Goal: Task Accomplishment & Management: Use online tool/utility

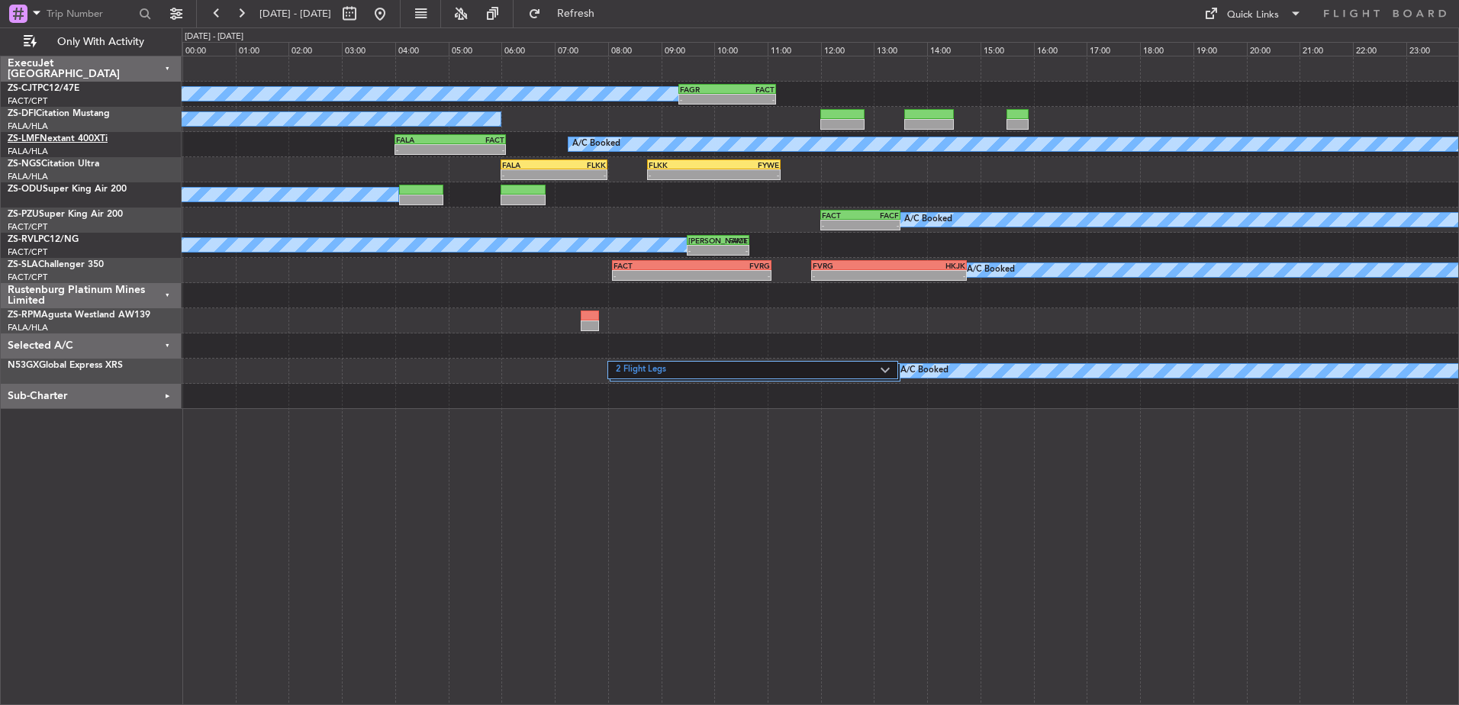
click at [92, 137] on link "ZS-LMF Nextant 400XTi" at bounding box center [58, 138] width 100 height 9
click at [392, 7] on button at bounding box center [380, 14] width 24 height 24
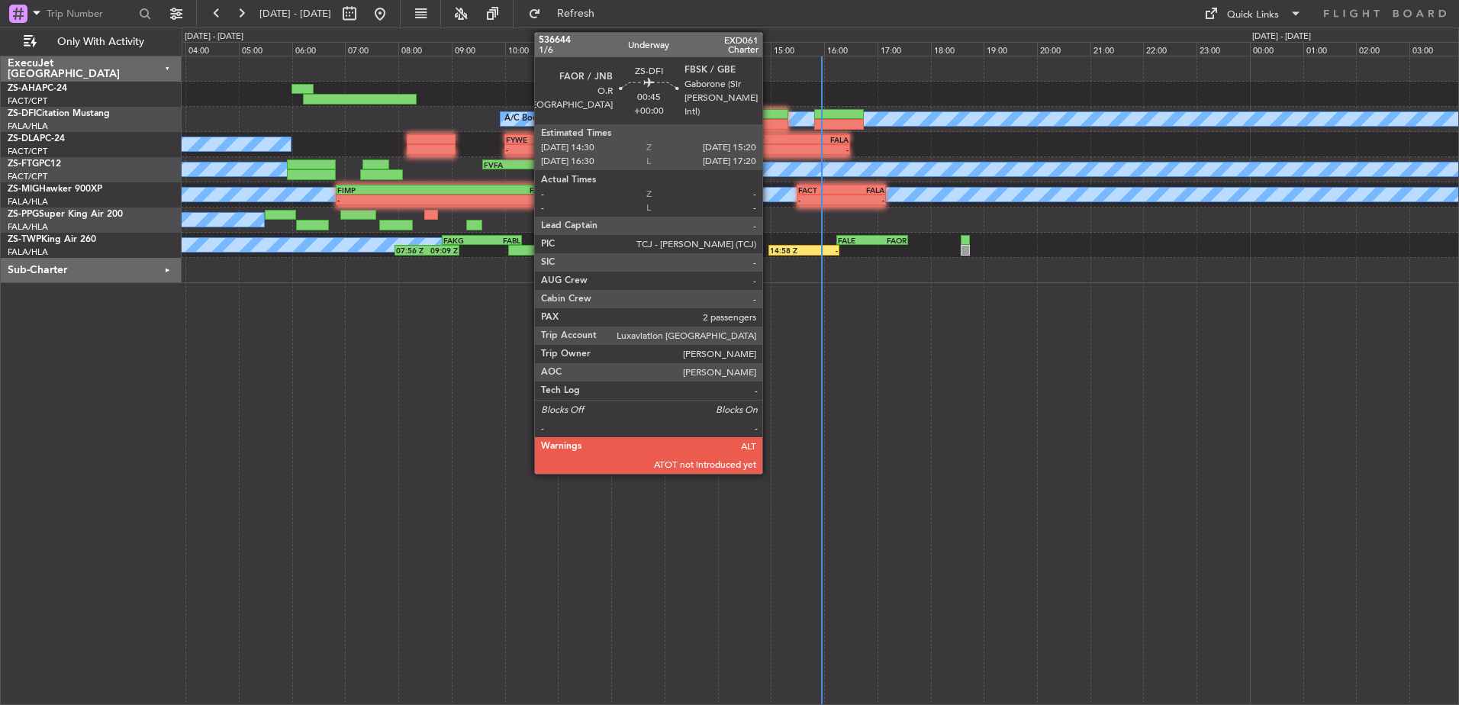
click at [769, 115] on div at bounding box center [765, 114] width 45 height 11
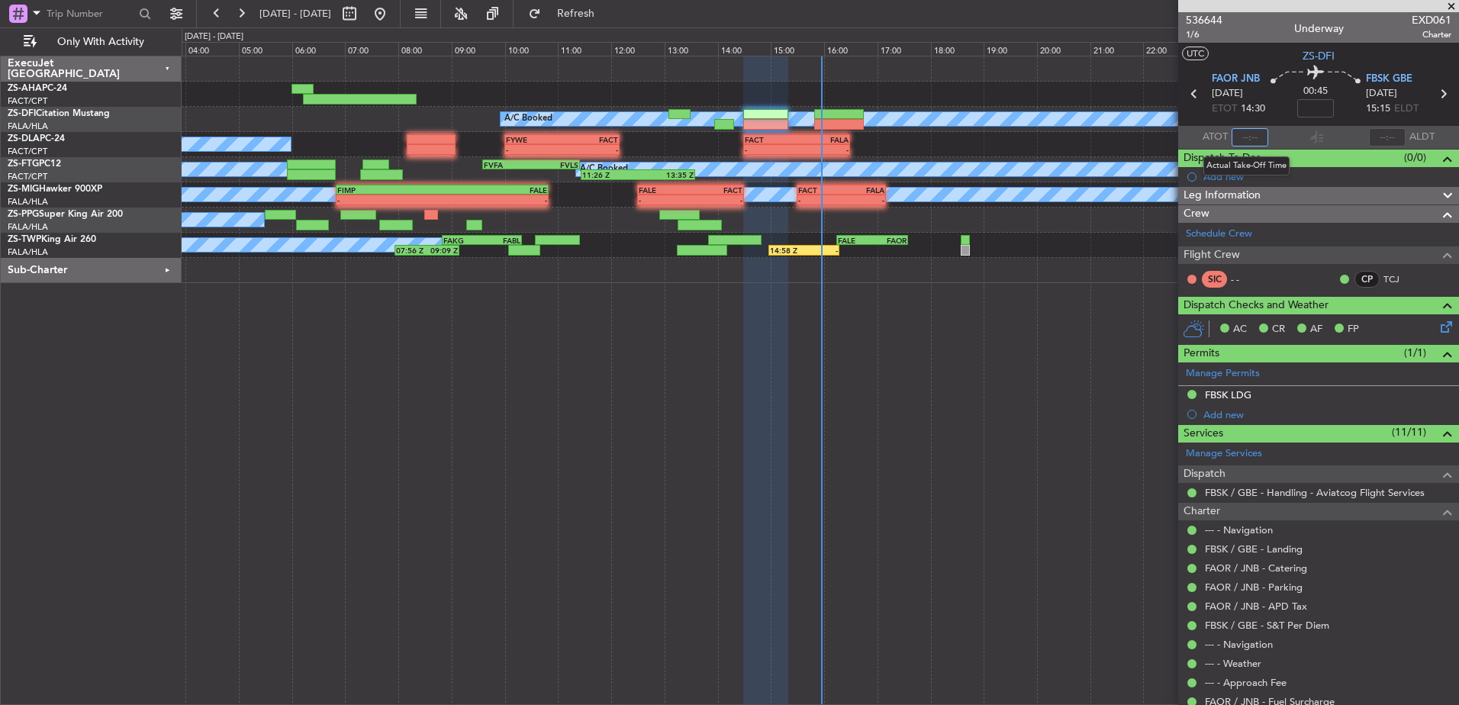
click at [1256, 136] on input "text" at bounding box center [1250, 137] width 37 height 18
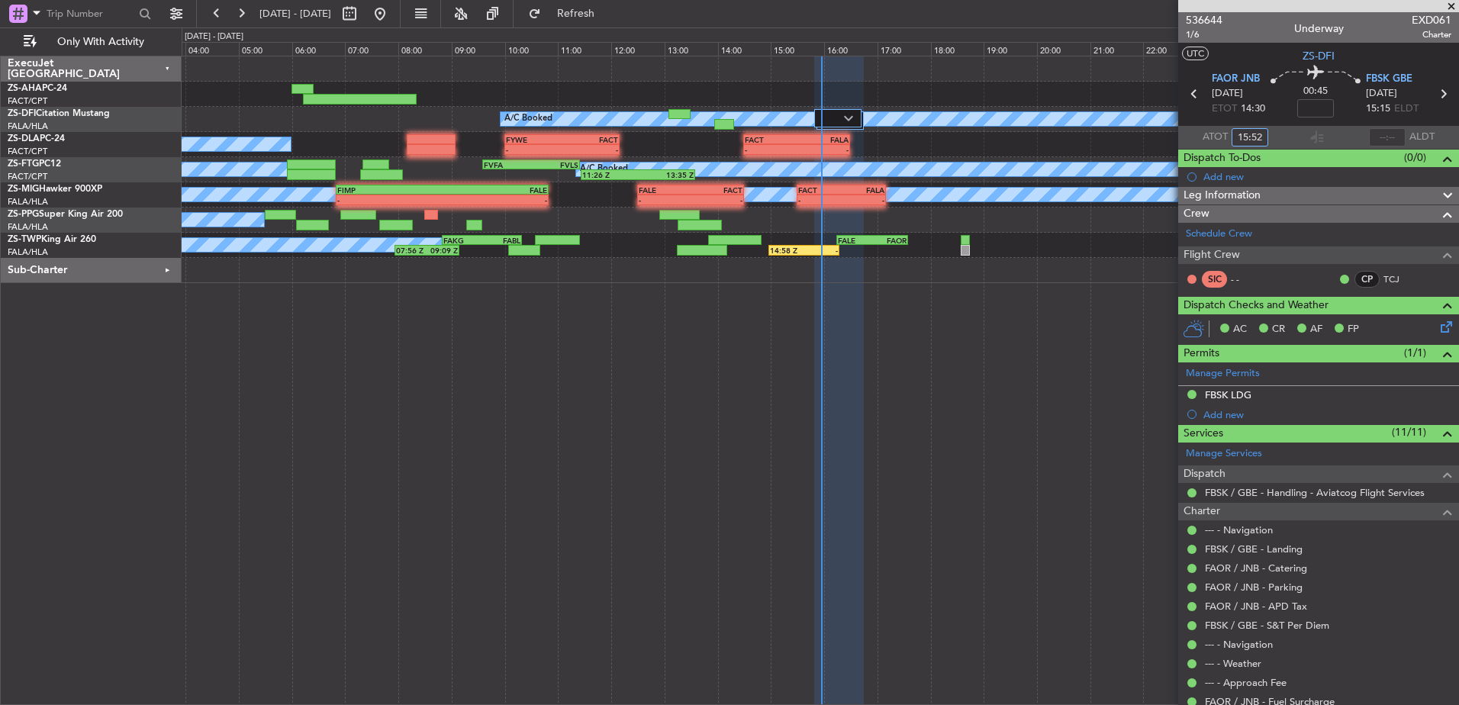
type input "15:52"
click at [1452, 2] on span at bounding box center [1451, 7] width 15 height 14
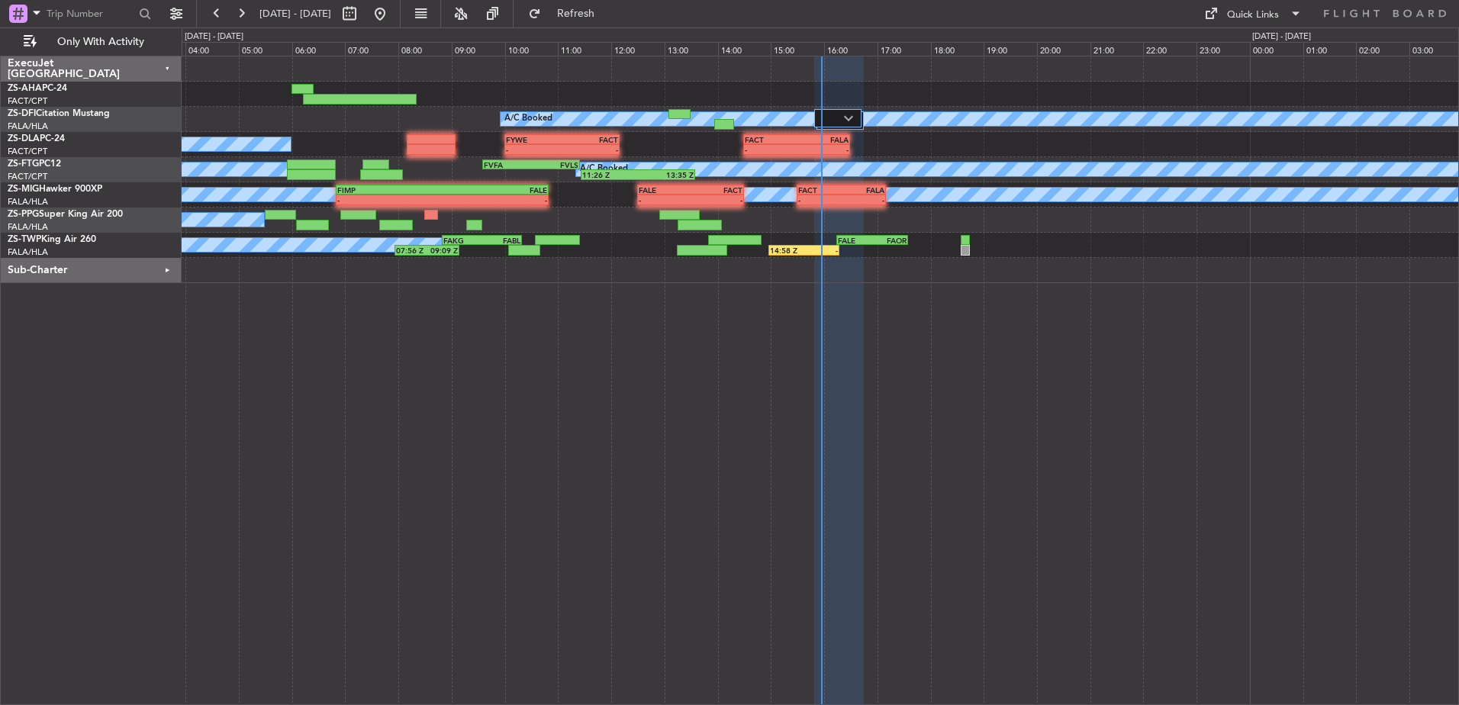
type input "0"
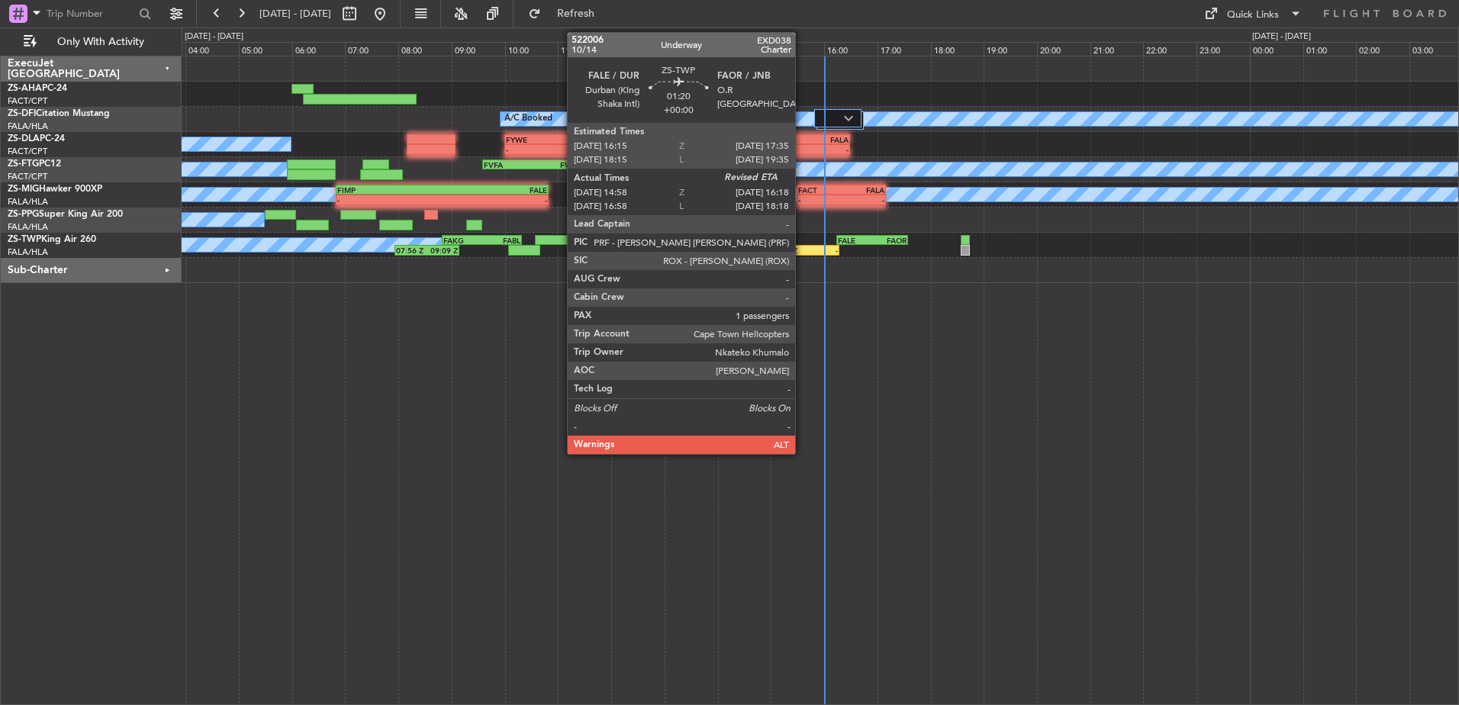
click at [802, 248] on div "14:58 Z" at bounding box center [787, 250] width 34 height 9
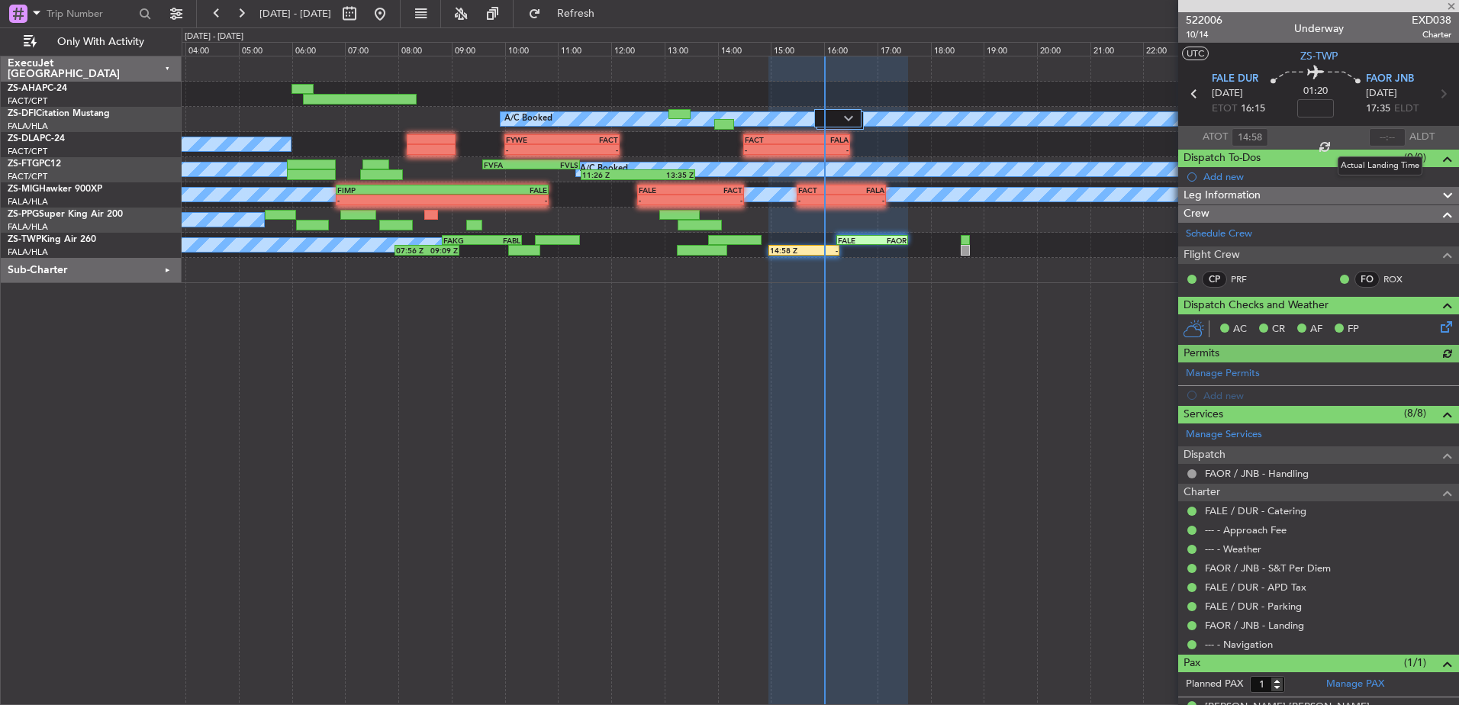
click at [1384, 136] on div at bounding box center [1387, 137] width 37 height 18
click at [1384, 136] on input "text" at bounding box center [1387, 137] width 37 height 18
click at [1382, 133] on input "text" at bounding box center [1387, 137] width 37 height 18
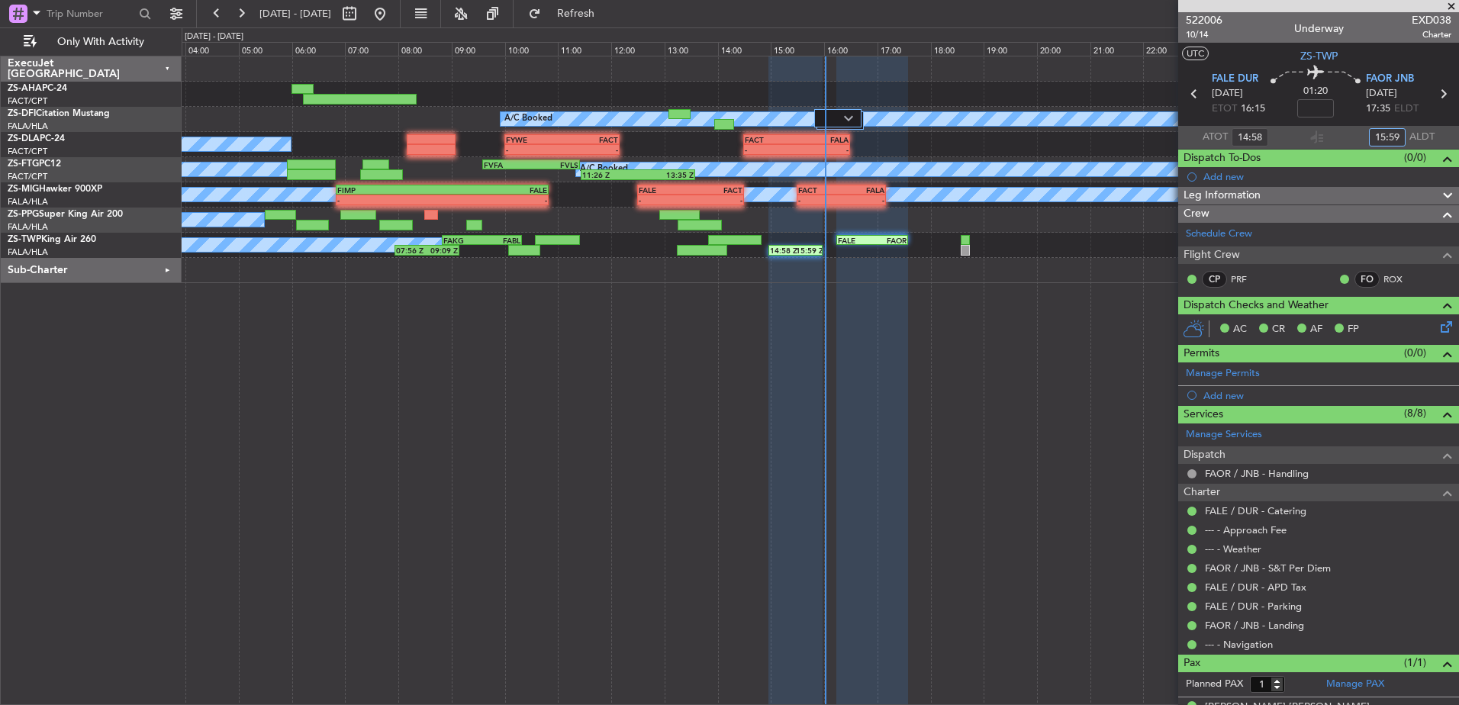
type input "15:59"
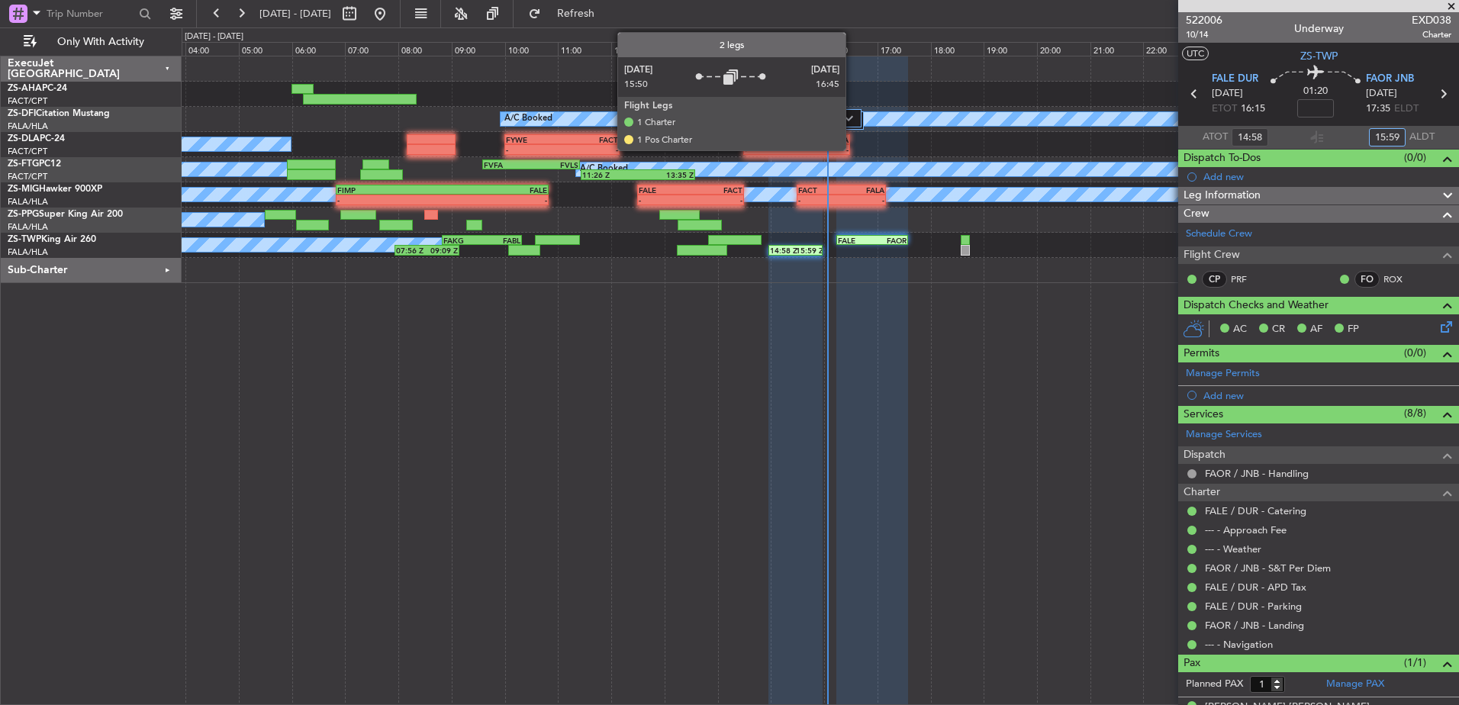
click at [852, 119] on img at bounding box center [848, 118] width 9 height 6
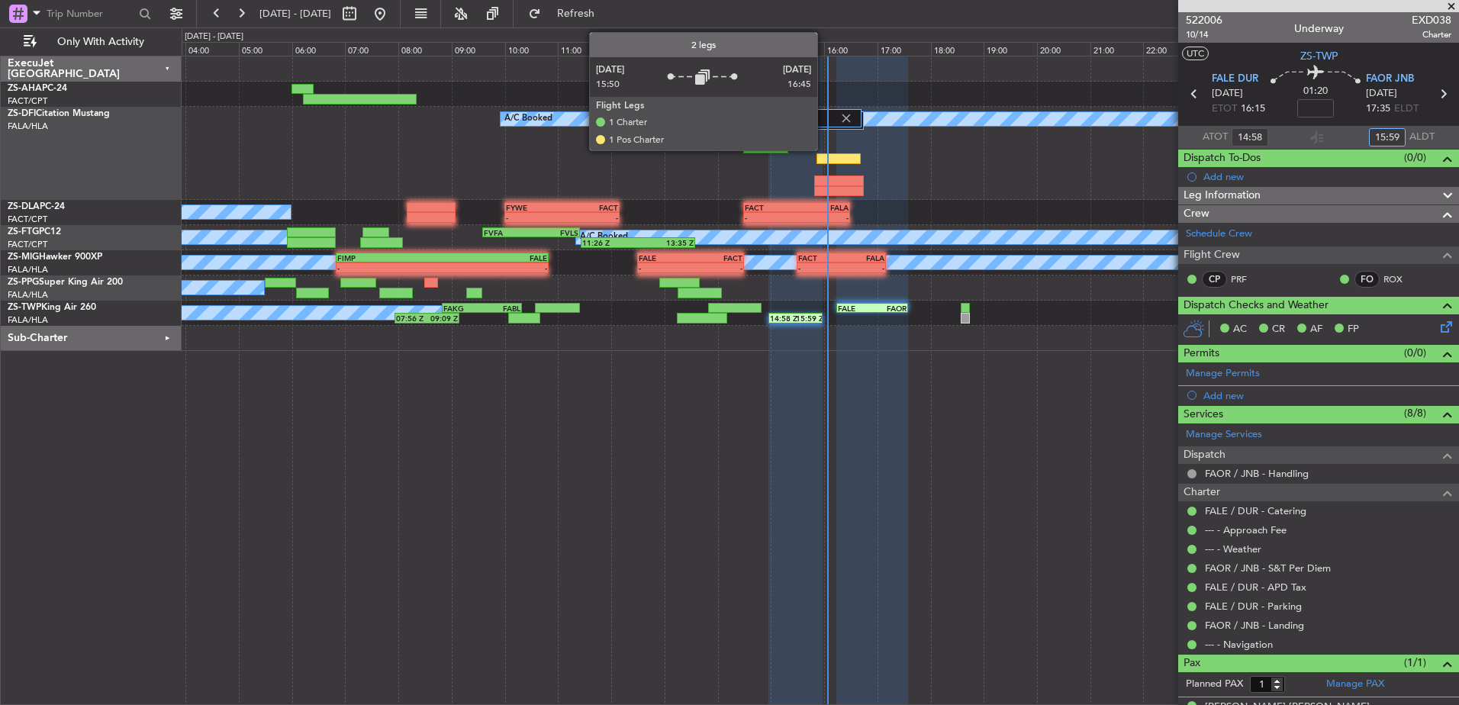
click at [824, 127] on div at bounding box center [837, 118] width 47 height 18
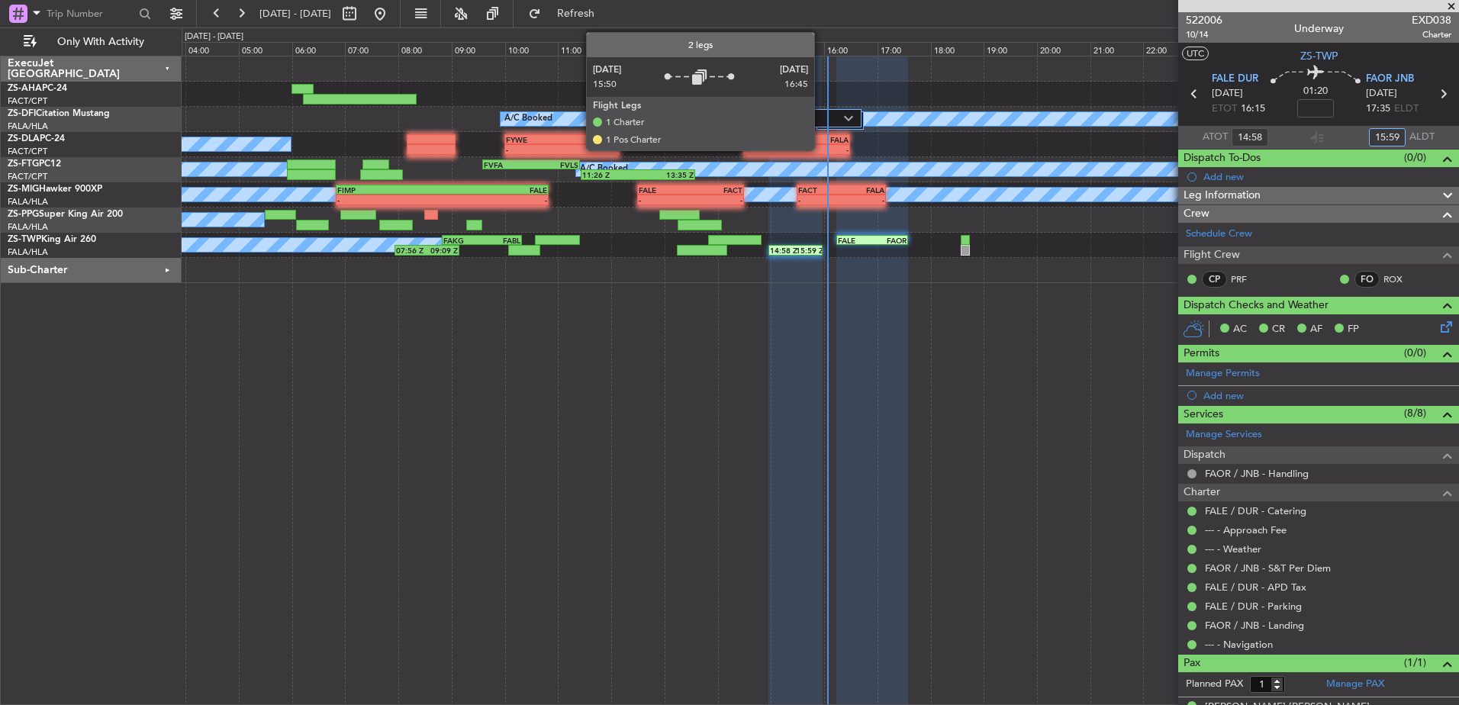
click at [821, 119] on div at bounding box center [837, 118] width 47 height 18
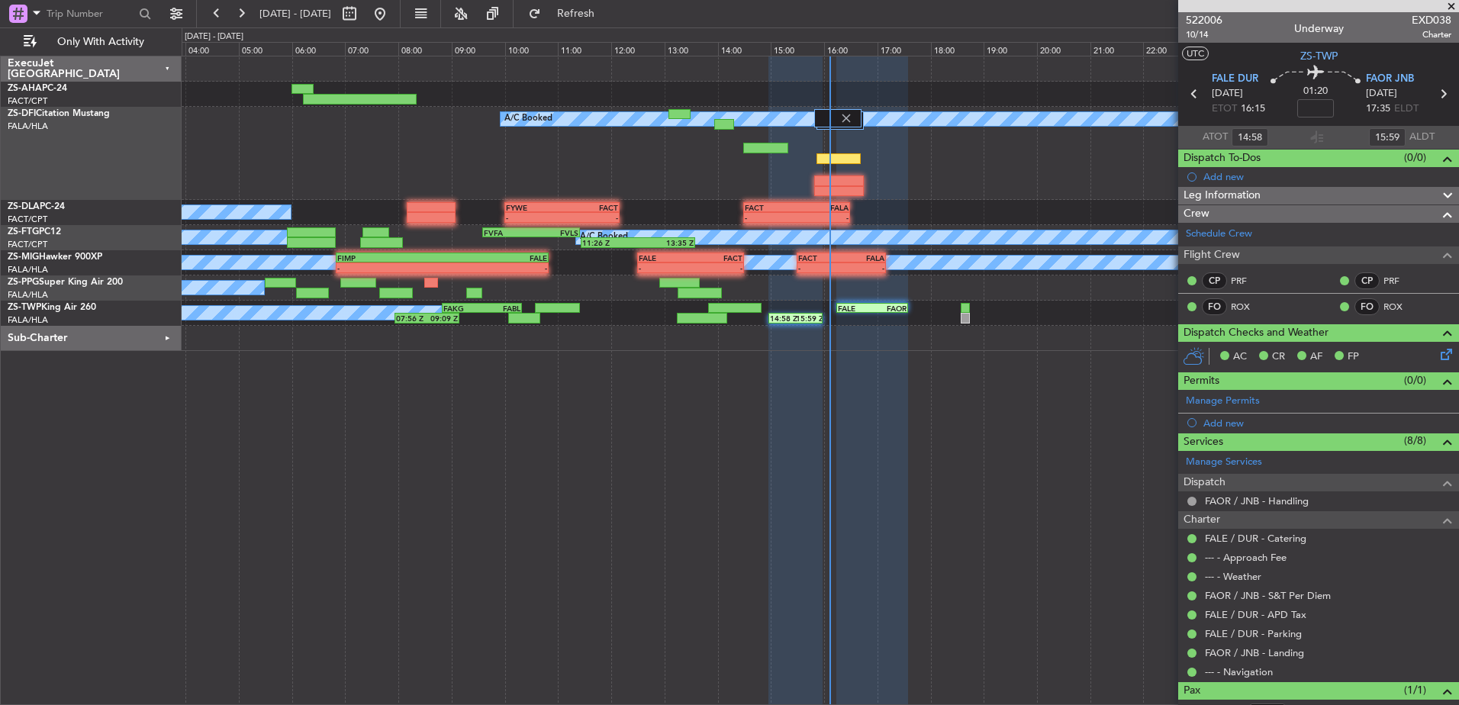
click at [1458, 6] on span at bounding box center [1451, 7] width 15 height 14
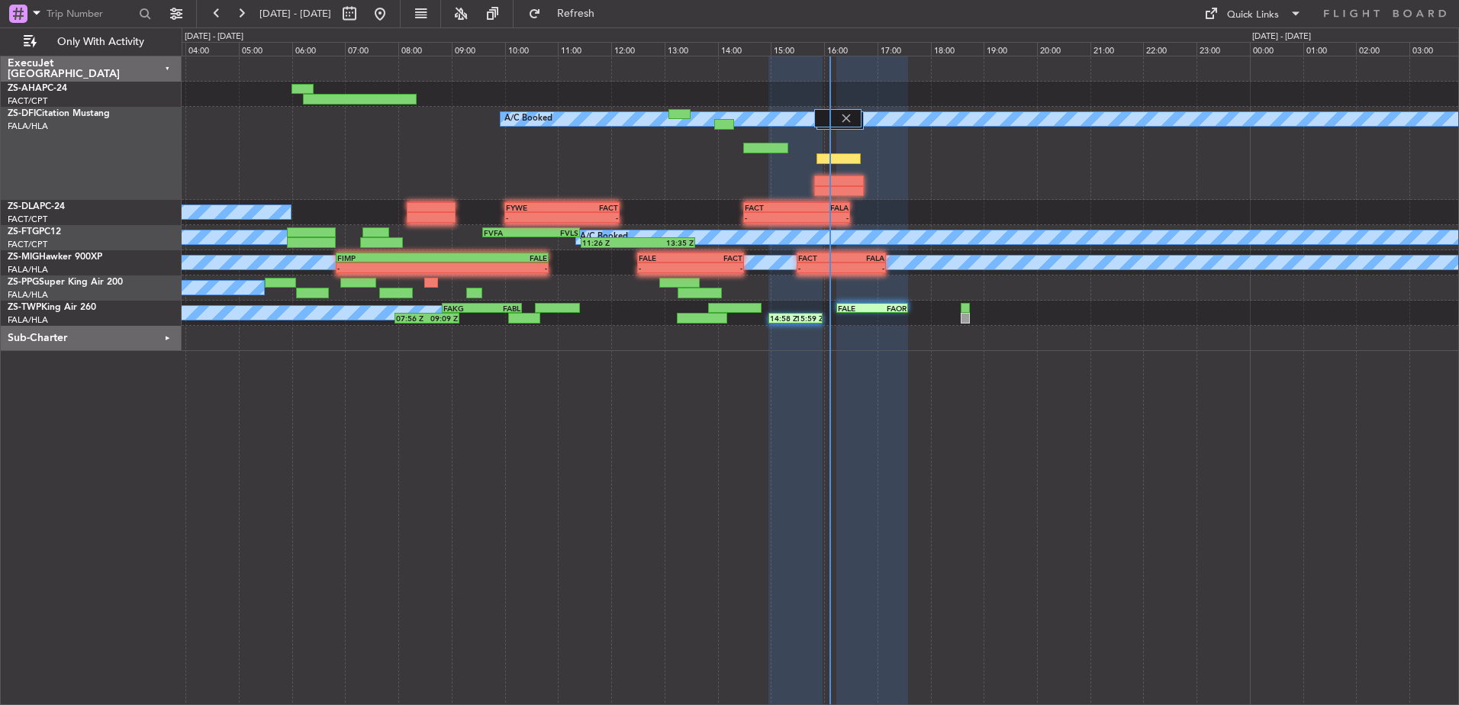
type input "0"
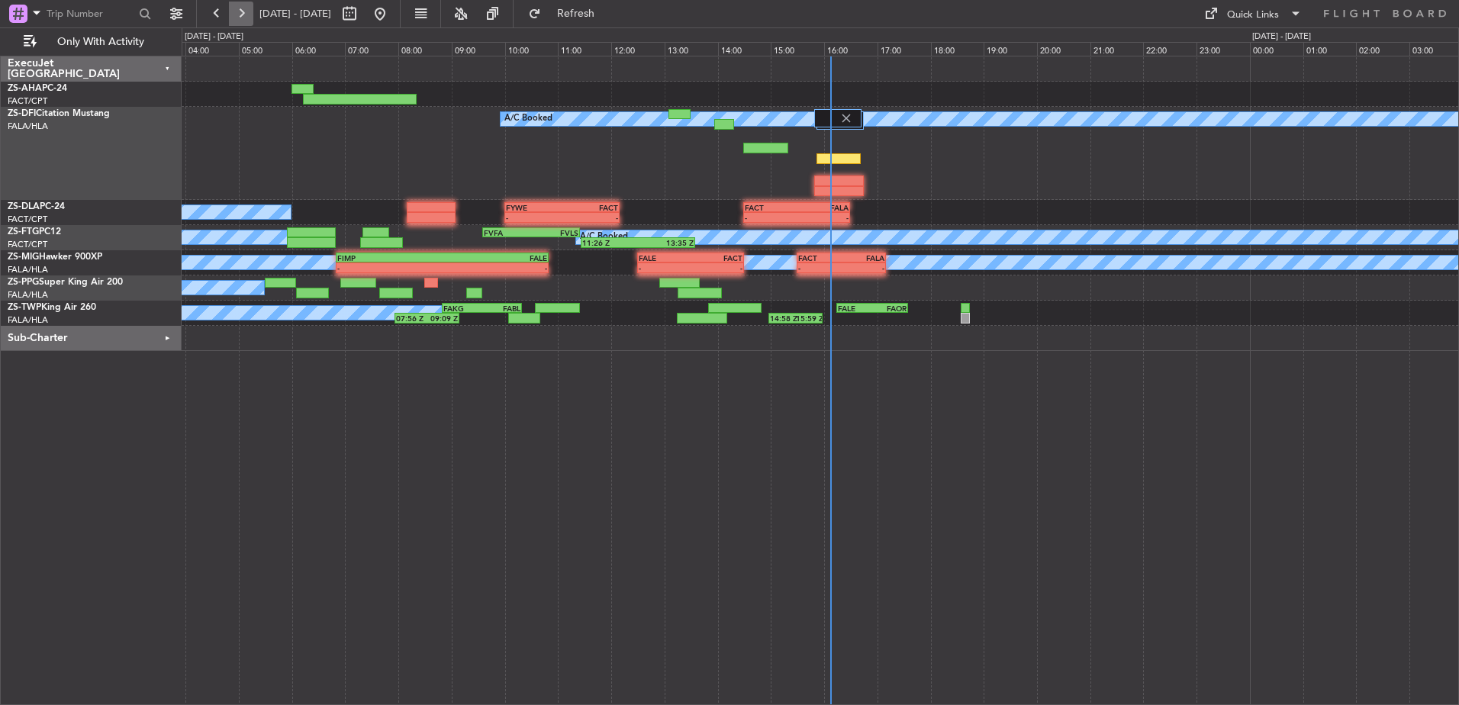
click at [249, 13] on button at bounding box center [241, 14] width 24 height 24
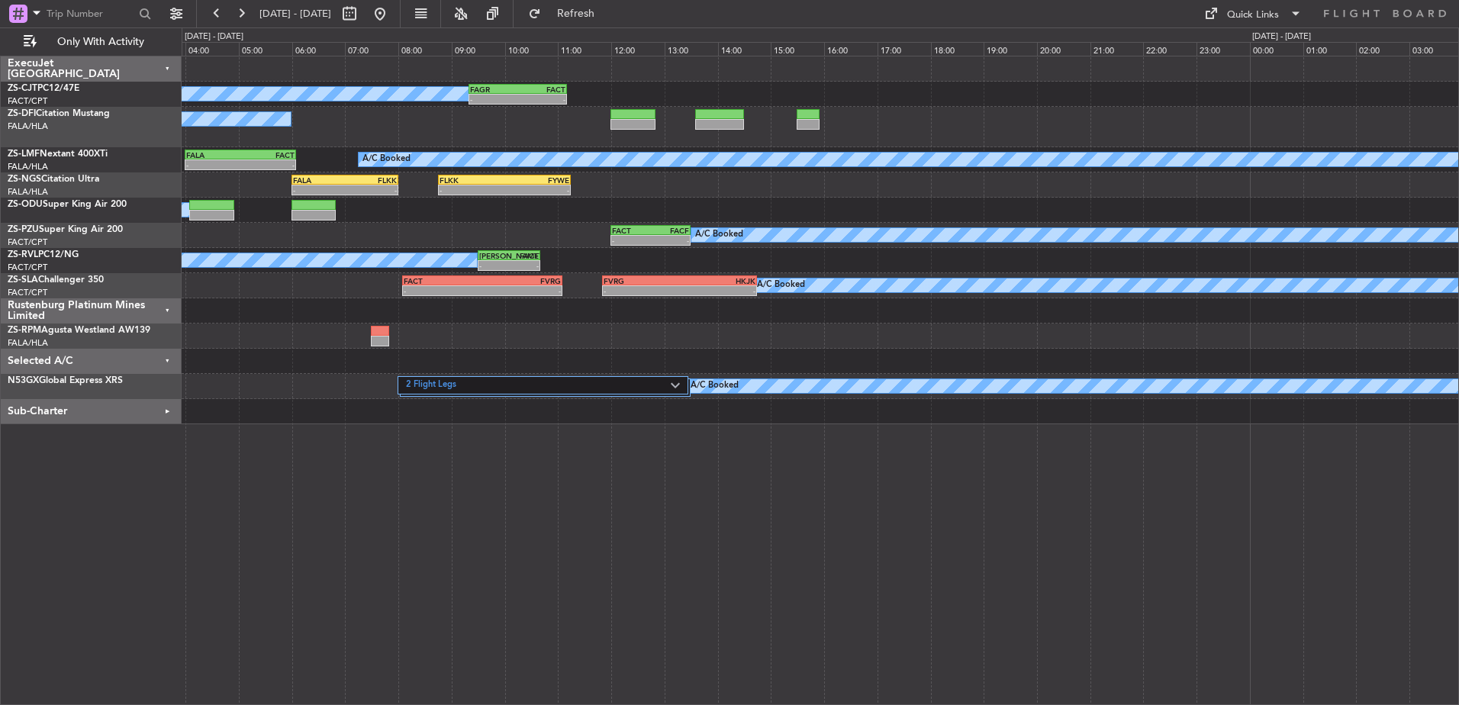
click at [168, 311] on div "Rustenburg Platinum Mines Limited" at bounding box center [91, 310] width 181 height 25
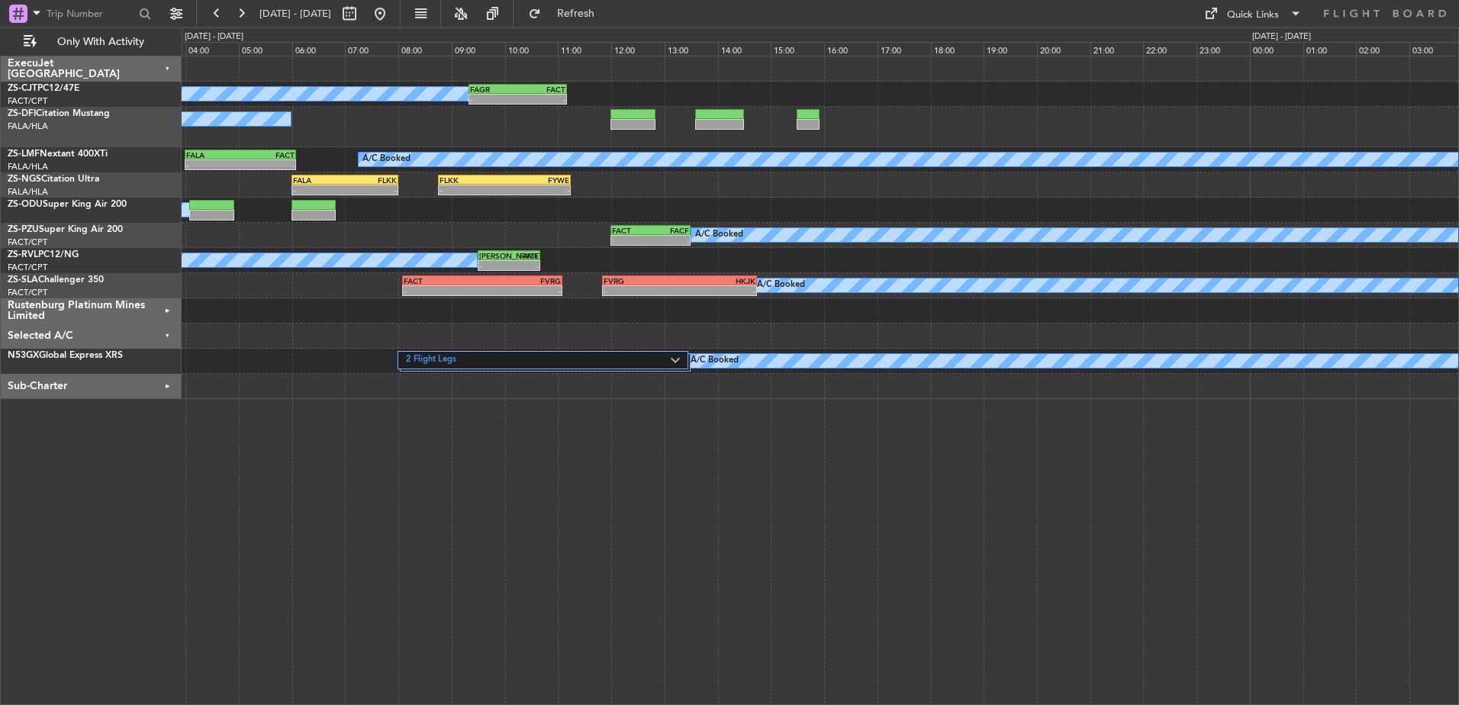
click at [168, 329] on div "Selected A/C" at bounding box center [91, 336] width 181 height 25
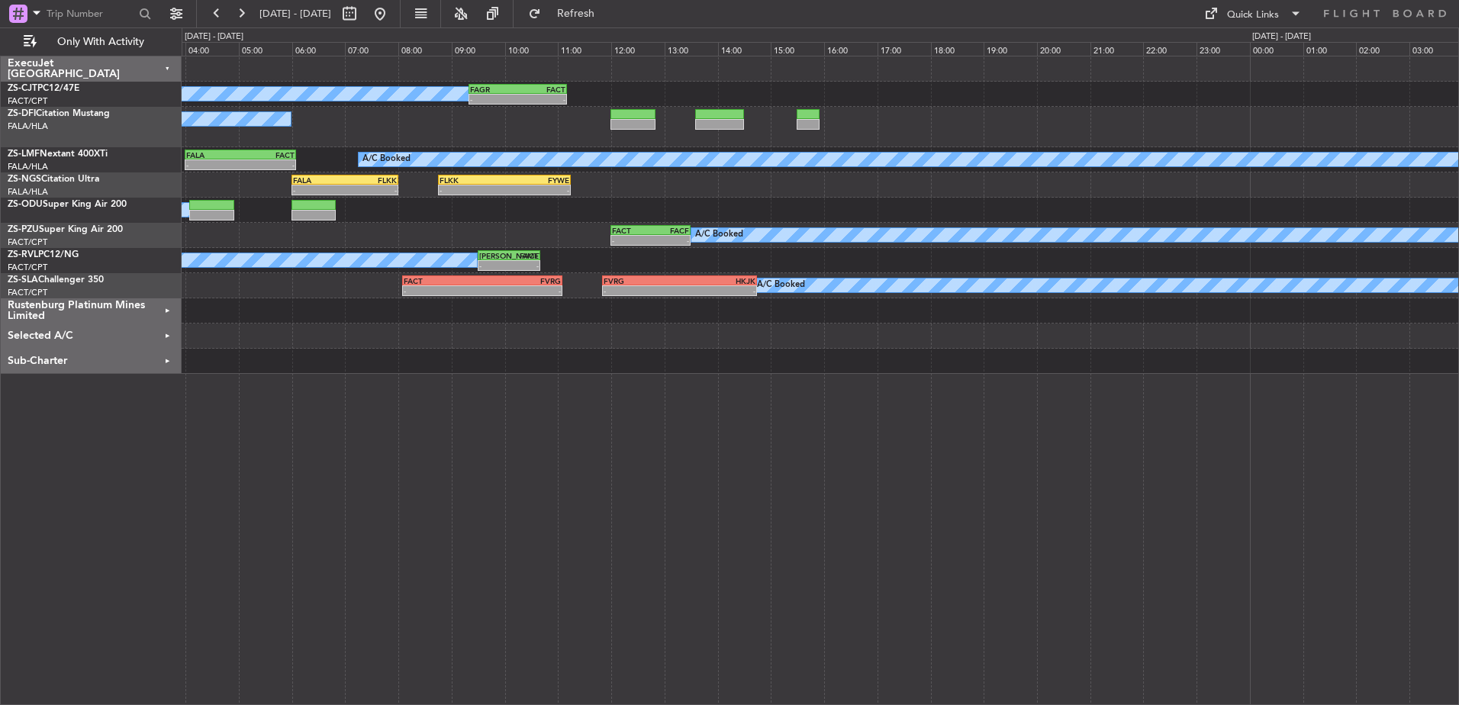
click at [168, 358] on div "Sub-Charter" at bounding box center [91, 361] width 181 height 25
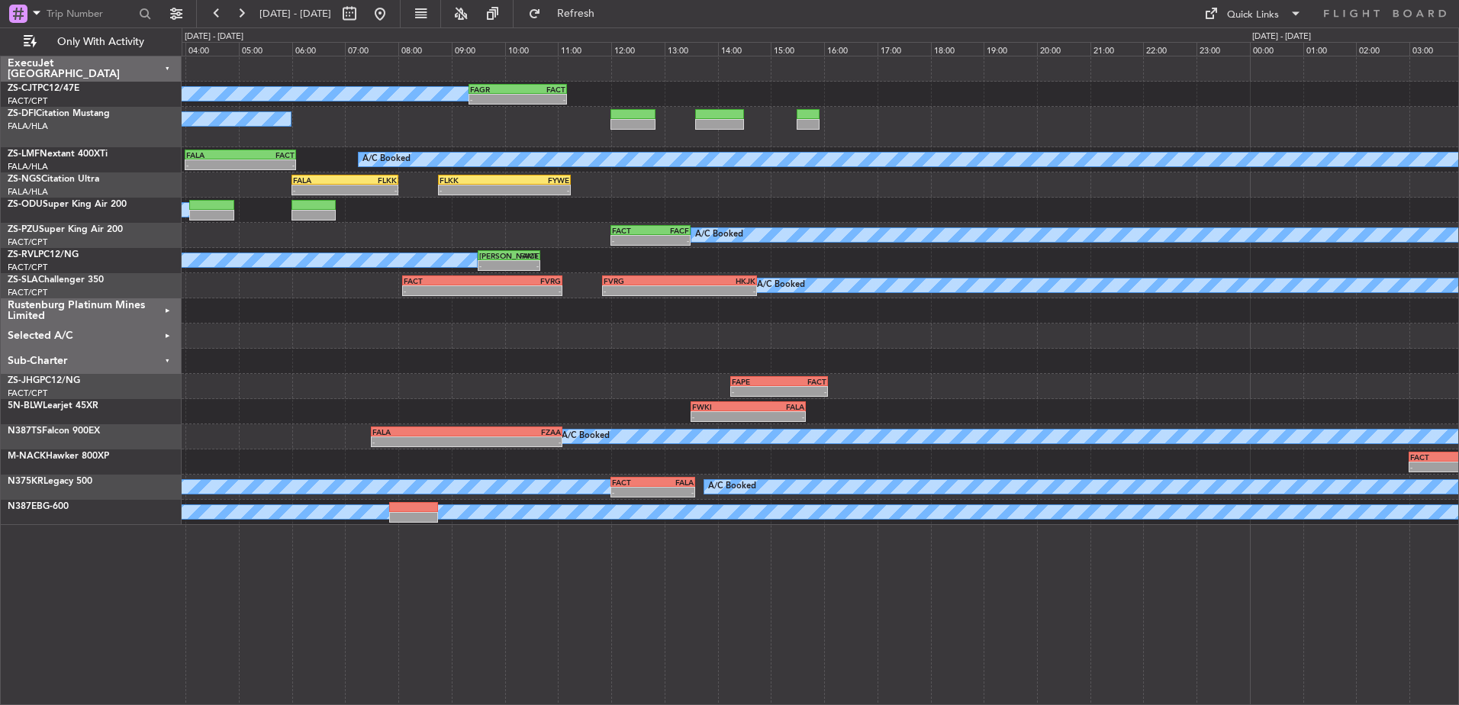
click at [168, 361] on div "Sub-Charter" at bounding box center [91, 361] width 181 height 25
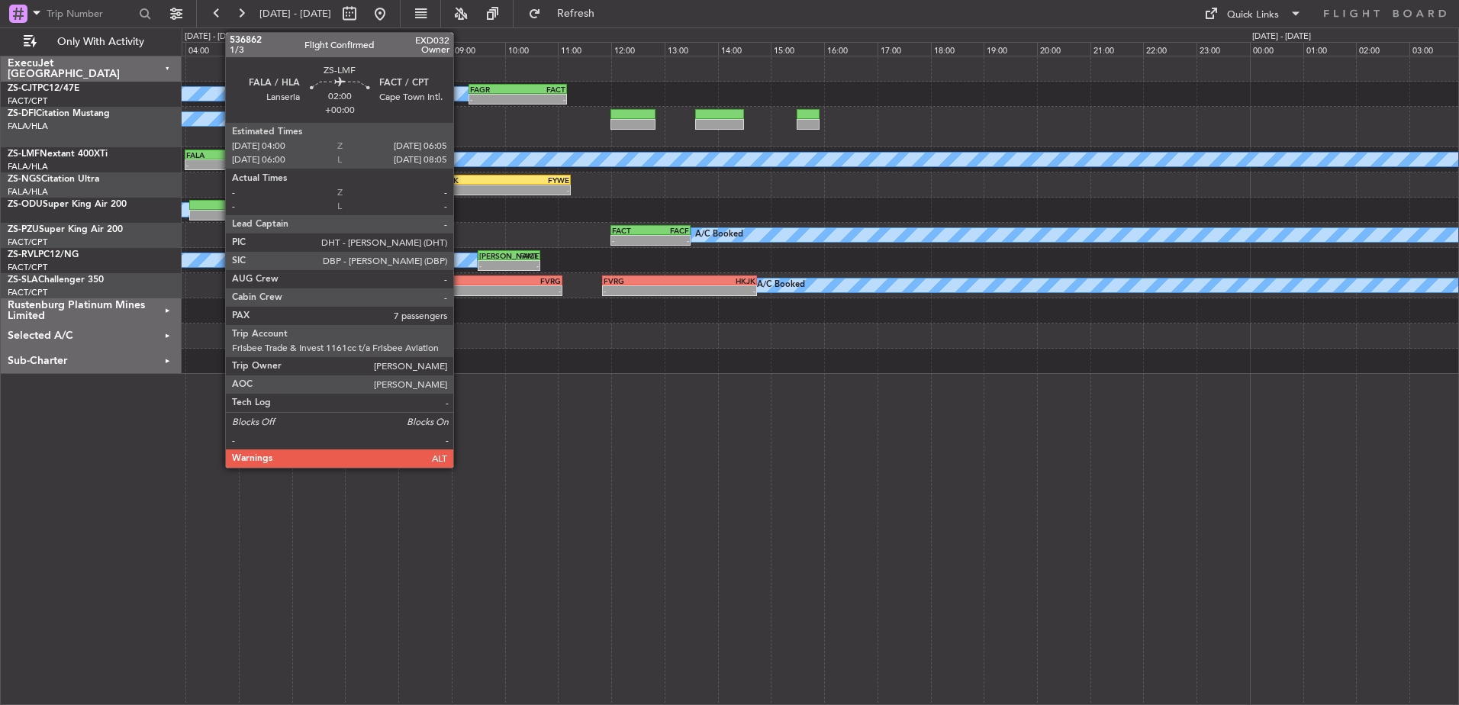
click at [218, 155] on div "FALA" at bounding box center [213, 154] width 54 height 9
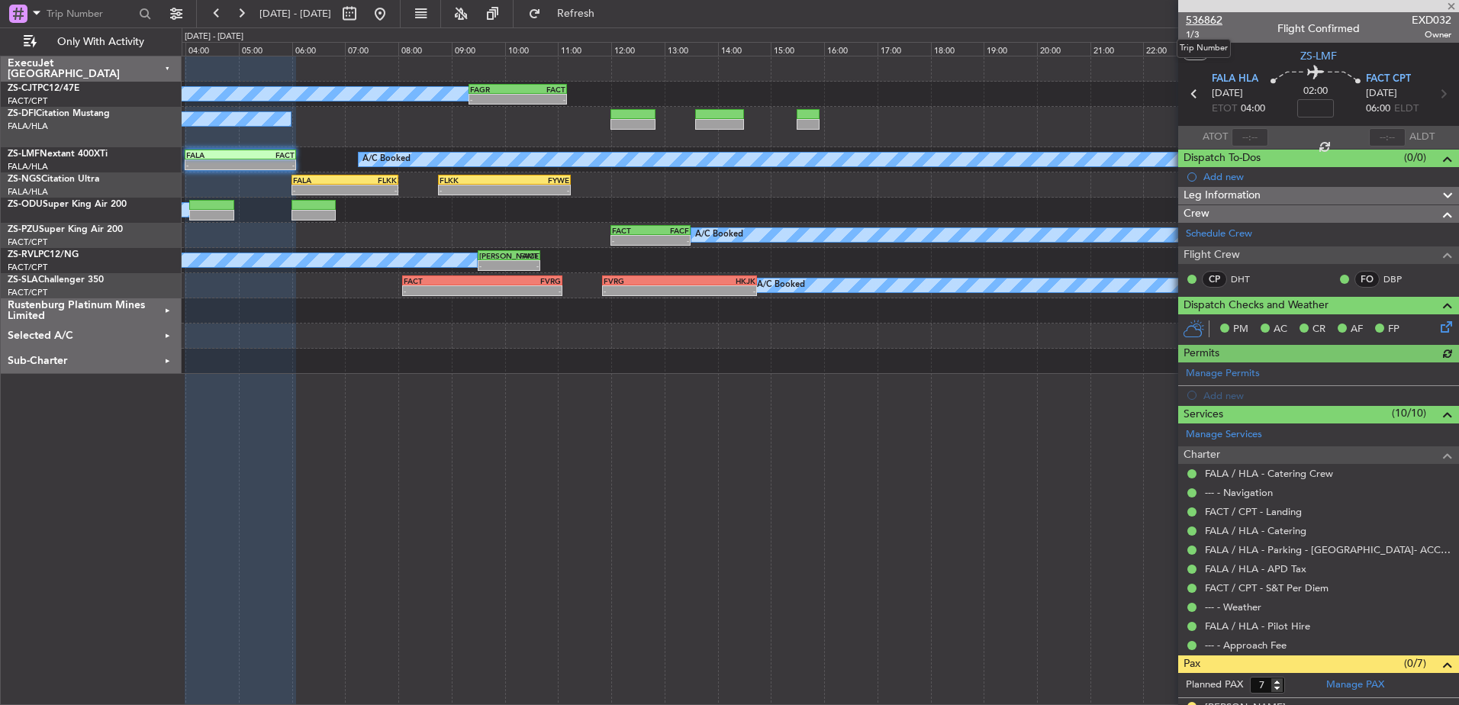
click at [1208, 16] on span "536862" at bounding box center [1204, 20] width 37 height 16
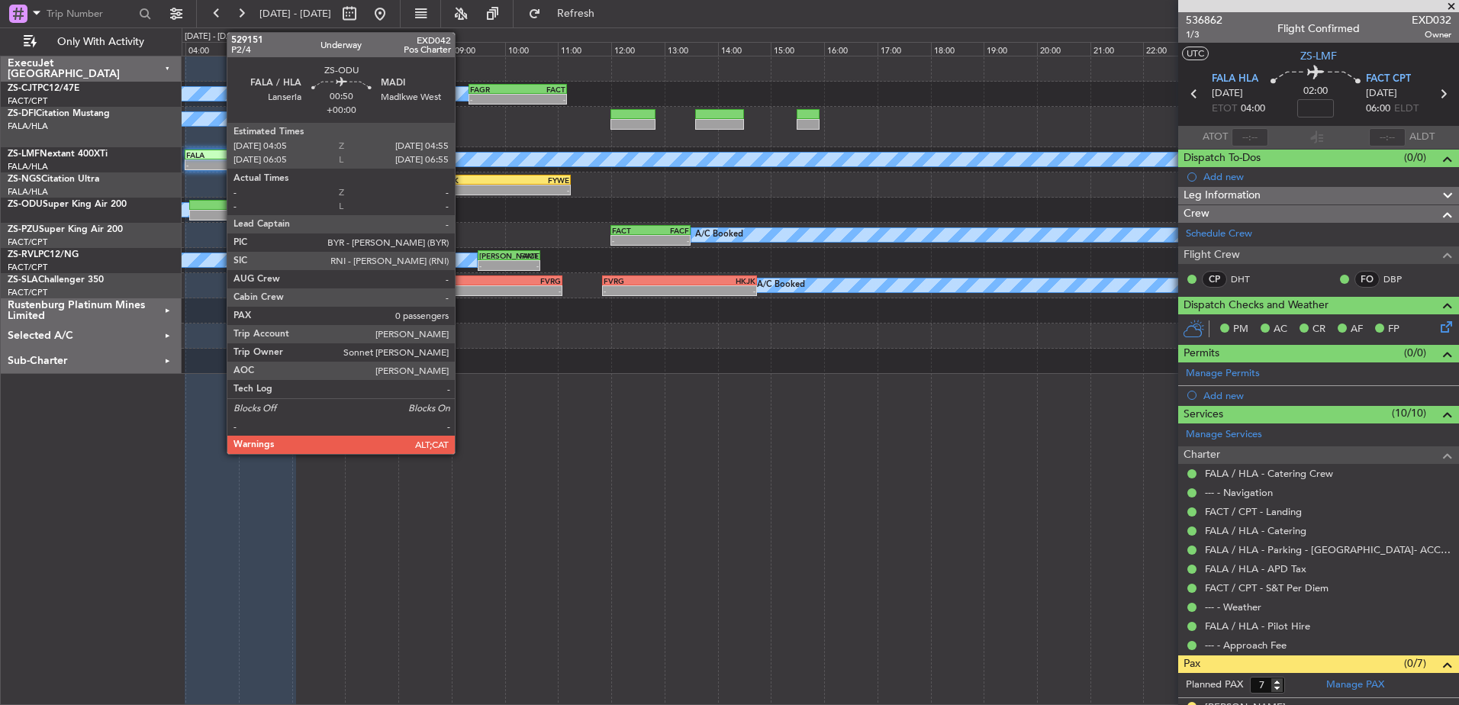
click at [219, 207] on div at bounding box center [211, 205] width 45 height 11
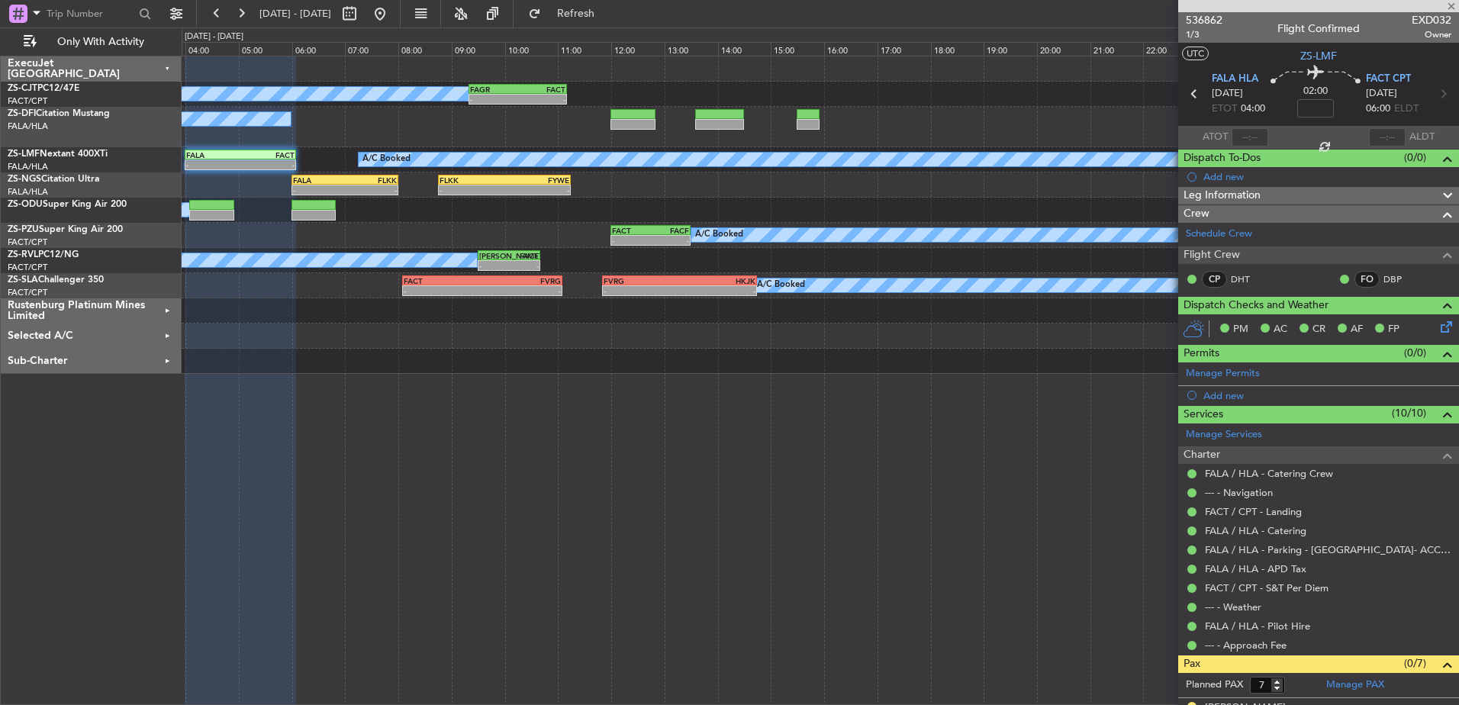
type input "0"
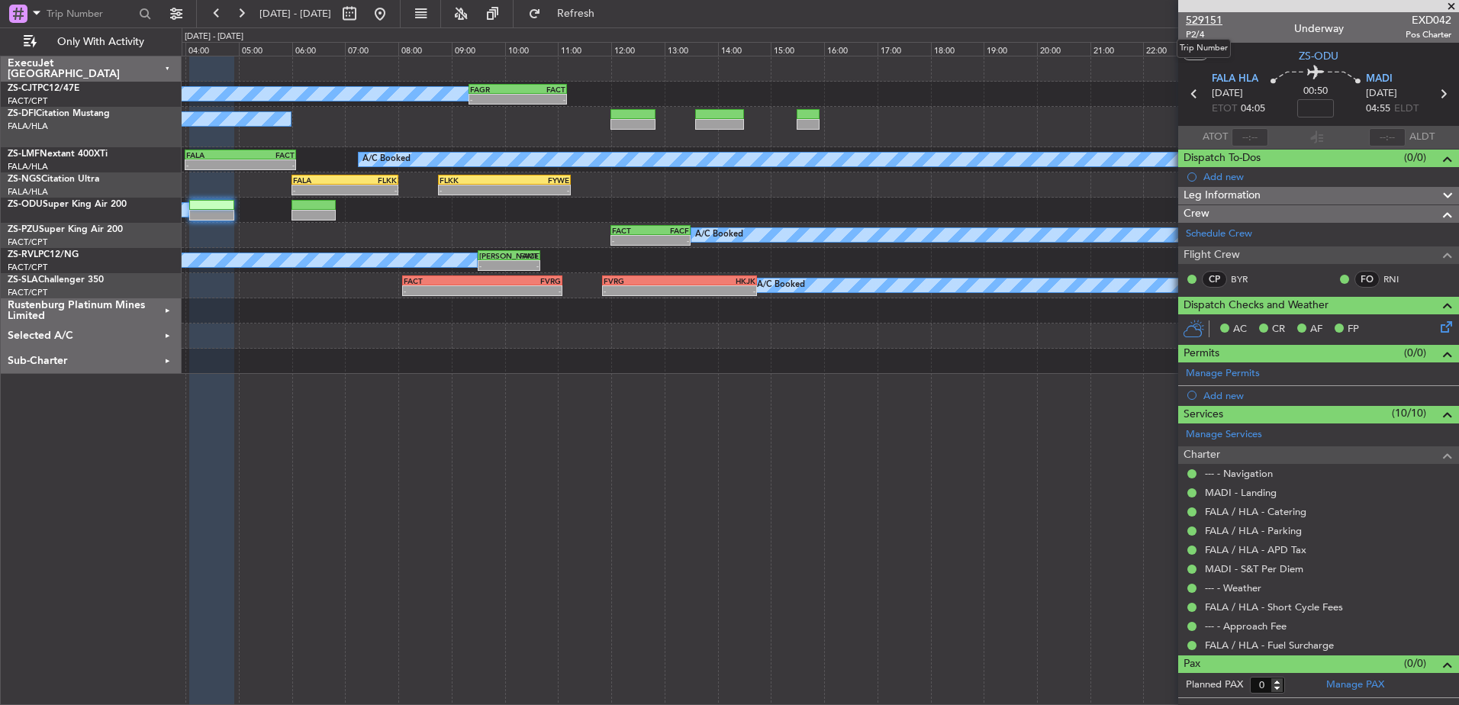
click at [1212, 16] on span "529151" at bounding box center [1204, 20] width 37 height 16
click at [1453, 2] on span at bounding box center [1451, 7] width 15 height 14
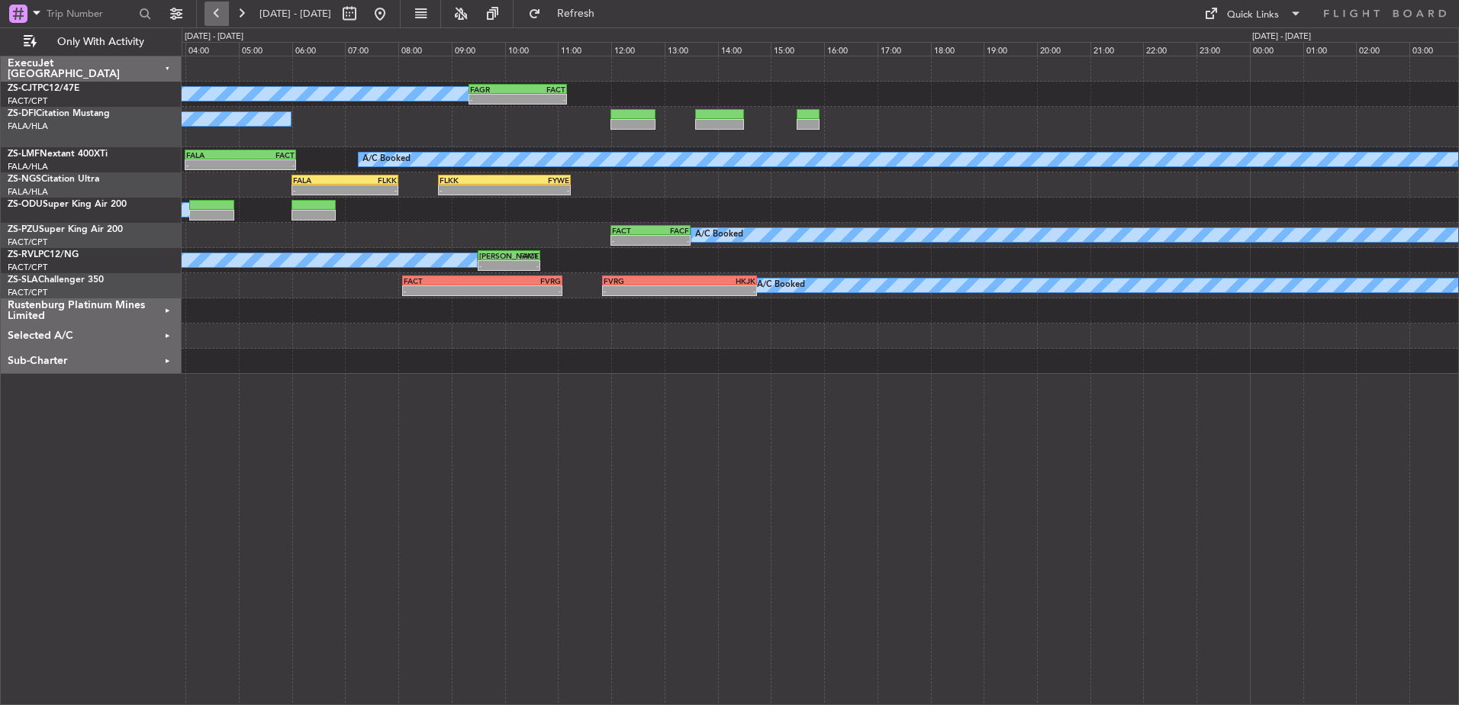
click at [209, 15] on button at bounding box center [217, 14] width 24 height 24
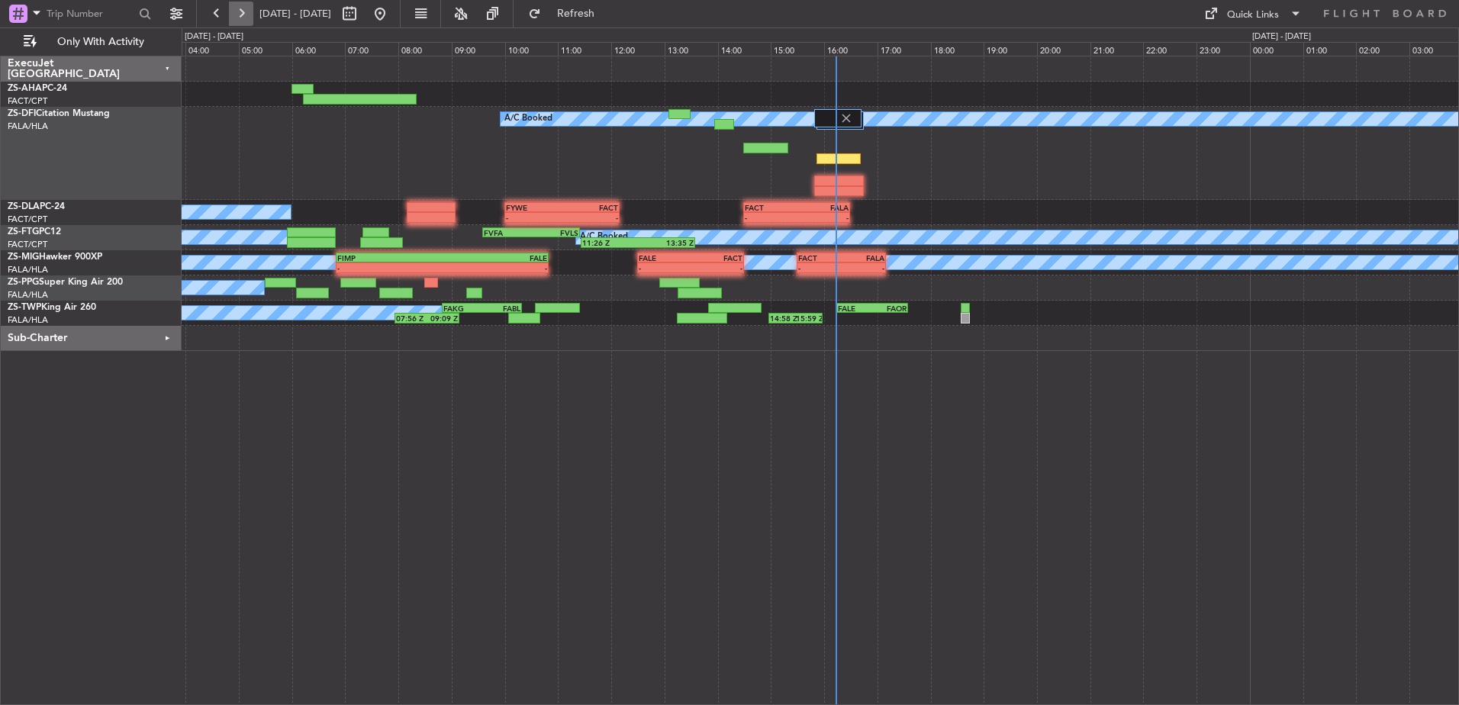
click at [239, 10] on button at bounding box center [241, 14] width 24 height 24
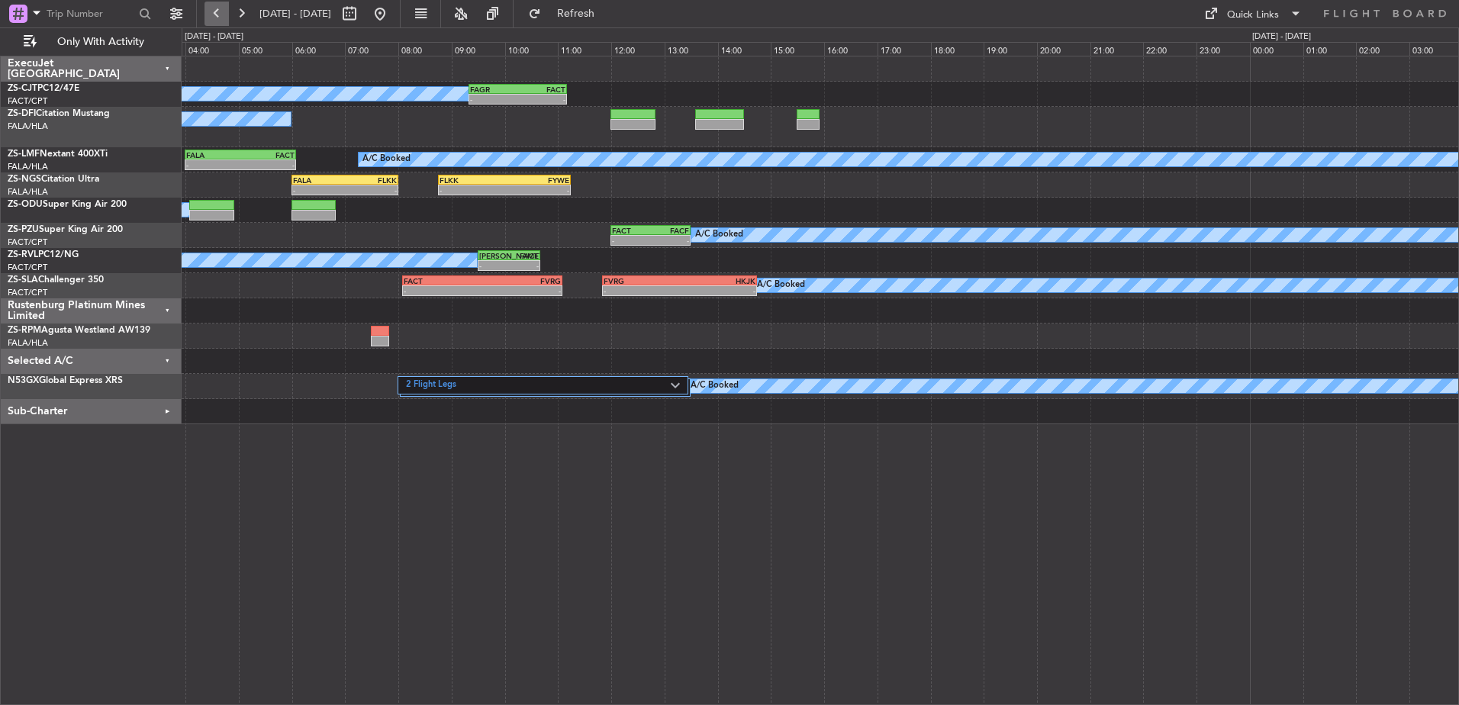
click at [218, 15] on button at bounding box center [217, 14] width 24 height 24
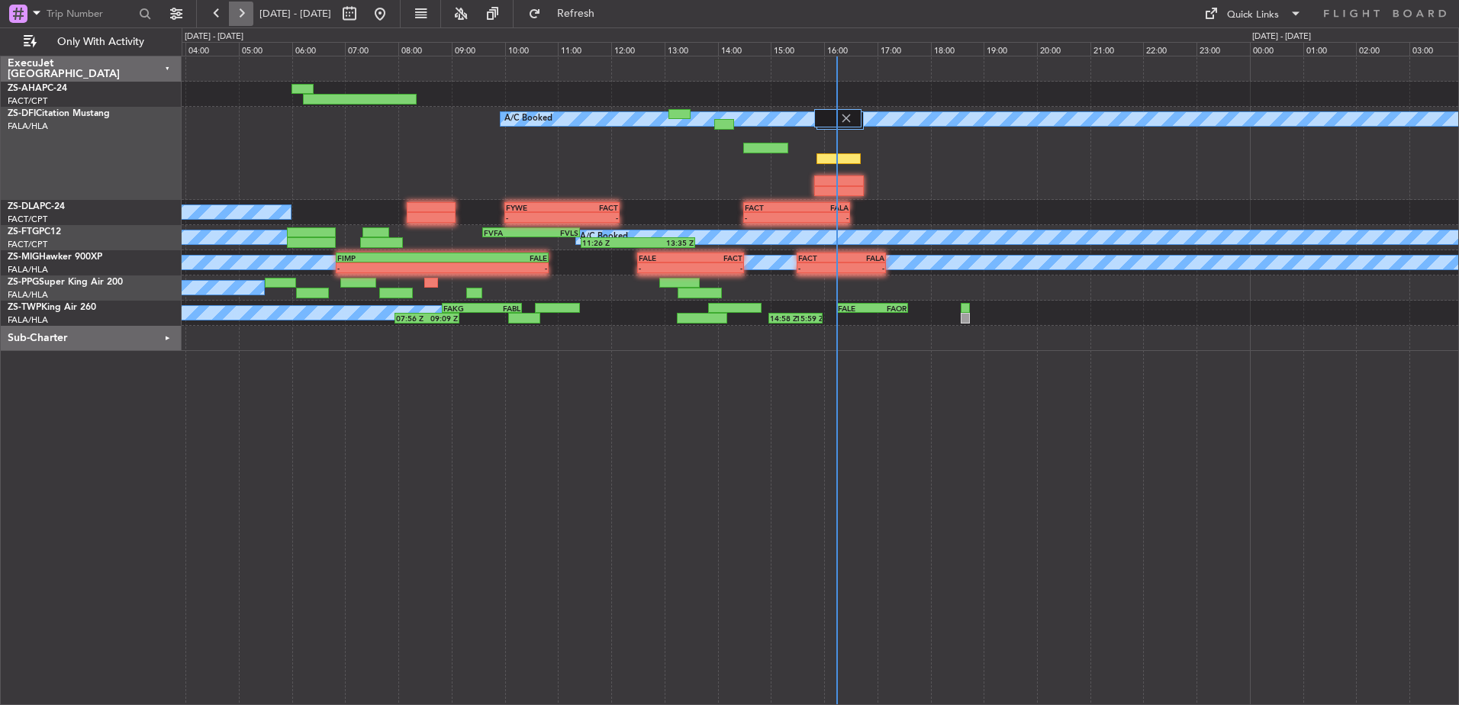
click at [239, 19] on button at bounding box center [241, 14] width 24 height 24
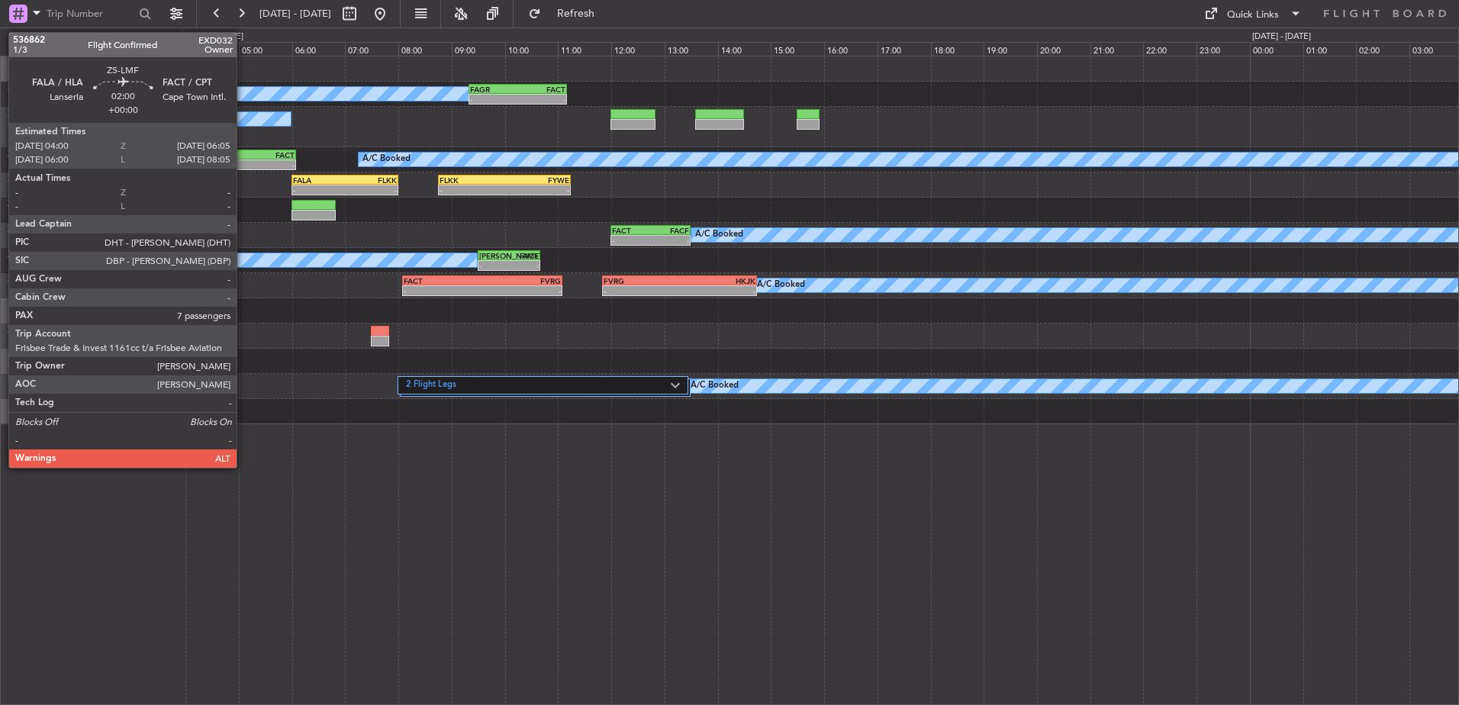
click at [243, 161] on div "-" at bounding box center [267, 164] width 54 height 9
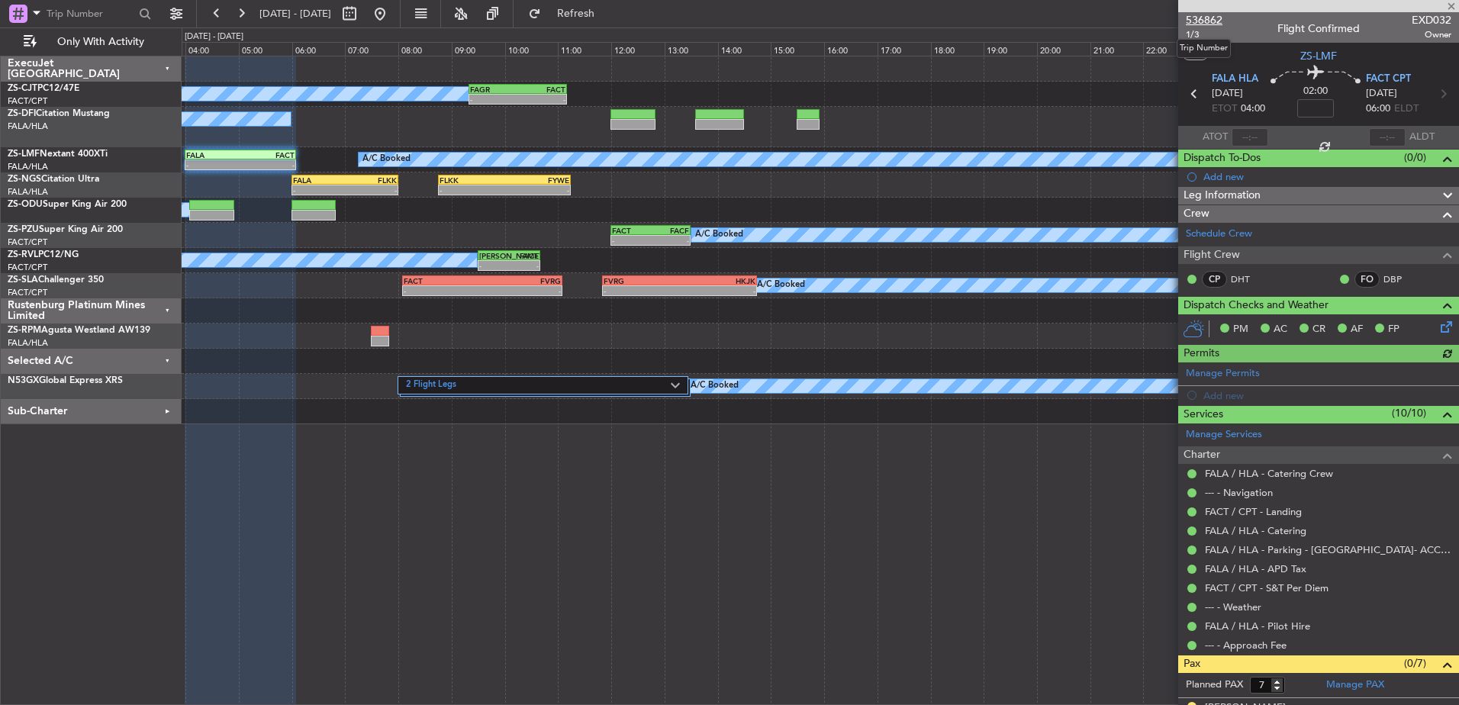
click at [1210, 14] on span "536862" at bounding box center [1204, 20] width 37 height 16
click at [63, 604] on div "ExecuJet [GEOGRAPHIC_DATA] ZS-CJT PC12/47E FACT/CPT [GEOGRAPHIC_DATA] Intl. ZS-…" at bounding box center [91, 380] width 181 height 649
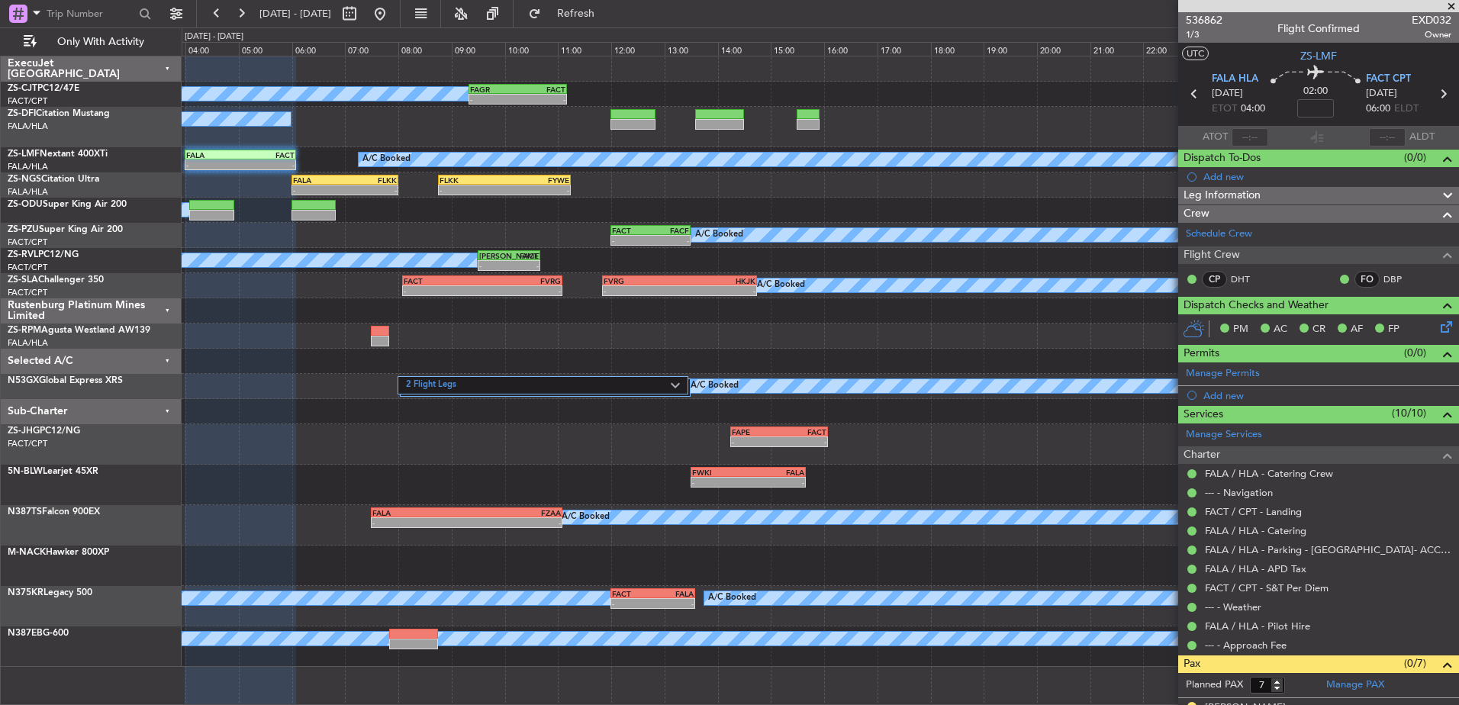
click at [169, 354] on div "Selected A/C" at bounding box center [91, 361] width 181 height 25
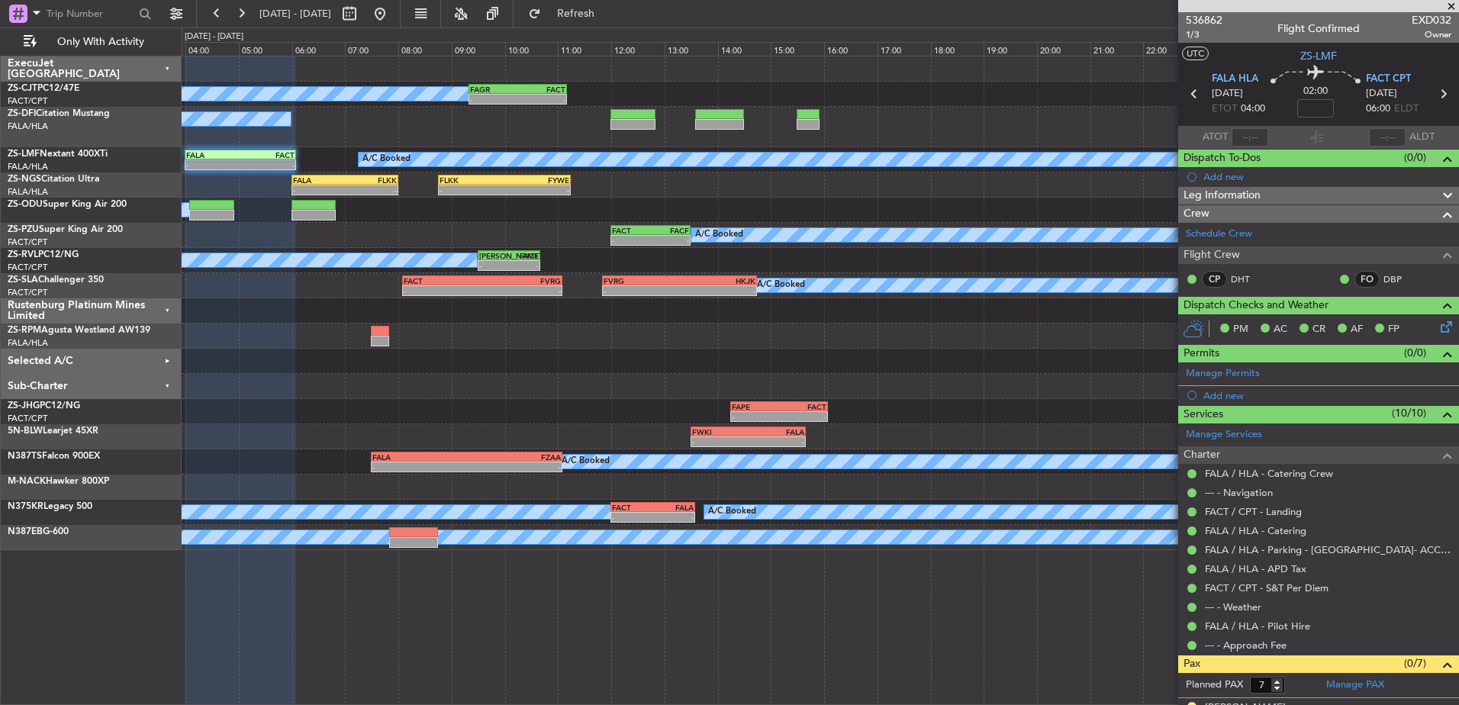
click at [168, 381] on div "Sub-Charter" at bounding box center [91, 386] width 181 height 25
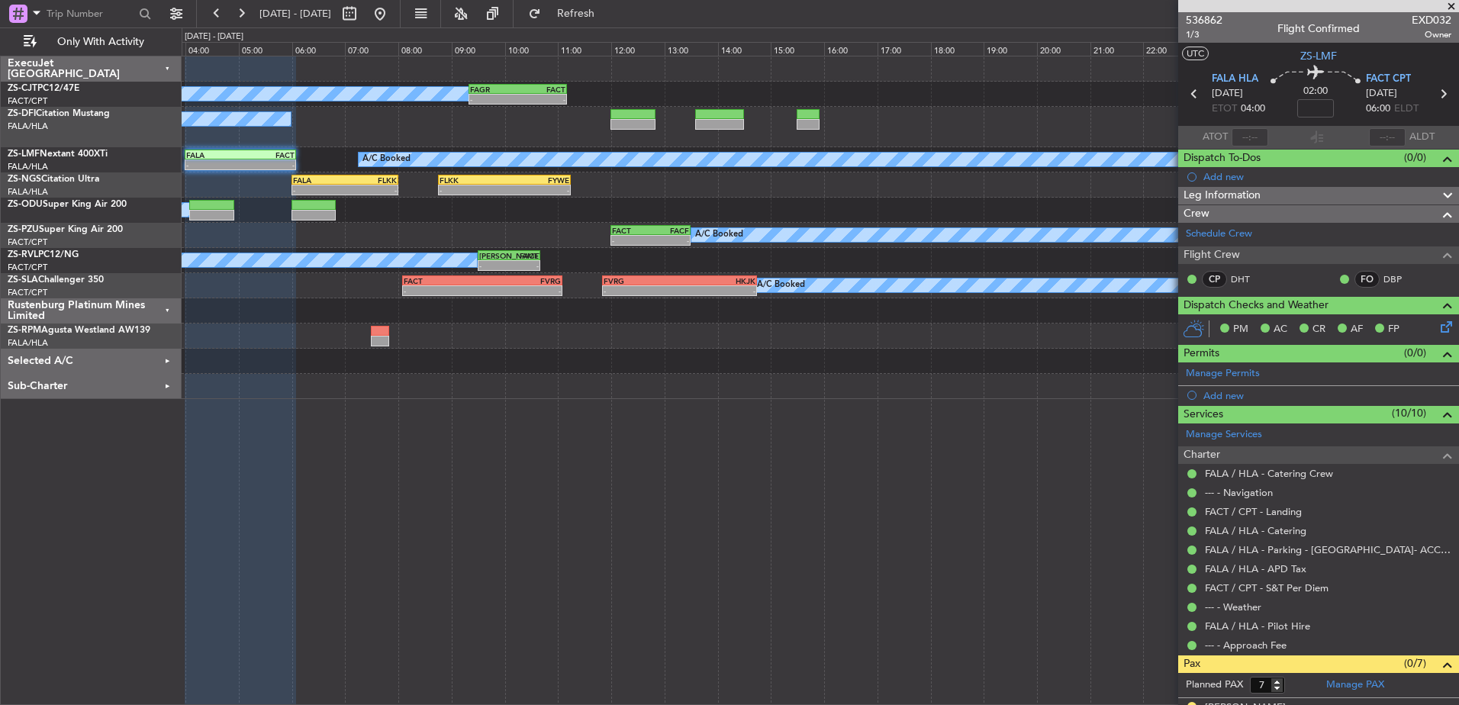
click at [165, 311] on div "Rustenburg Platinum Mines Limited" at bounding box center [91, 310] width 181 height 25
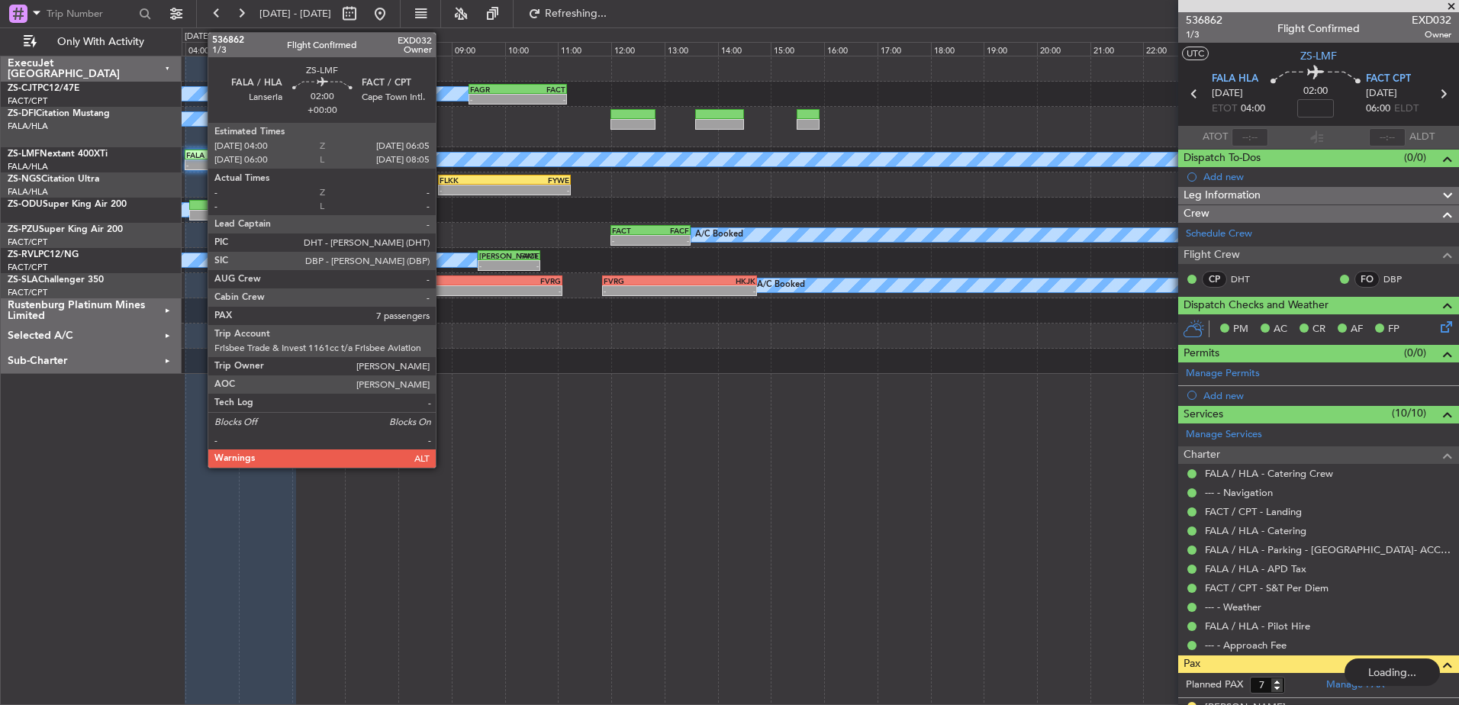
click at [200, 163] on div "-" at bounding box center [213, 164] width 54 height 9
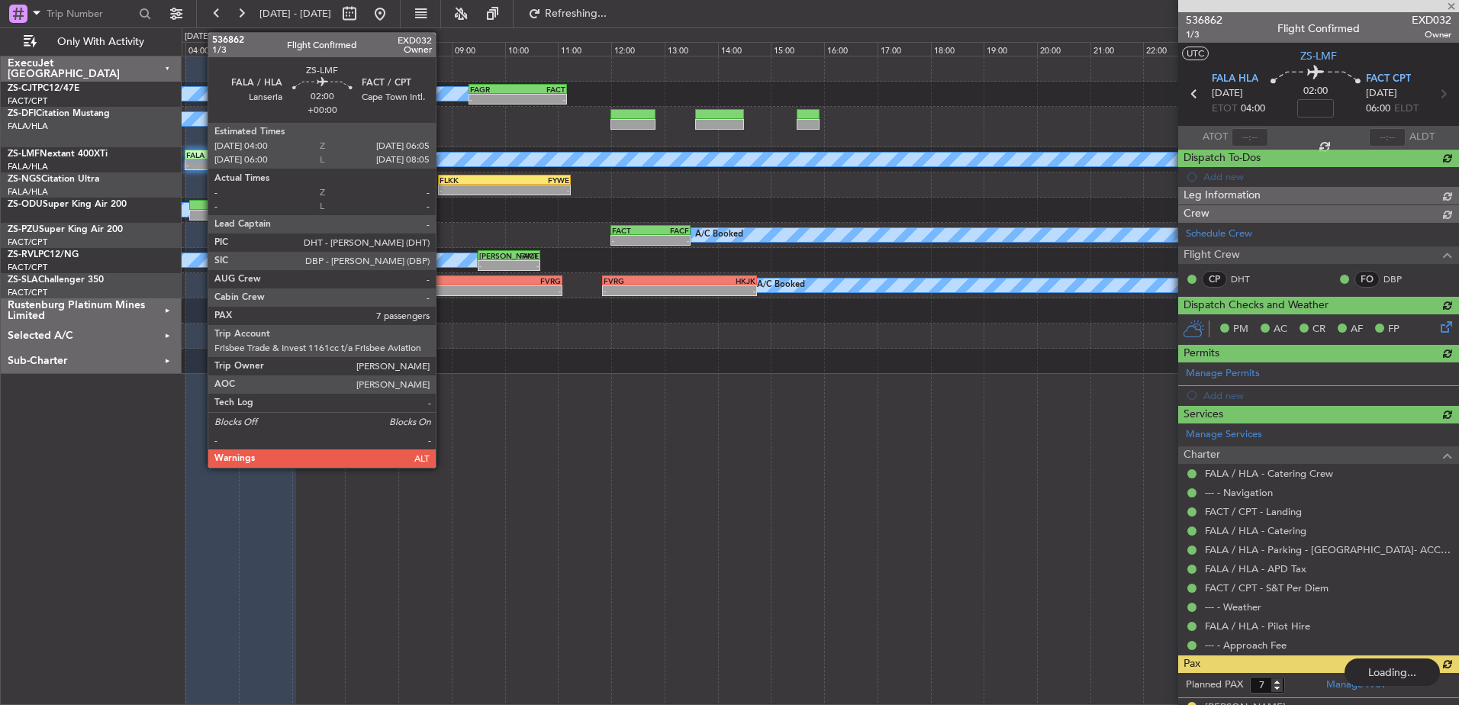
click at [200, 163] on div "-" at bounding box center [213, 164] width 54 height 9
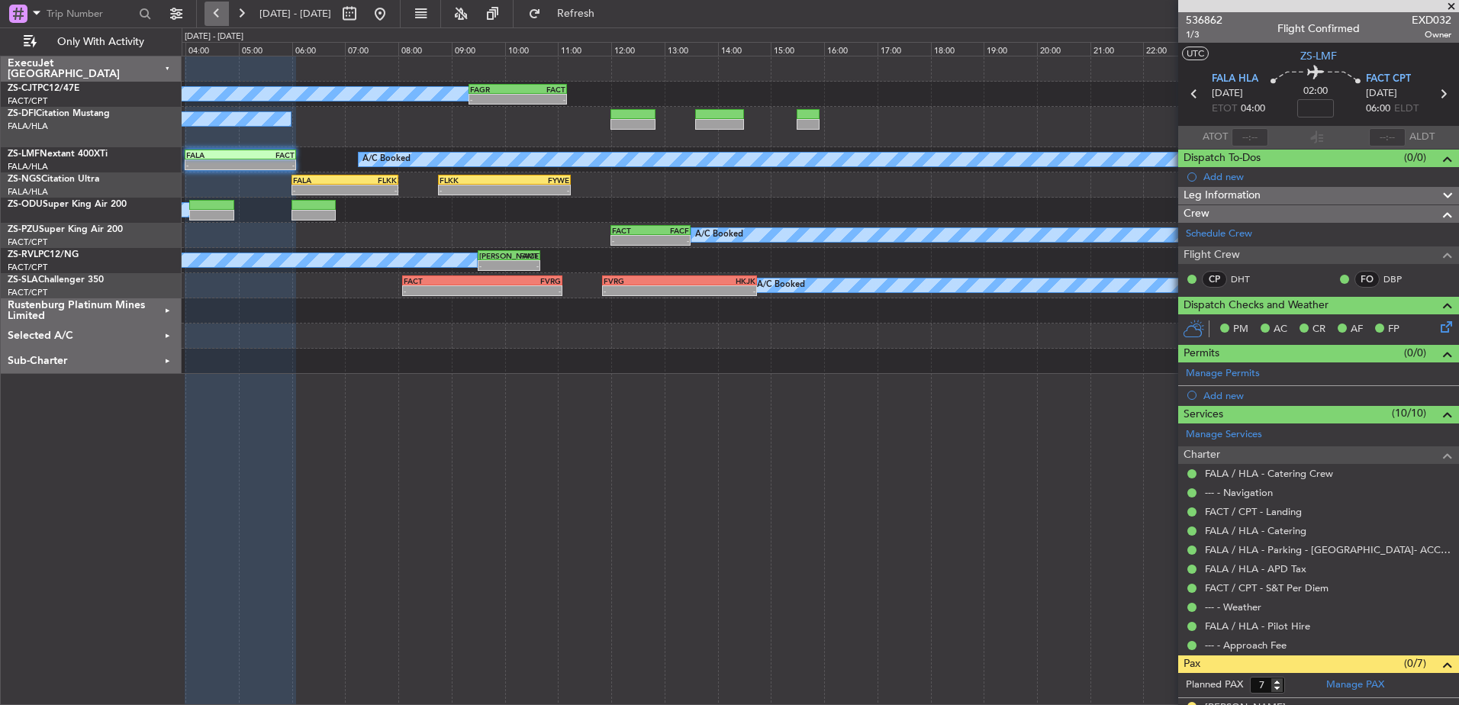
click at [216, 14] on button at bounding box center [217, 14] width 24 height 24
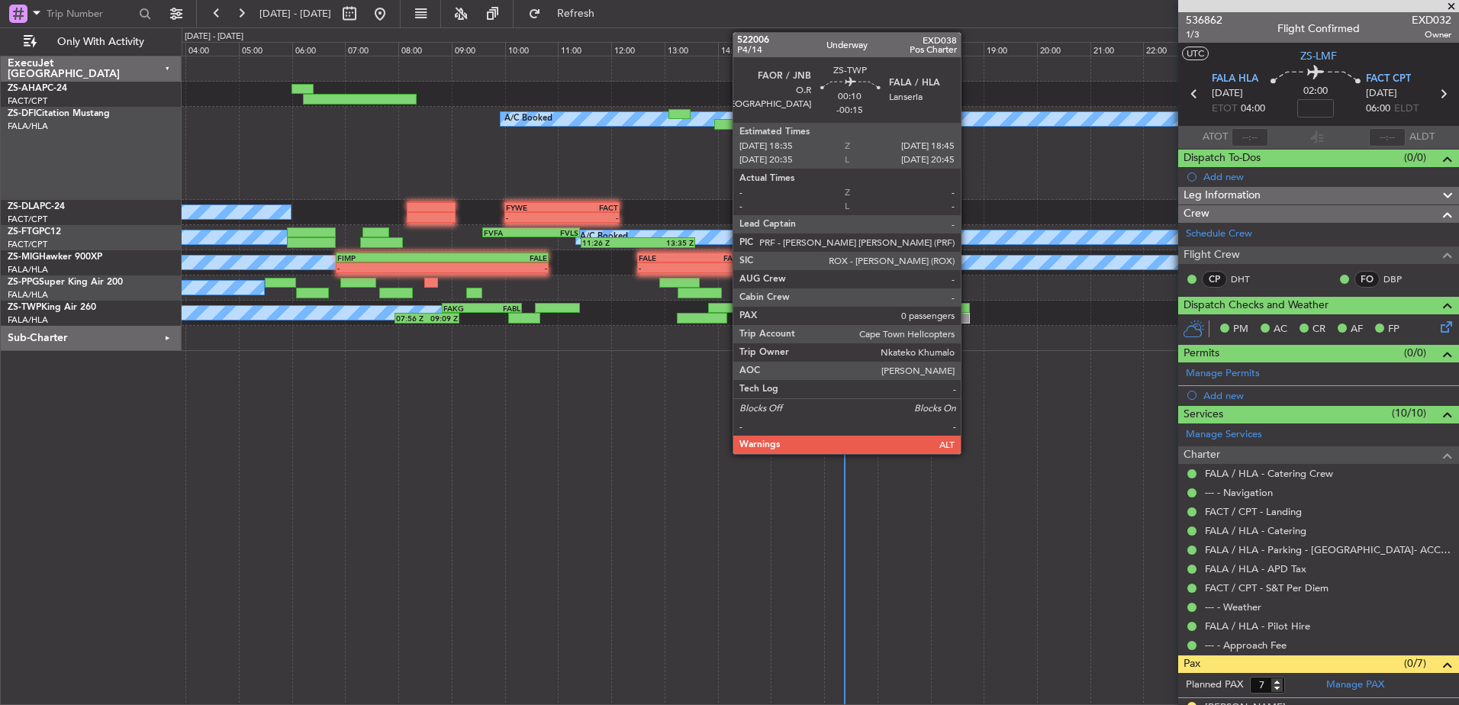
click at [968, 318] on div at bounding box center [965, 318] width 9 height 11
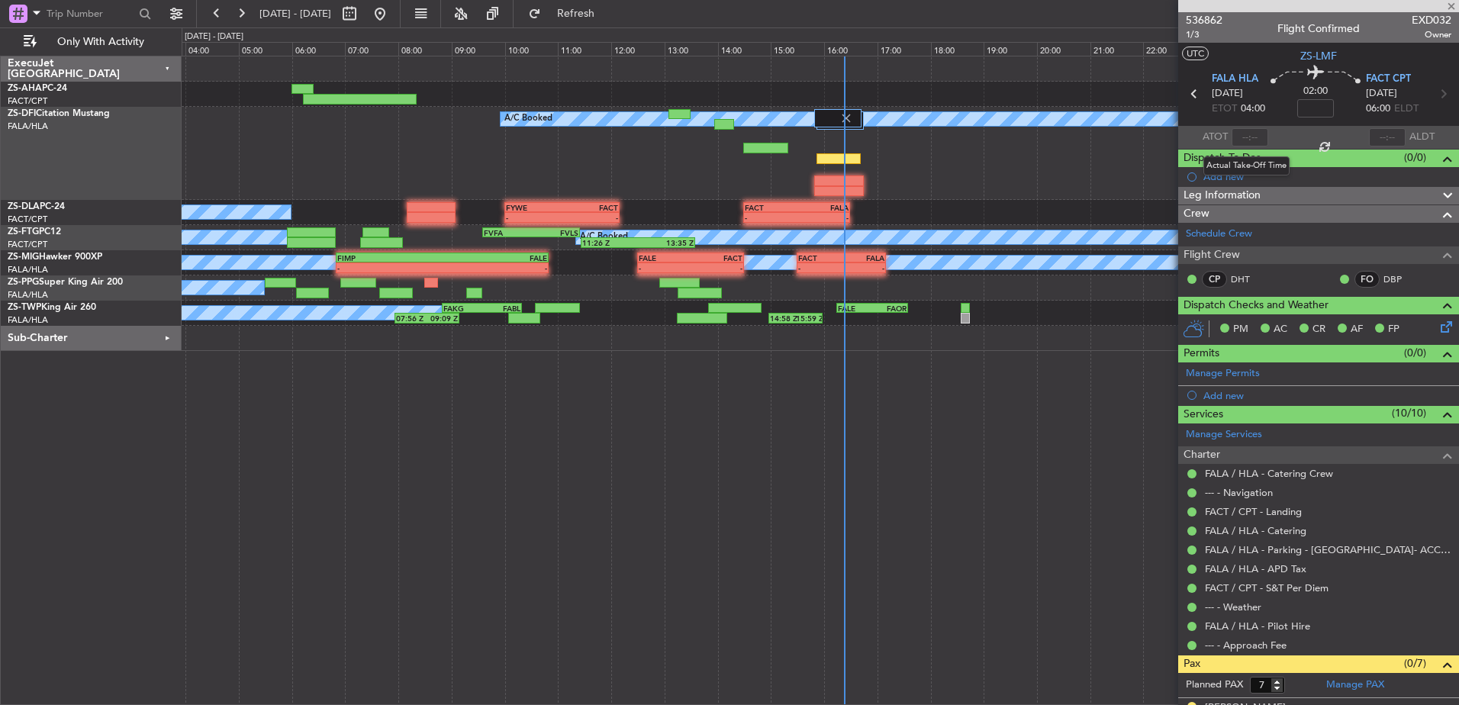
type input "-00:15"
type input "0"
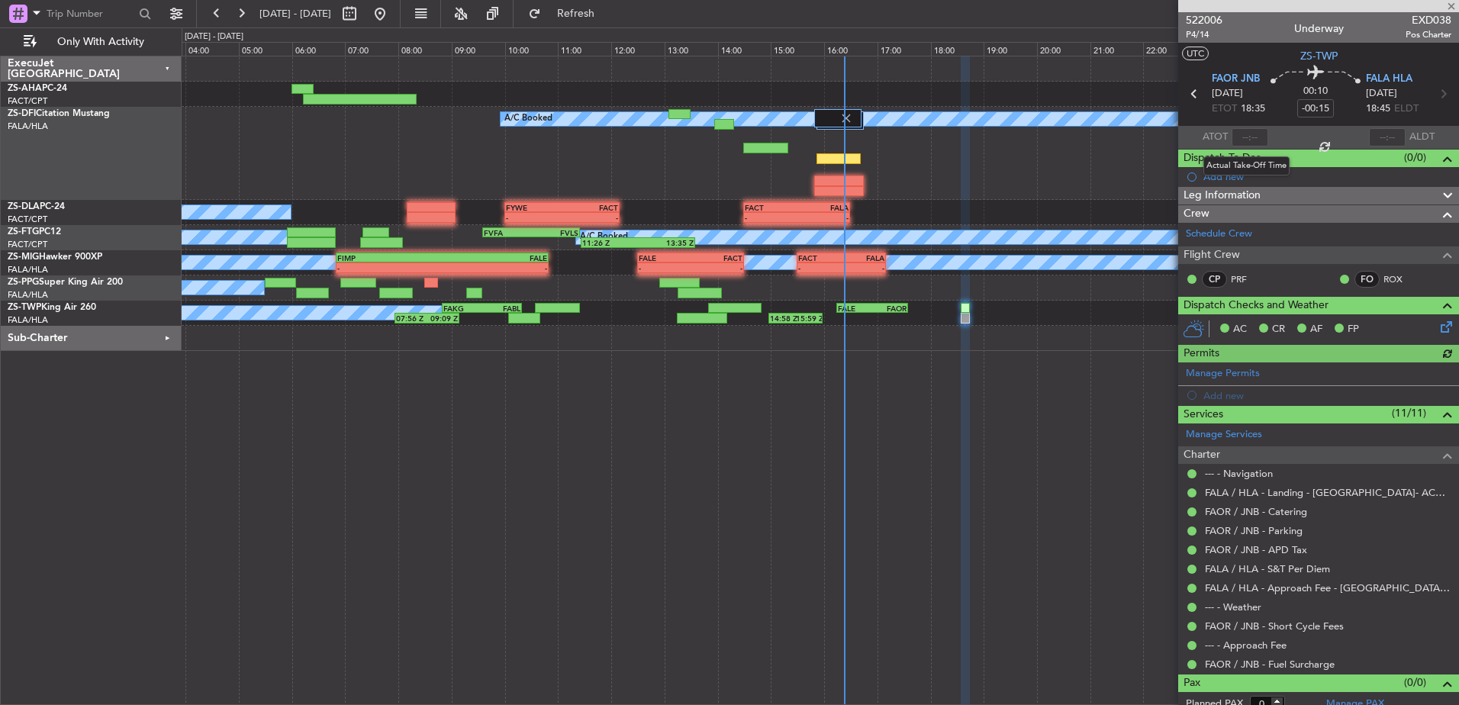
click at [1249, 134] on div at bounding box center [1250, 137] width 37 height 18
click at [1250, 134] on div at bounding box center [1250, 137] width 37 height 18
click at [1250, 139] on input "text" at bounding box center [1250, 137] width 37 height 18
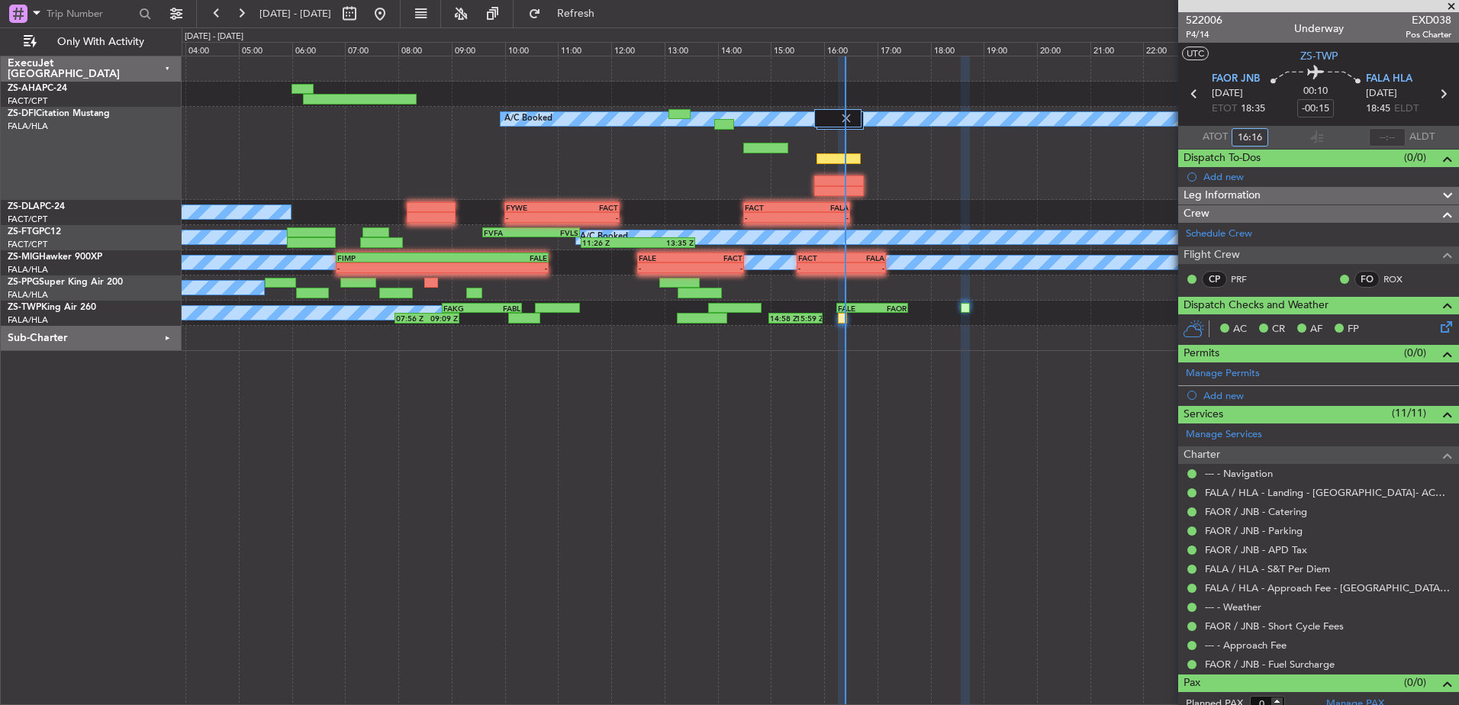
type input "16:16"
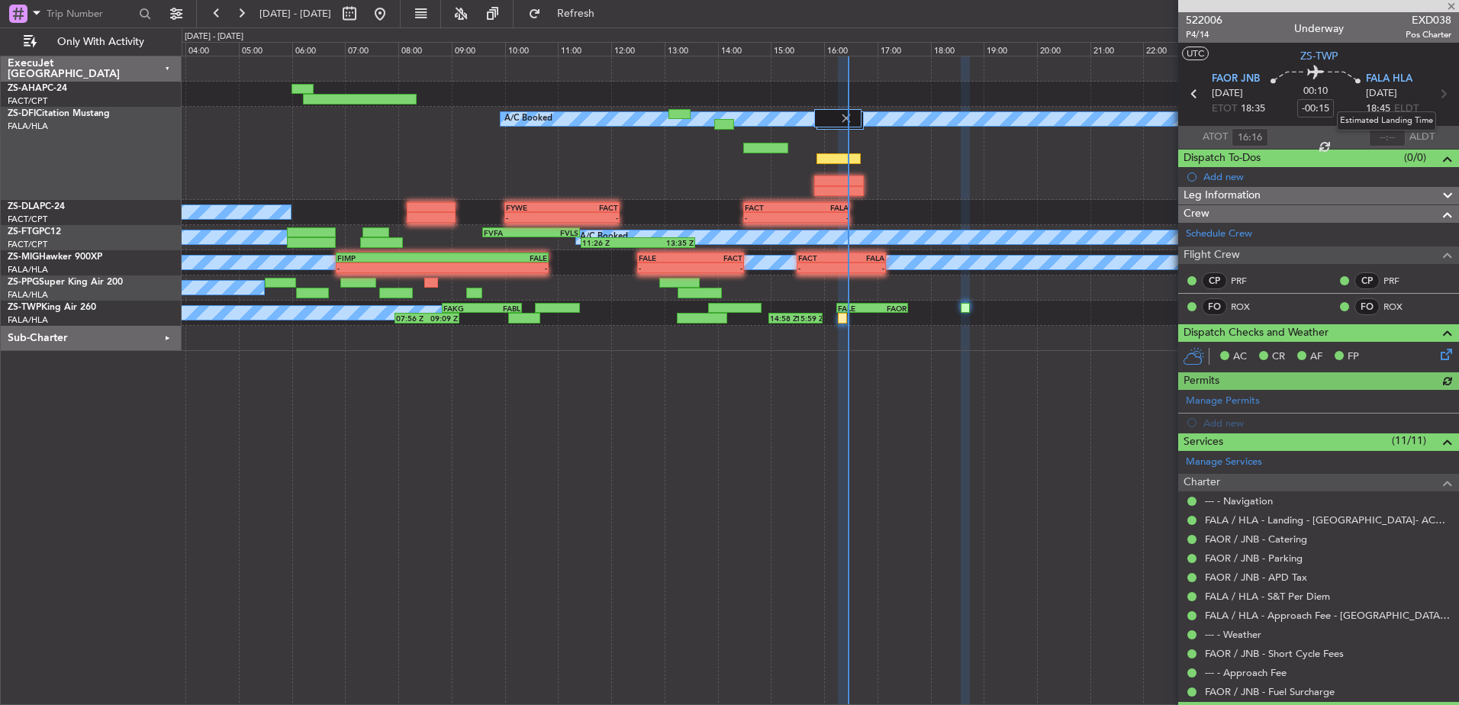
click at [1381, 134] on mat-tooltip-component "Estimated Landing Time" at bounding box center [1386, 121] width 121 height 40
click at [1385, 136] on mat-tooltip-component "Estimated Landing Time" at bounding box center [1386, 121] width 121 height 40
click at [1385, 134] on mat-tooltip-component "Estimated Landing Time" at bounding box center [1386, 121] width 121 height 40
click at [1385, 137] on mat-tooltip-component "Estimated Landing Time" at bounding box center [1386, 121] width 121 height 40
click at [1384, 135] on mat-tooltip-component "Estimated Landing Time" at bounding box center [1386, 121] width 121 height 40
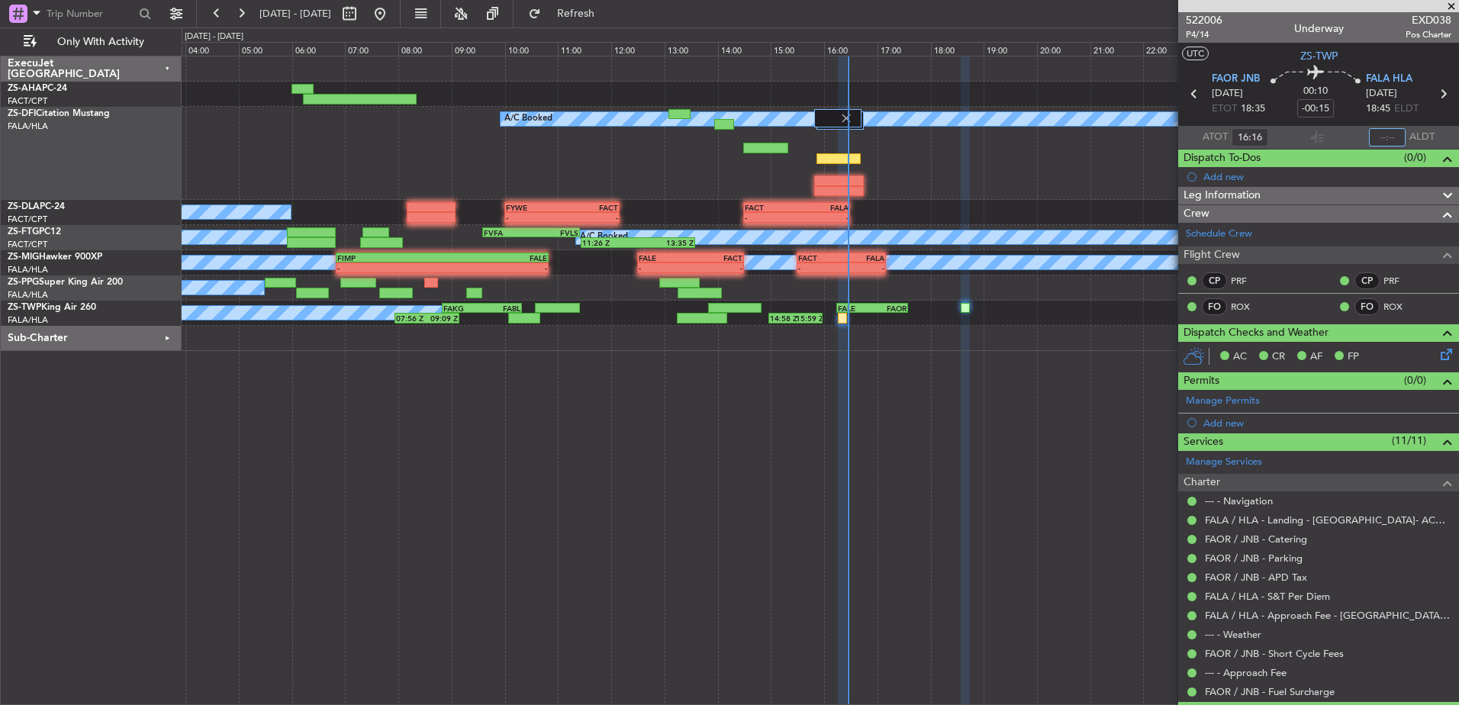
click at [1384, 139] on input "text" at bounding box center [1387, 137] width 37 height 18
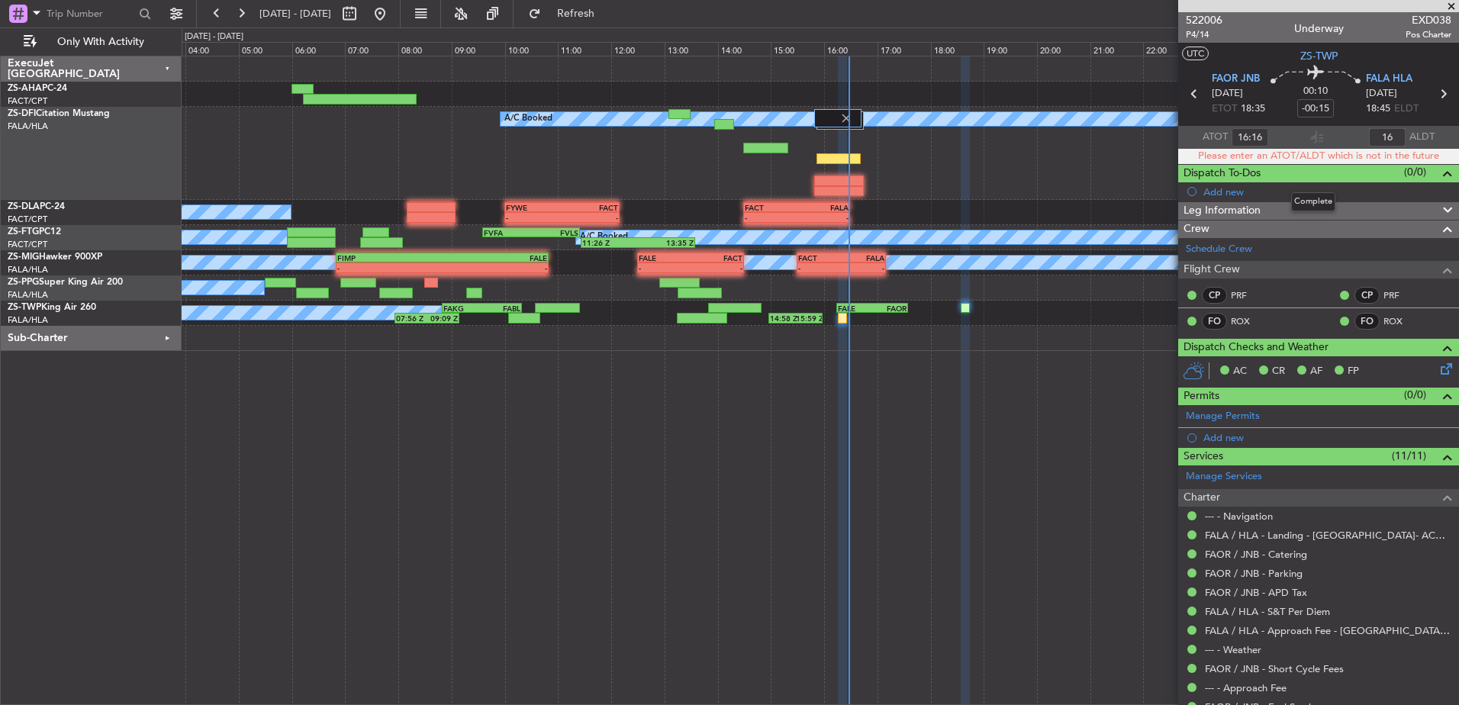
type input "1"
type input "16:28"
click at [1457, 5] on span at bounding box center [1451, 7] width 15 height 14
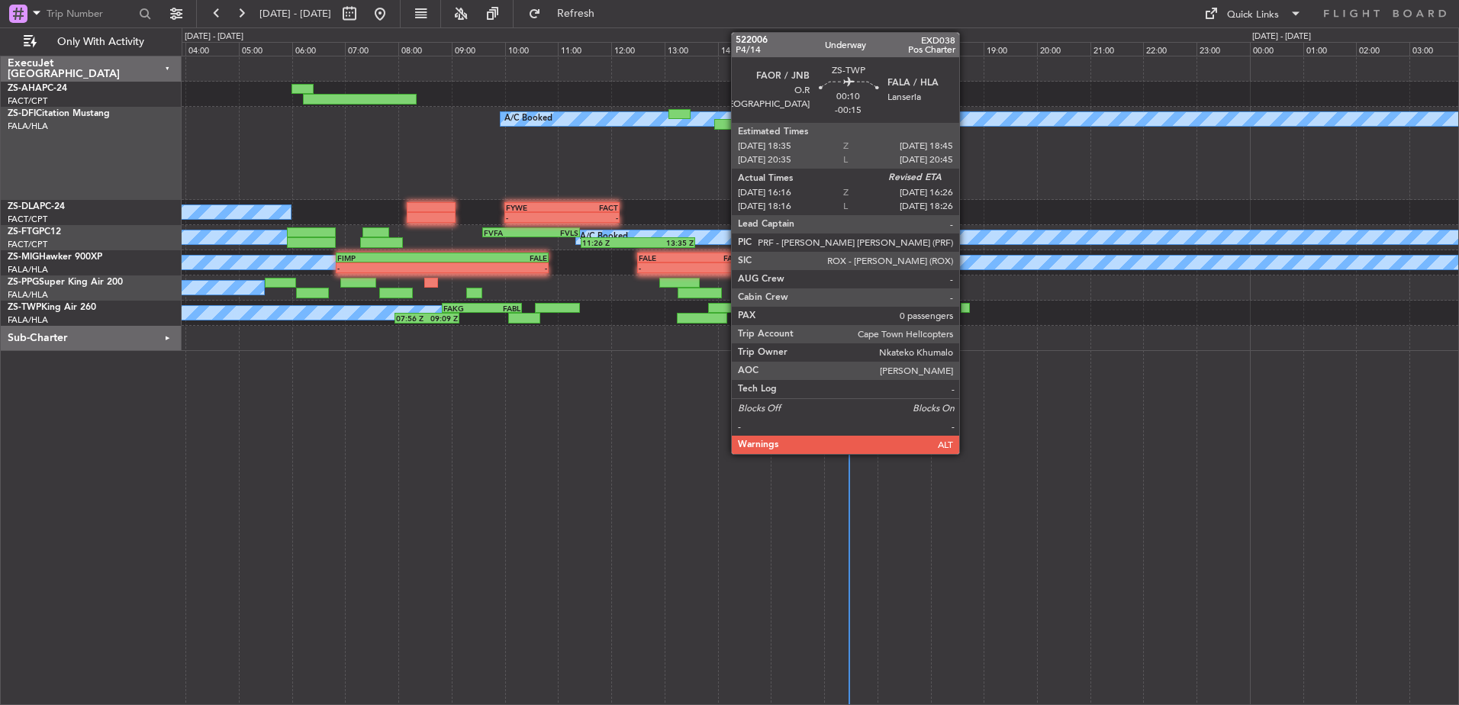
click at [966, 306] on div at bounding box center [965, 308] width 9 height 11
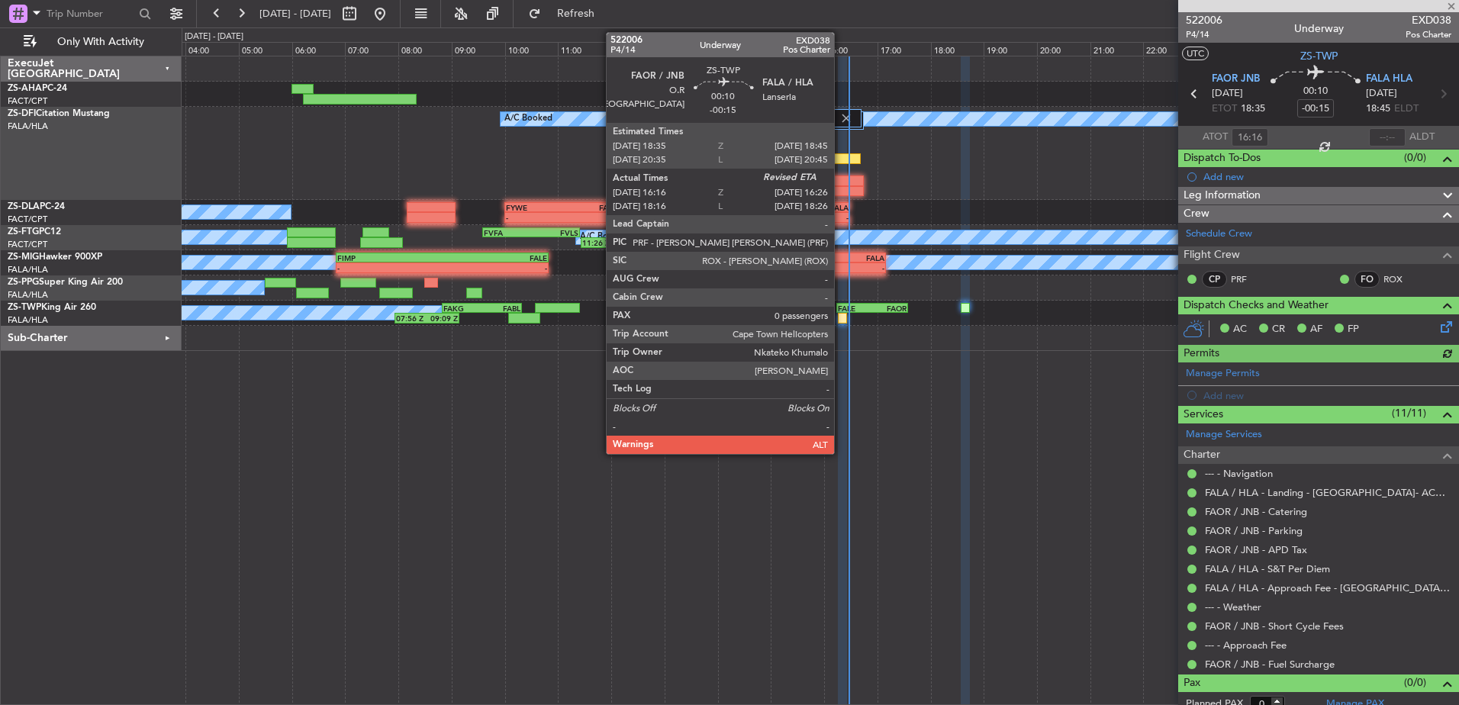
click at [842, 318] on div at bounding box center [842, 318] width 9 height 11
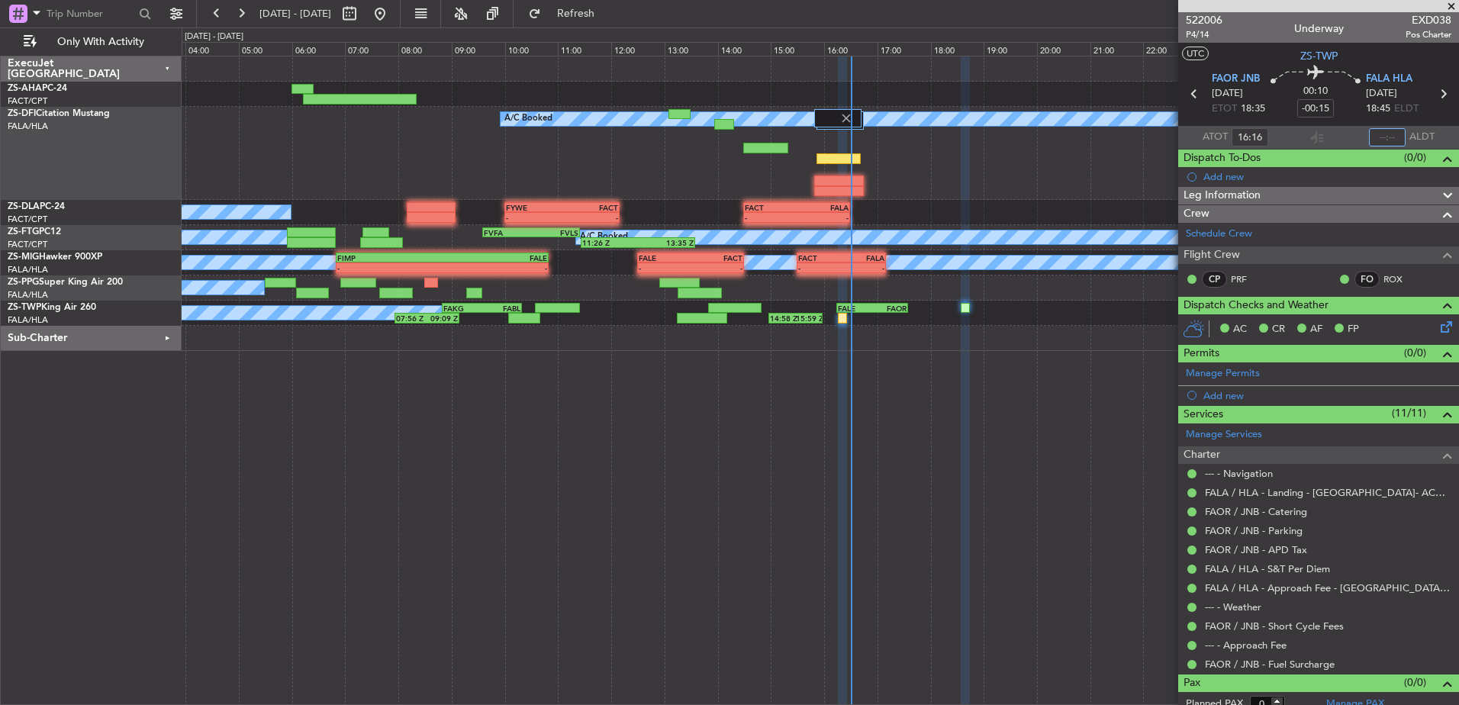
click at [1383, 137] on input "text" at bounding box center [1387, 137] width 37 height 18
type input "16:28"
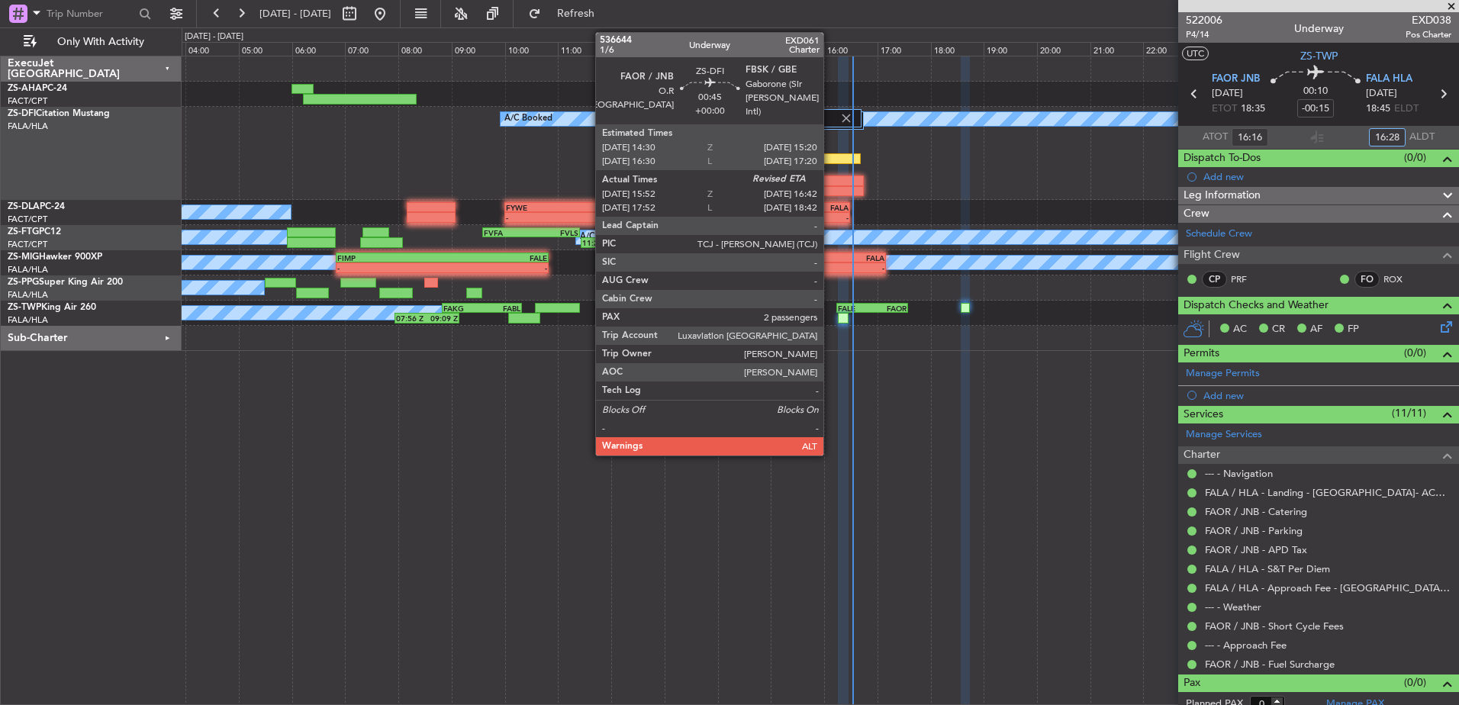
click at [831, 159] on div at bounding box center [839, 158] width 45 height 11
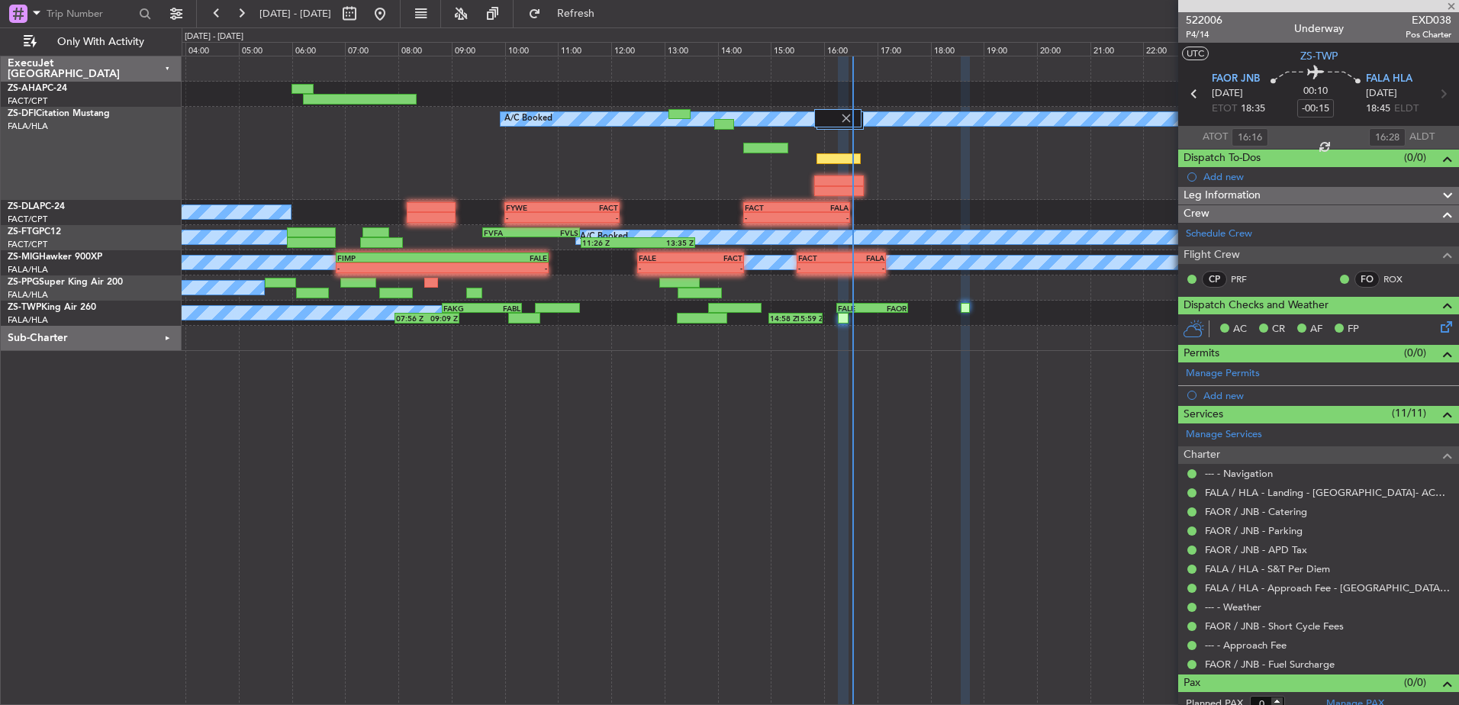
type input "15:52"
type input "2"
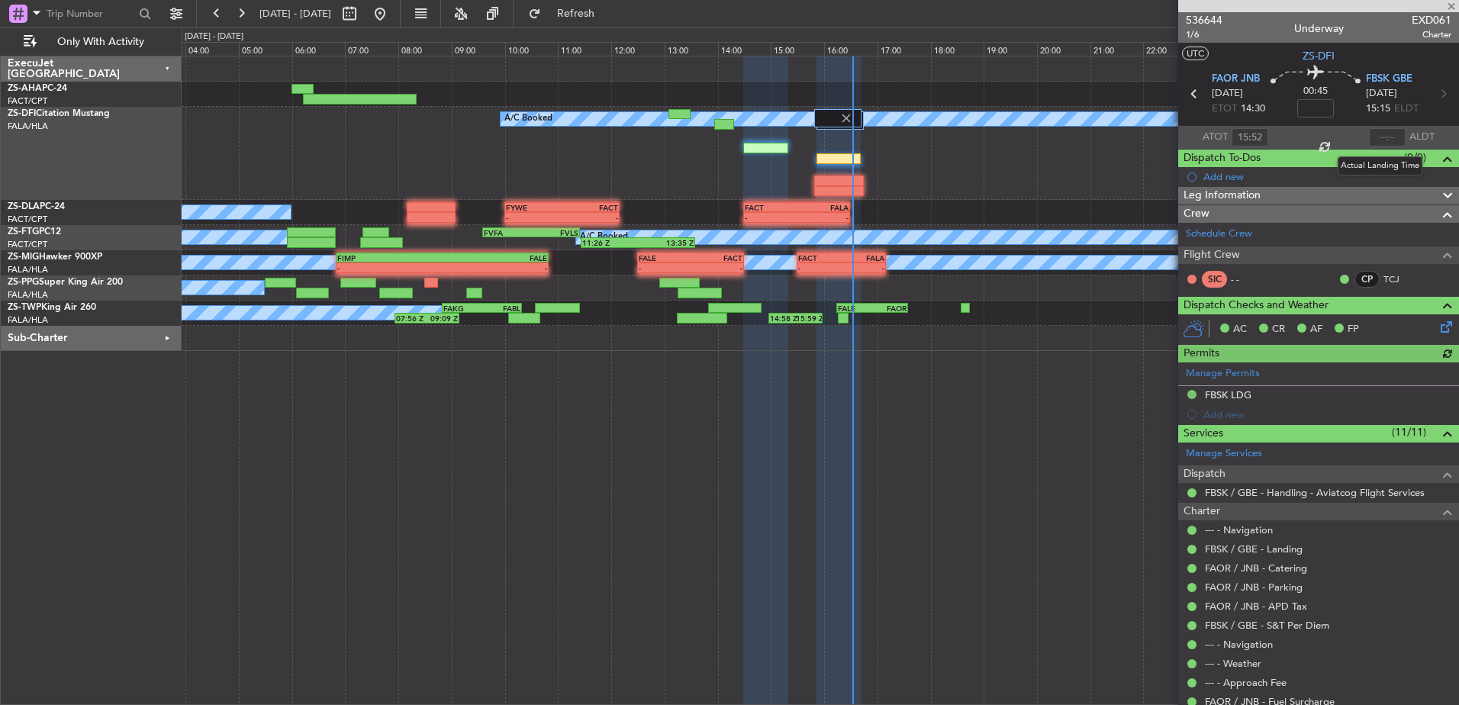
click at [1385, 134] on div at bounding box center [1387, 137] width 37 height 18
click at [1385, 135] on input "text" at bounding box center [1387, 137] width 37 height 18
click at [1381, 133] on div "Estimated Landing Time" at bounding box center [1388, 136] width 99 height 19
click at [1386, 138] on input "text" at bounding box center [1387, 137] width 37 height 18
type input "16:33"
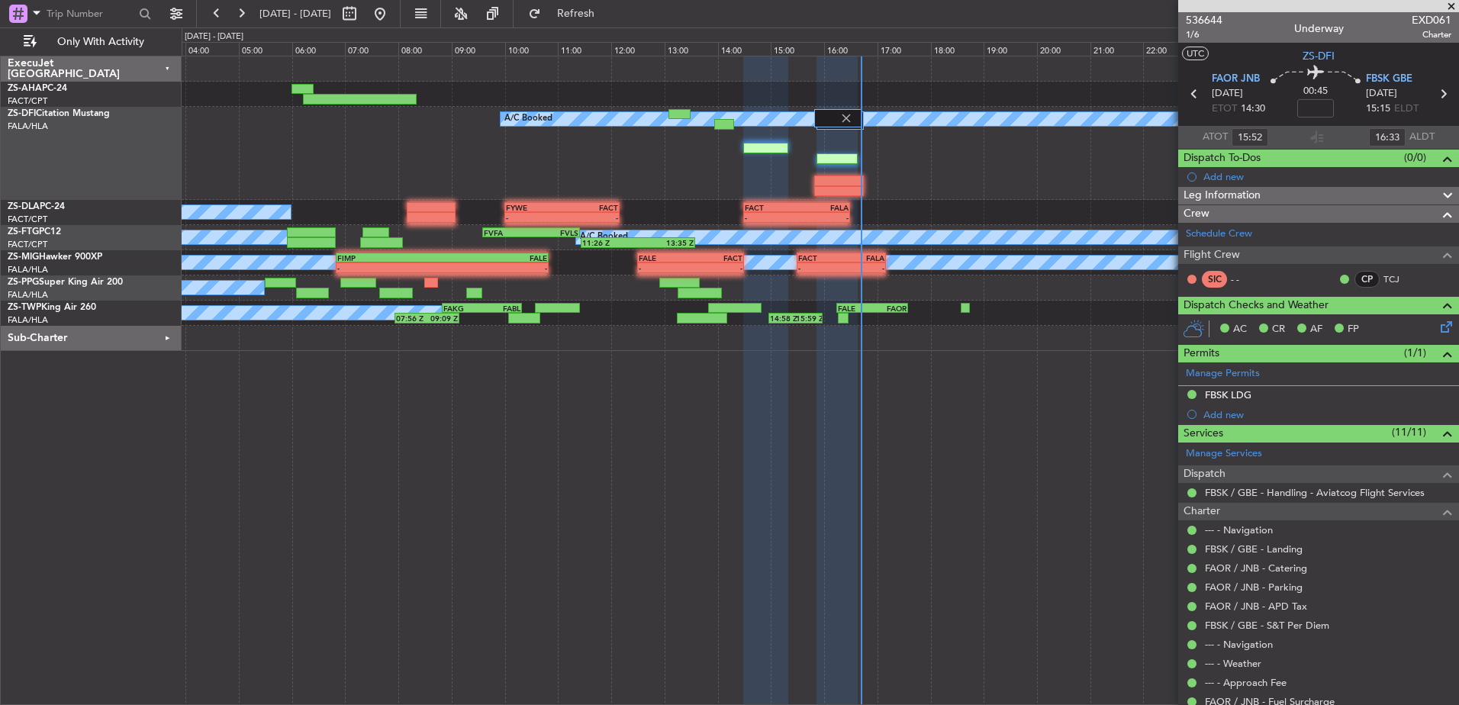
click at [1452, 3] on span at bounding box center [1451, 7] width 15 height 14
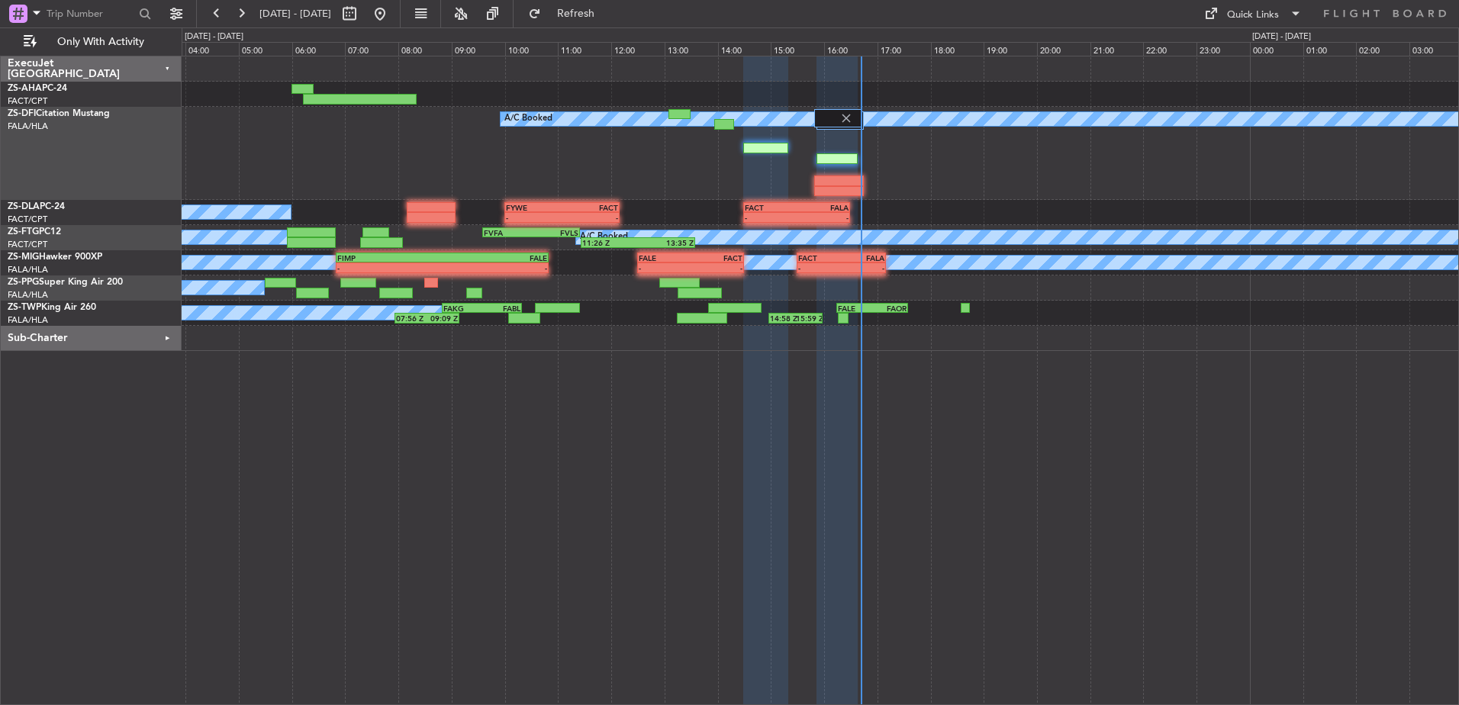
type input "0"
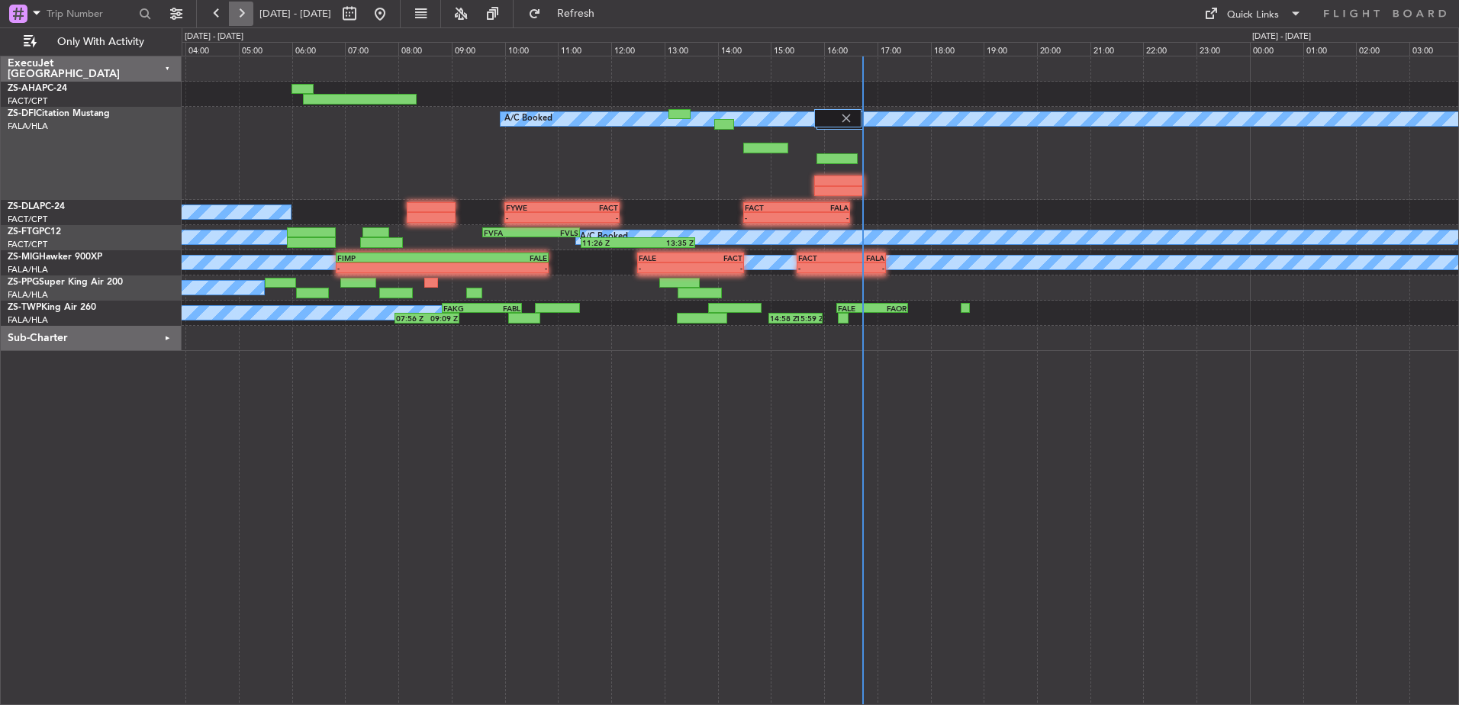
click at [243, 7] on button at bounding box center [241, 14] width 24 height 24
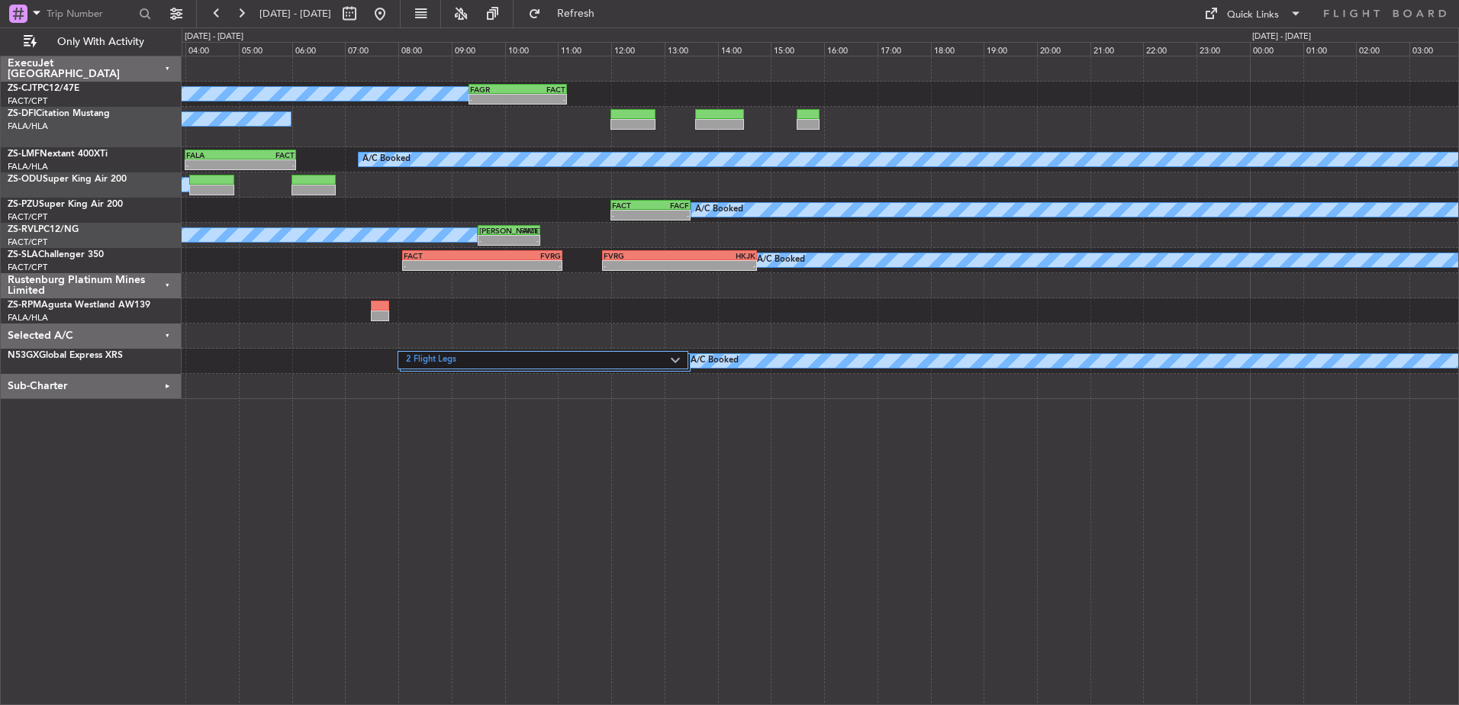
click at [169, 282] on div "Rustenburg Platinum Mines Limited" at bounding box center [91, 285] width 181 height 25
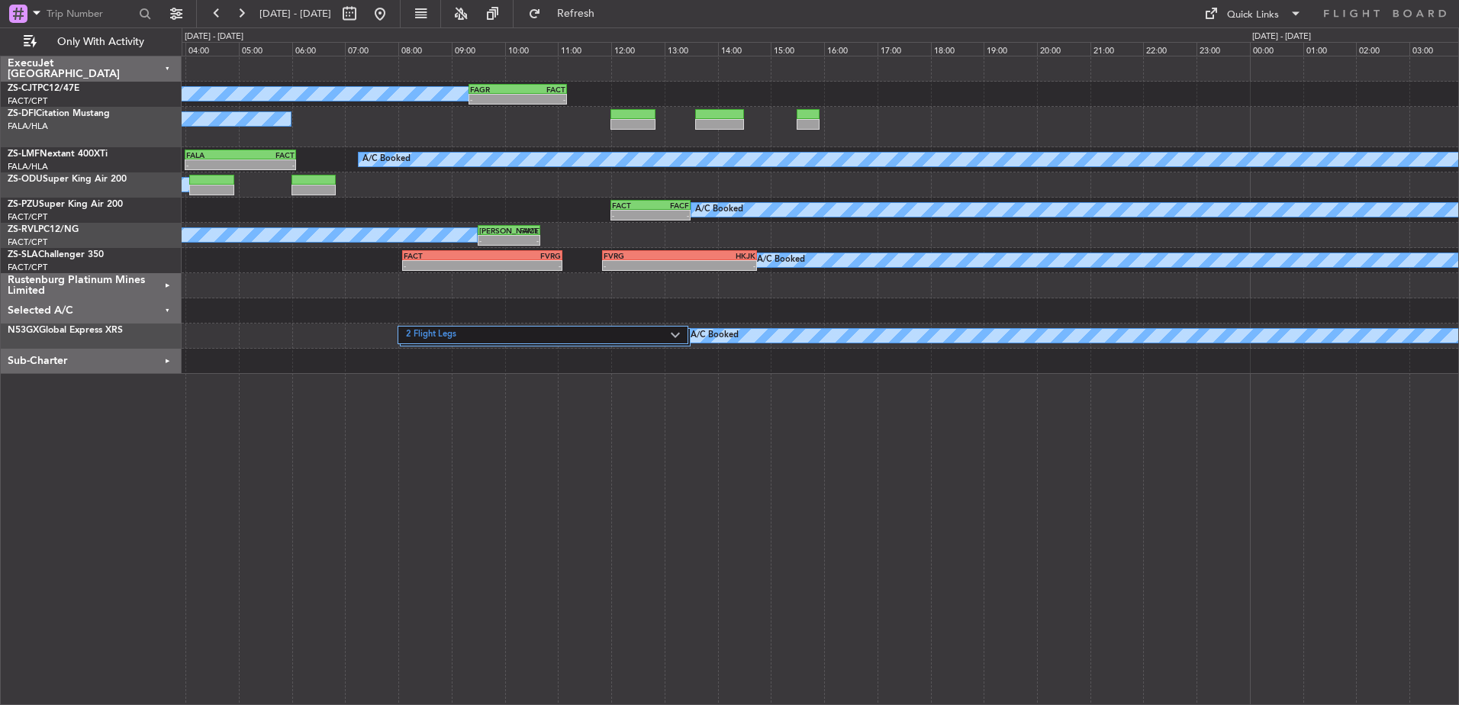
click at [166, 305] on div "Selected A/C" at bounding box center [91, 310] width 181 height 25
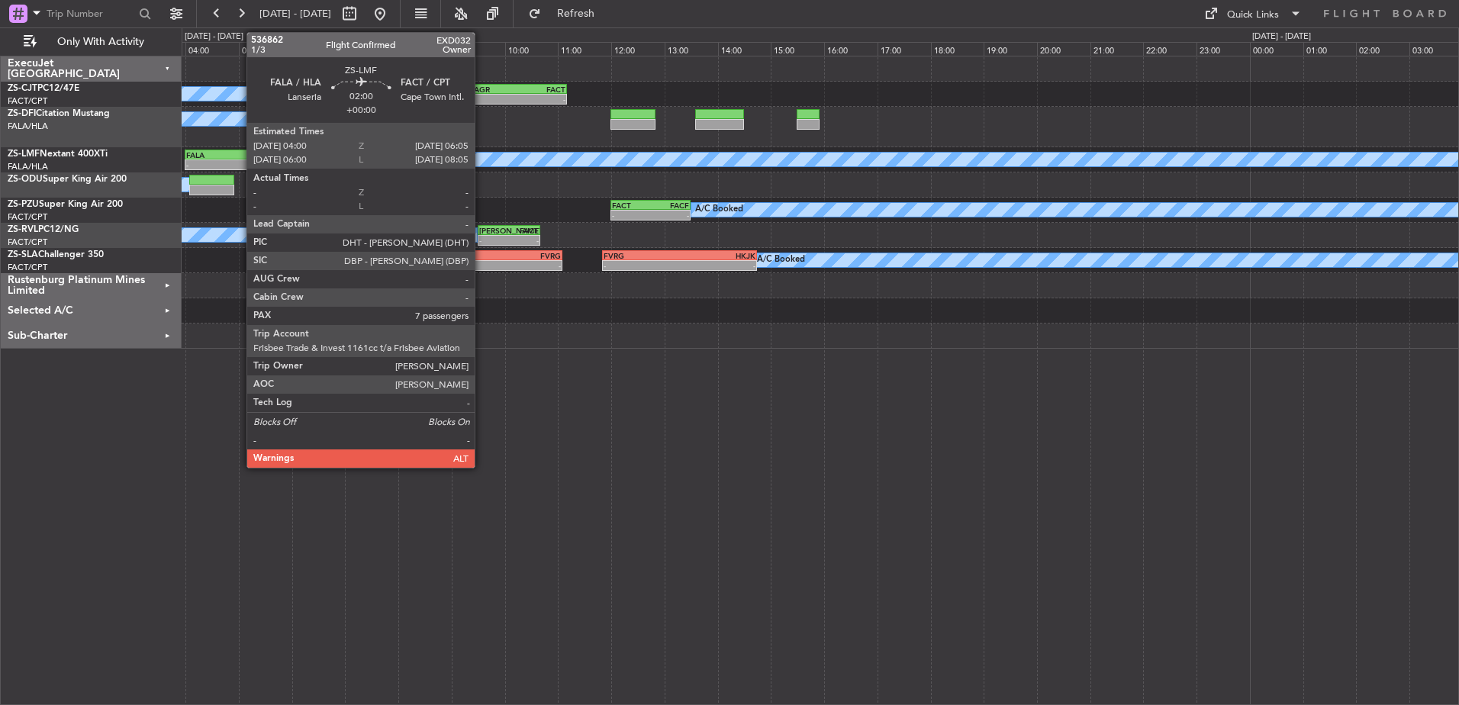
click at [239, 156] on div "FALA" at bounding box center [213, 154] width 54 height 9
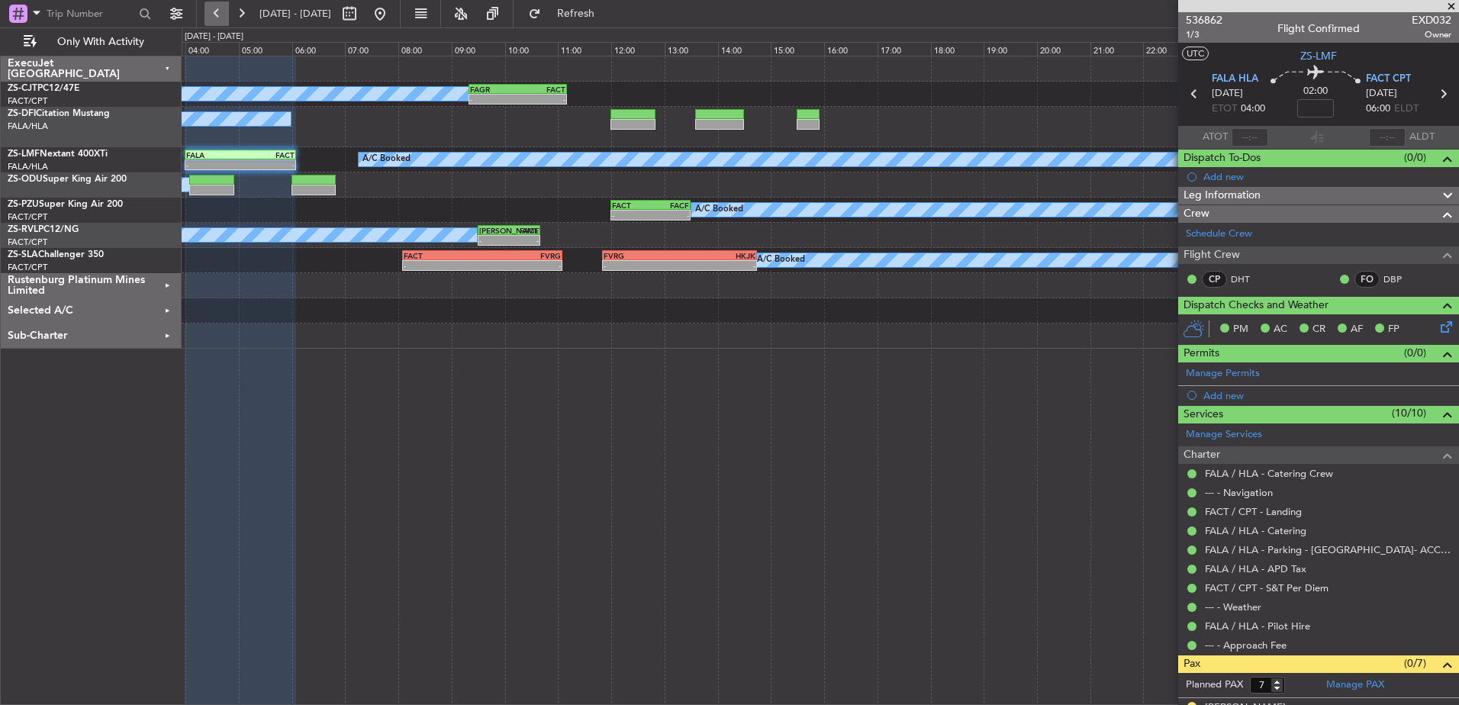
click at [215, 14] on button at bounding box center [217, 14] width 24 height 24
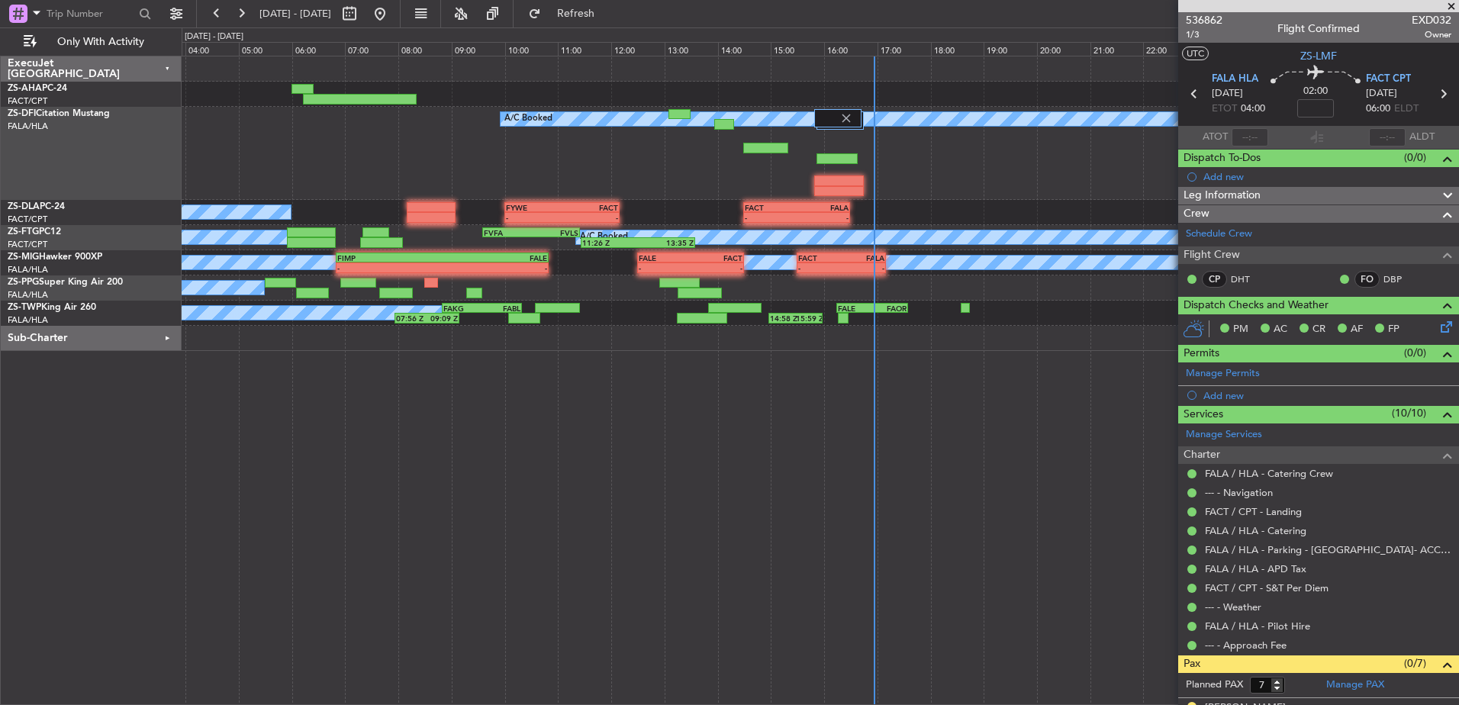
click at [1450, 2] on span at bounding box center [1451, 7] width 15 height 14
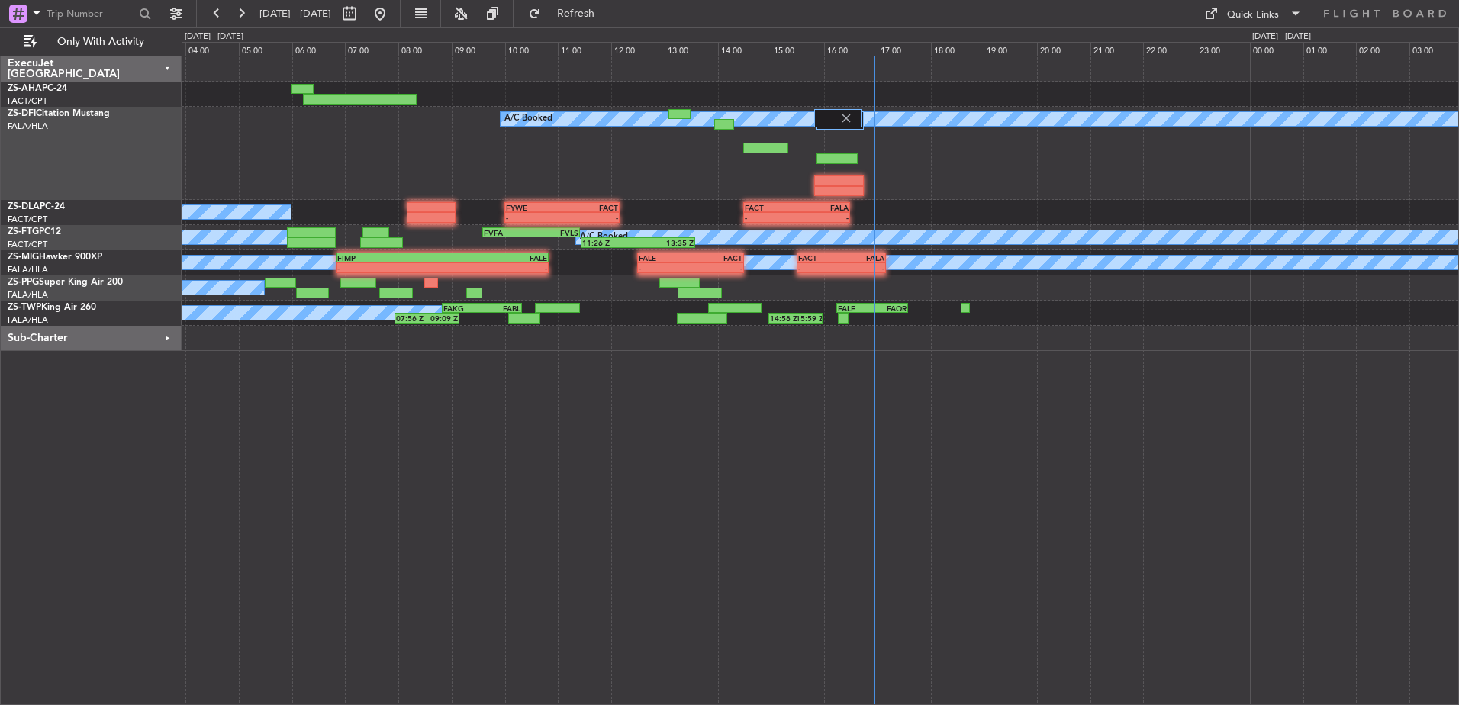
type input "0"
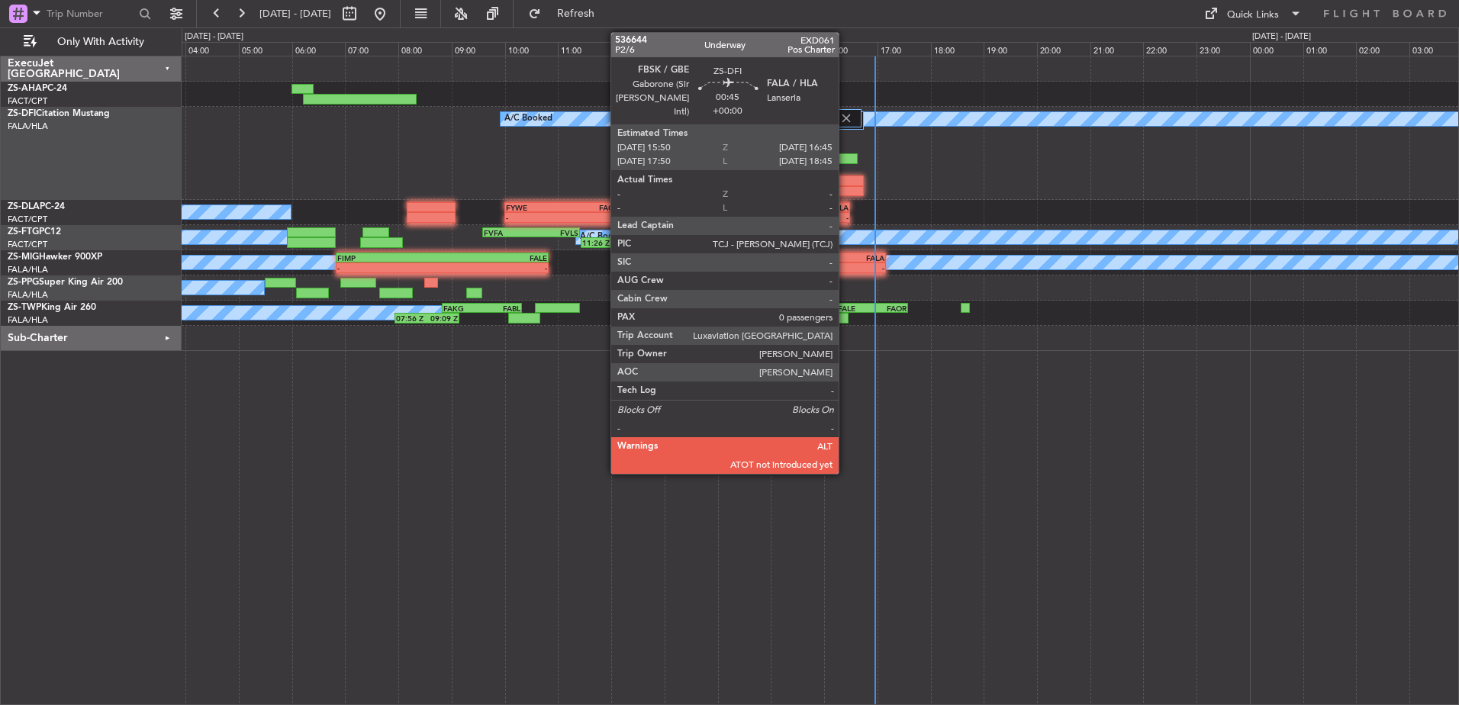
click at [846, 181] on div at bounding box center [838, 181] width 49 height 11
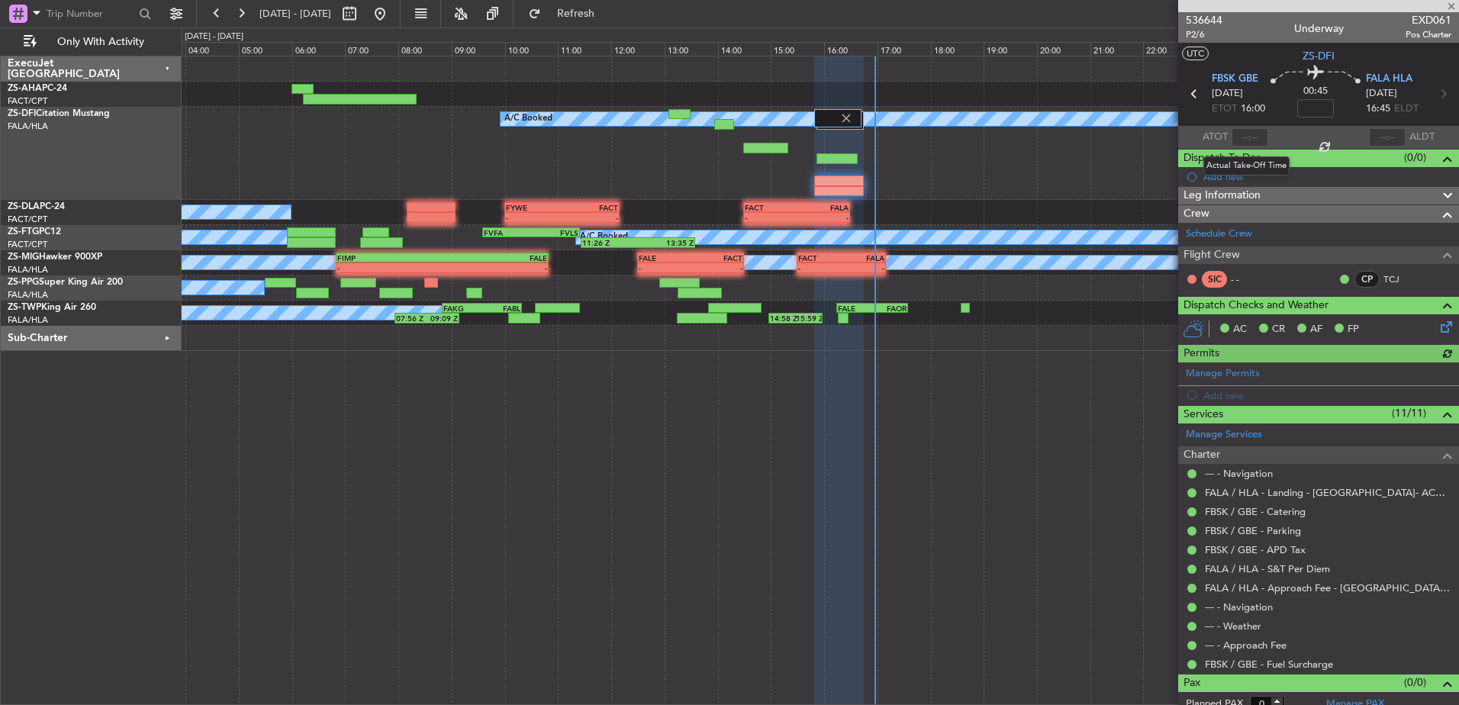
click at [1250, 134] on div at bounding box center [1250, 137] width 37 height 18
click at [1251, 134] on input "text" at bounding box center [1250, 137] width 37 height 18
type input "16:53"
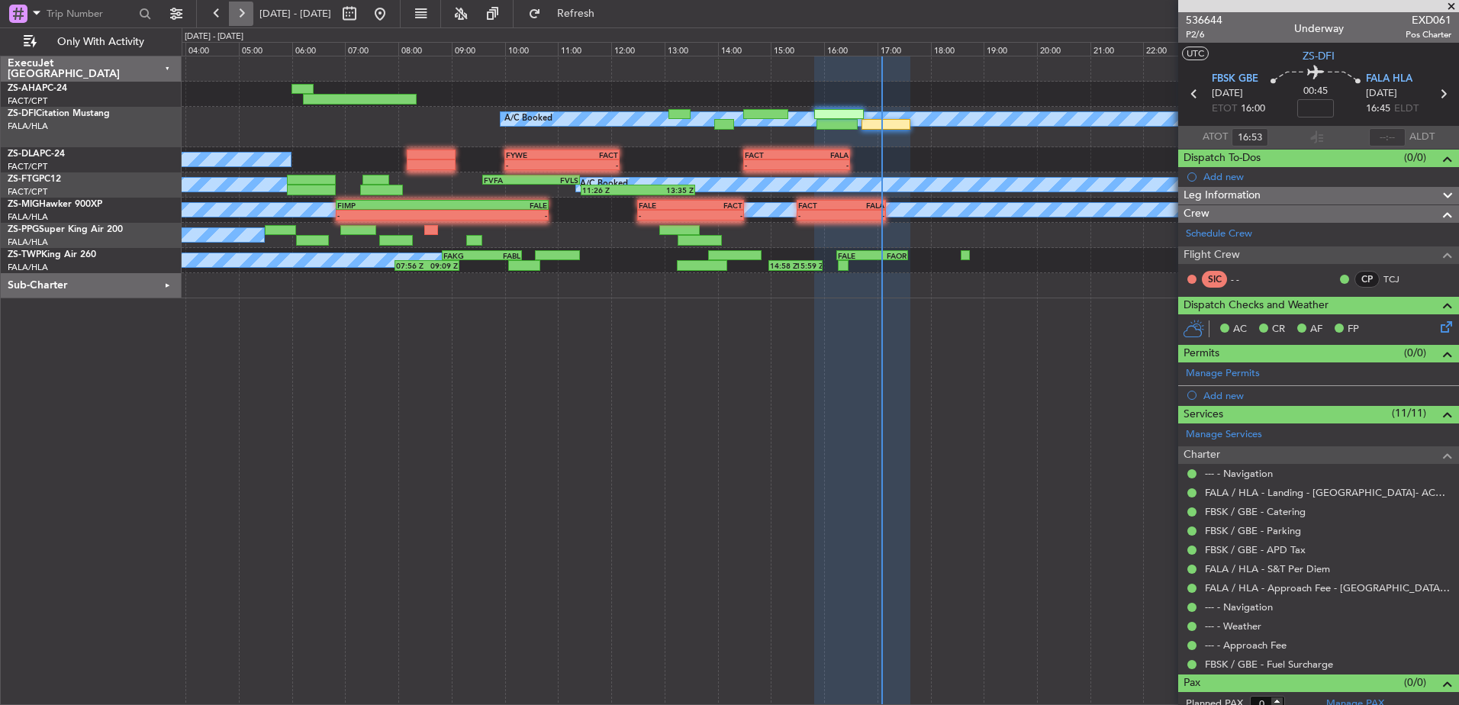
click at [241, 15] on button at bounding box center [241, 14] width 24 height 24
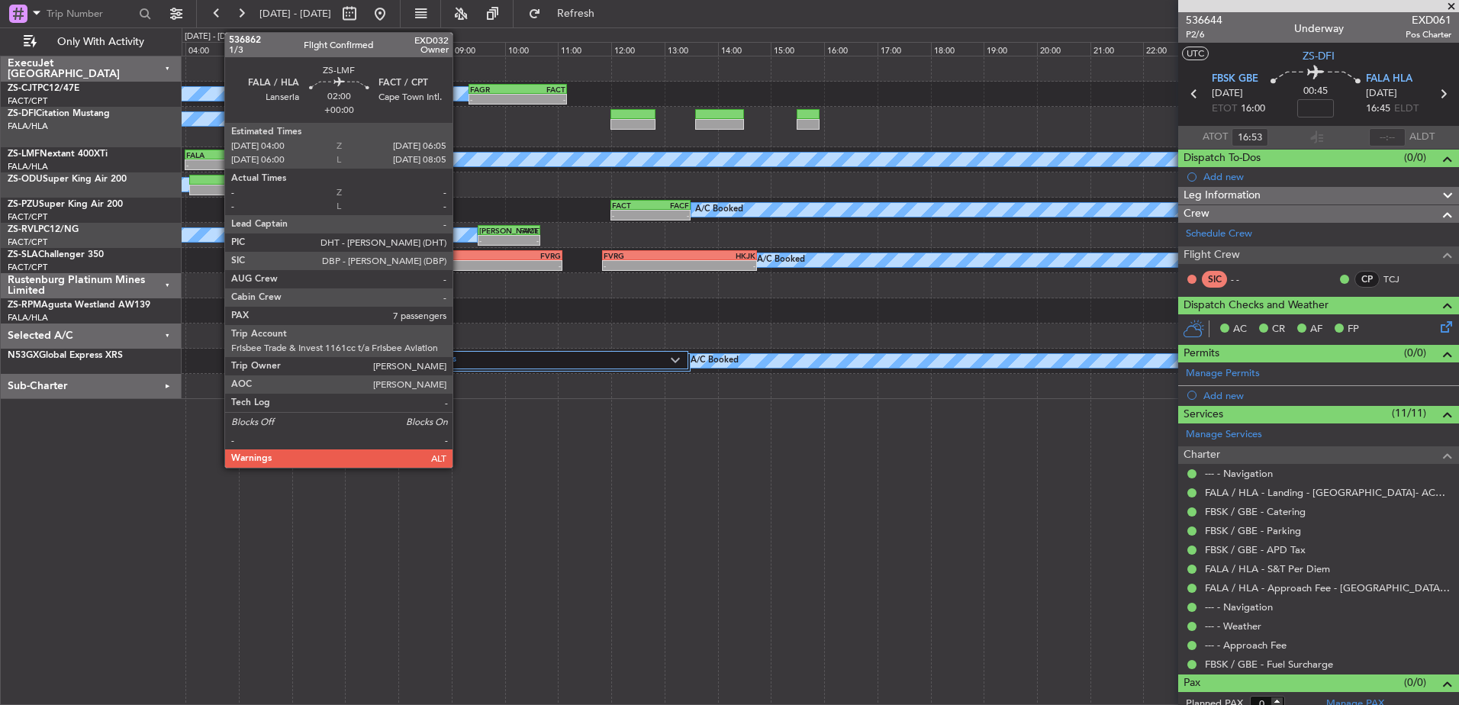
click at [217, 160] on div "- -" at bounding box center [240, 165] width 111 height 11
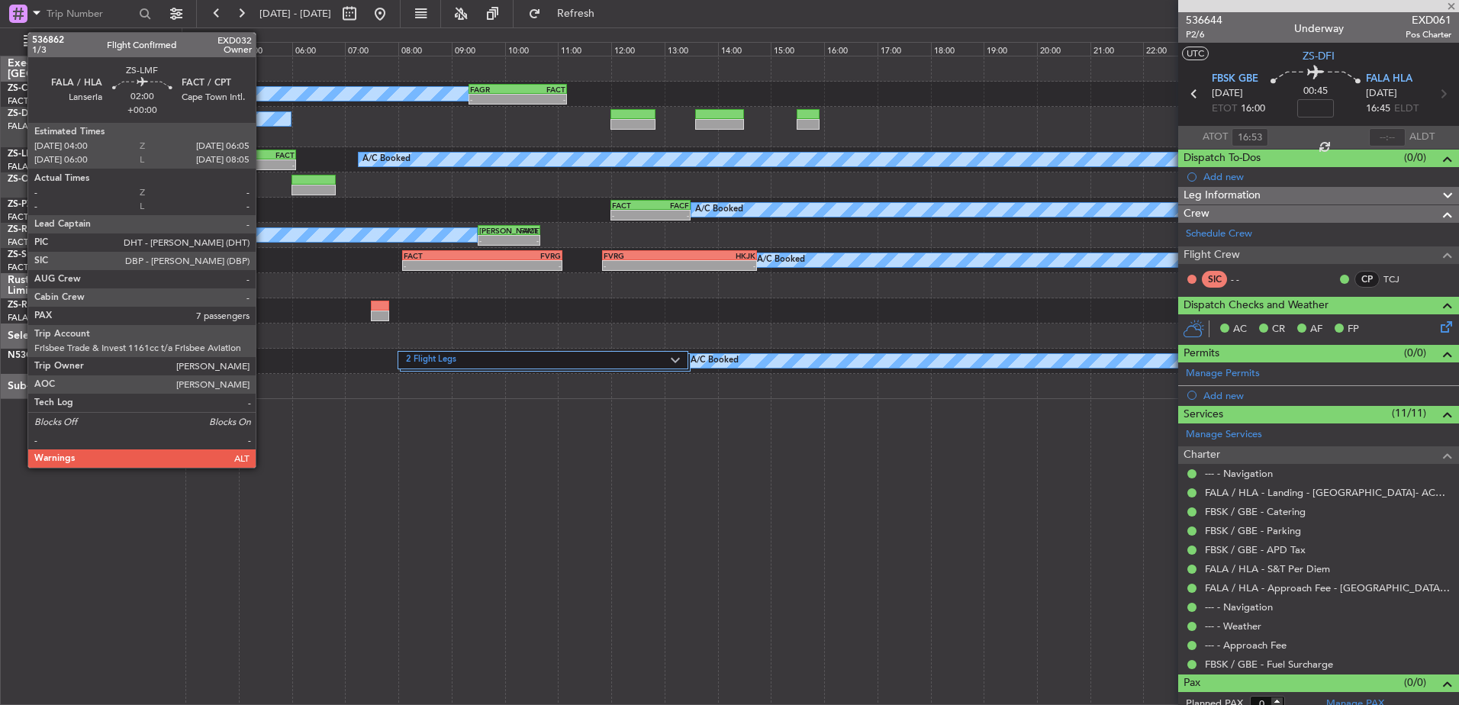
type input "7"
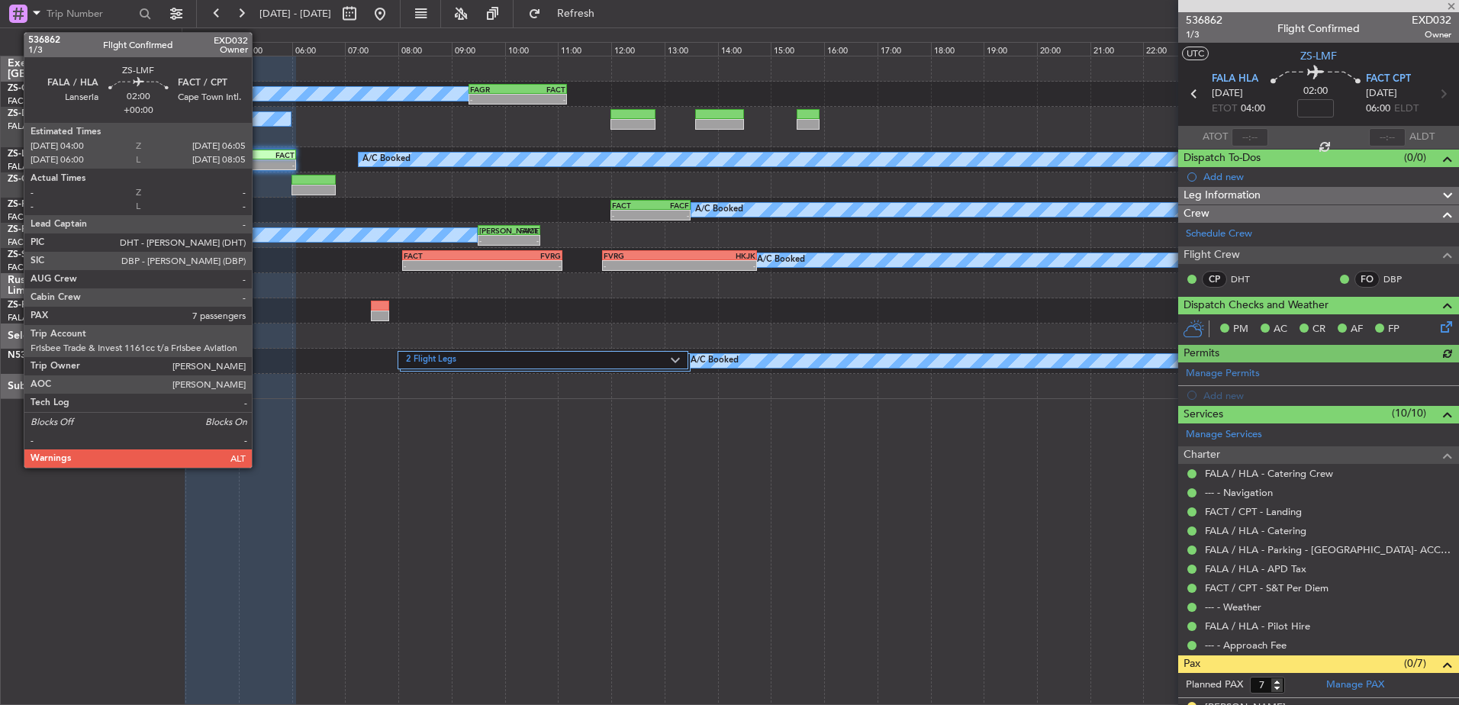
click at [259, 158] on div "FACT" at bounding box center [267, 154] width 54 height 9
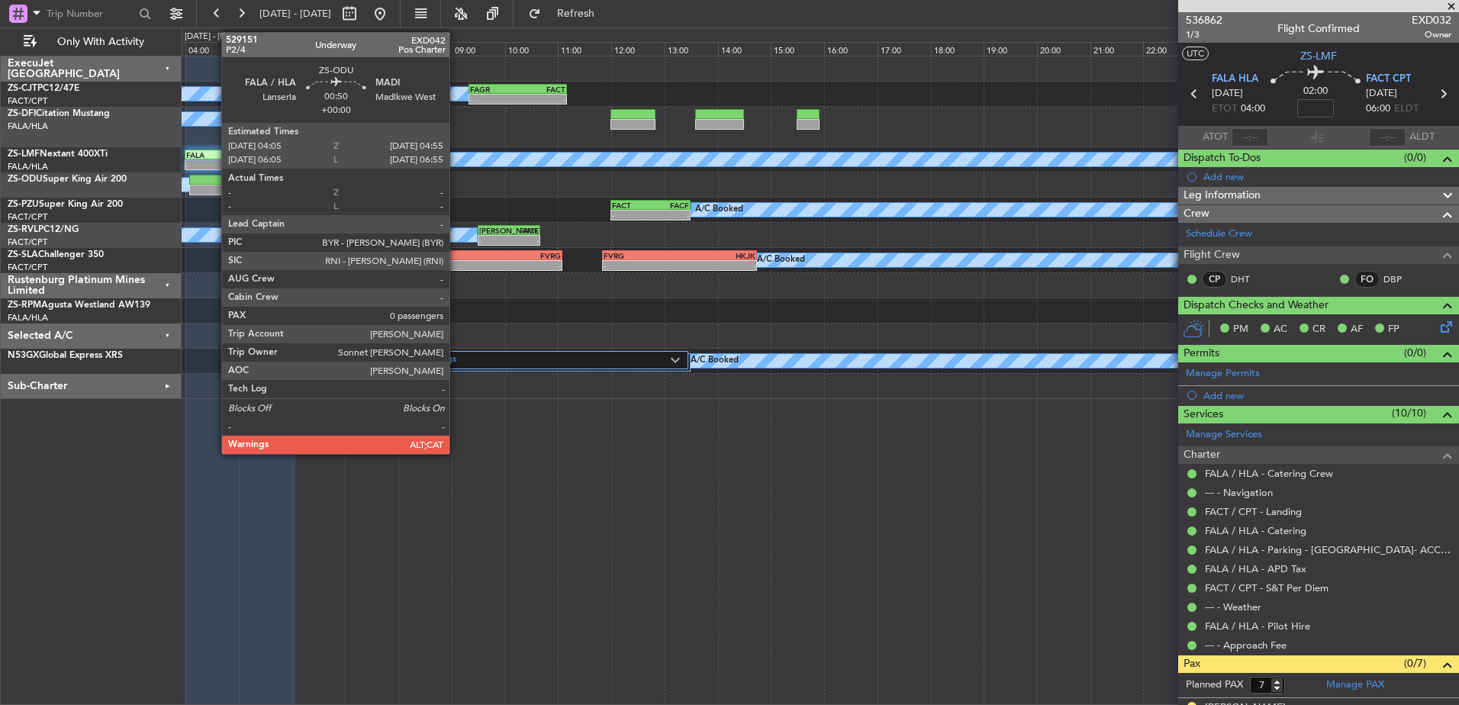
click at [214, 183] on div at bounding box center [211, 180] width 45 height 11
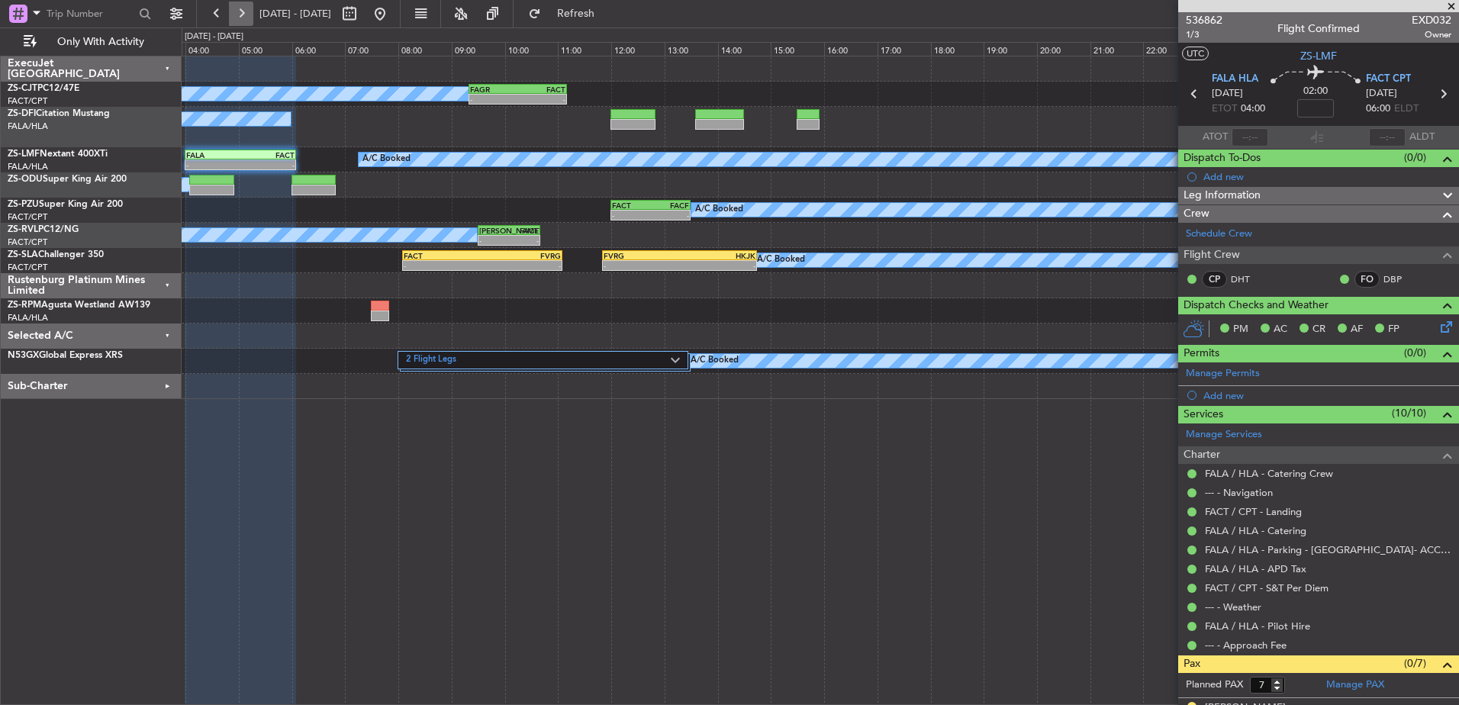
click at [240, 11] on button at bounding box center [241, 14] width 24 height 24
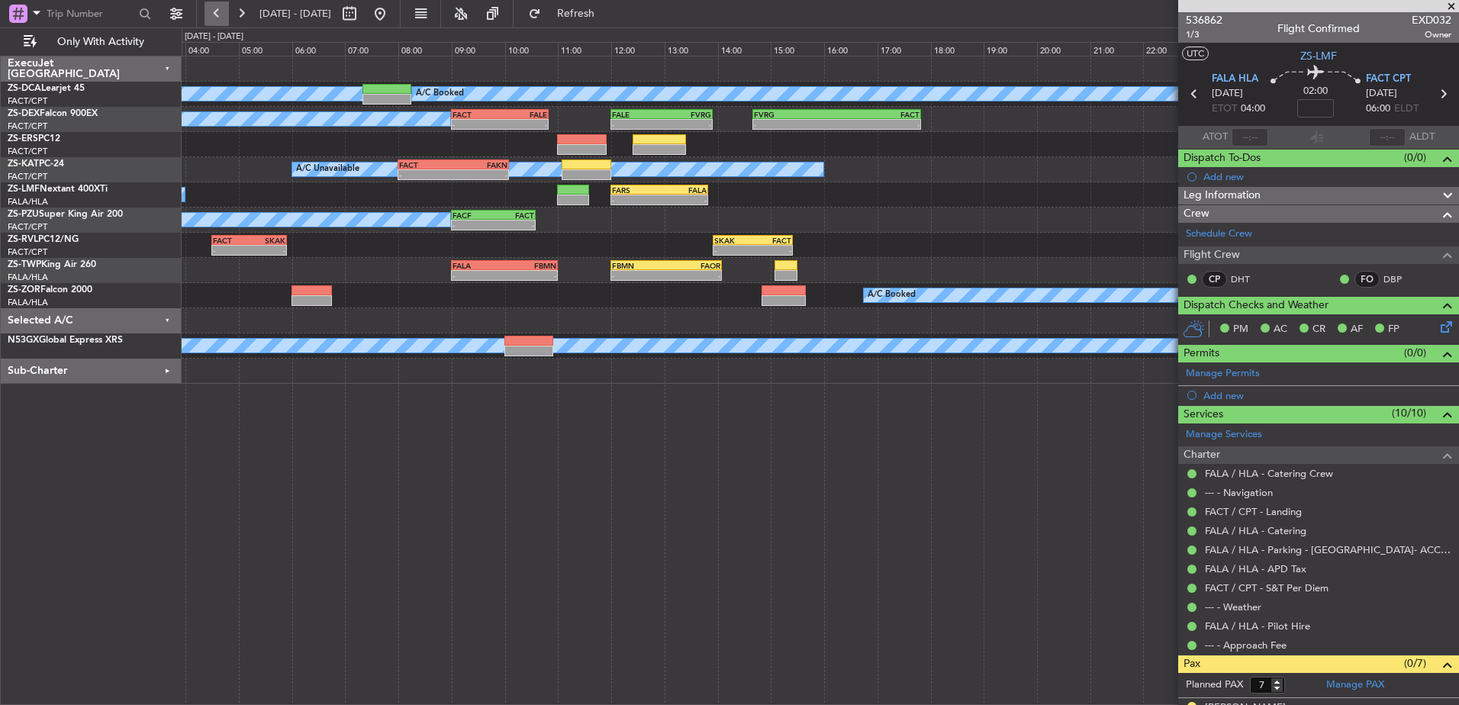
click at [215, 13] on button at bounding box center [217, 14] width 24 height 24
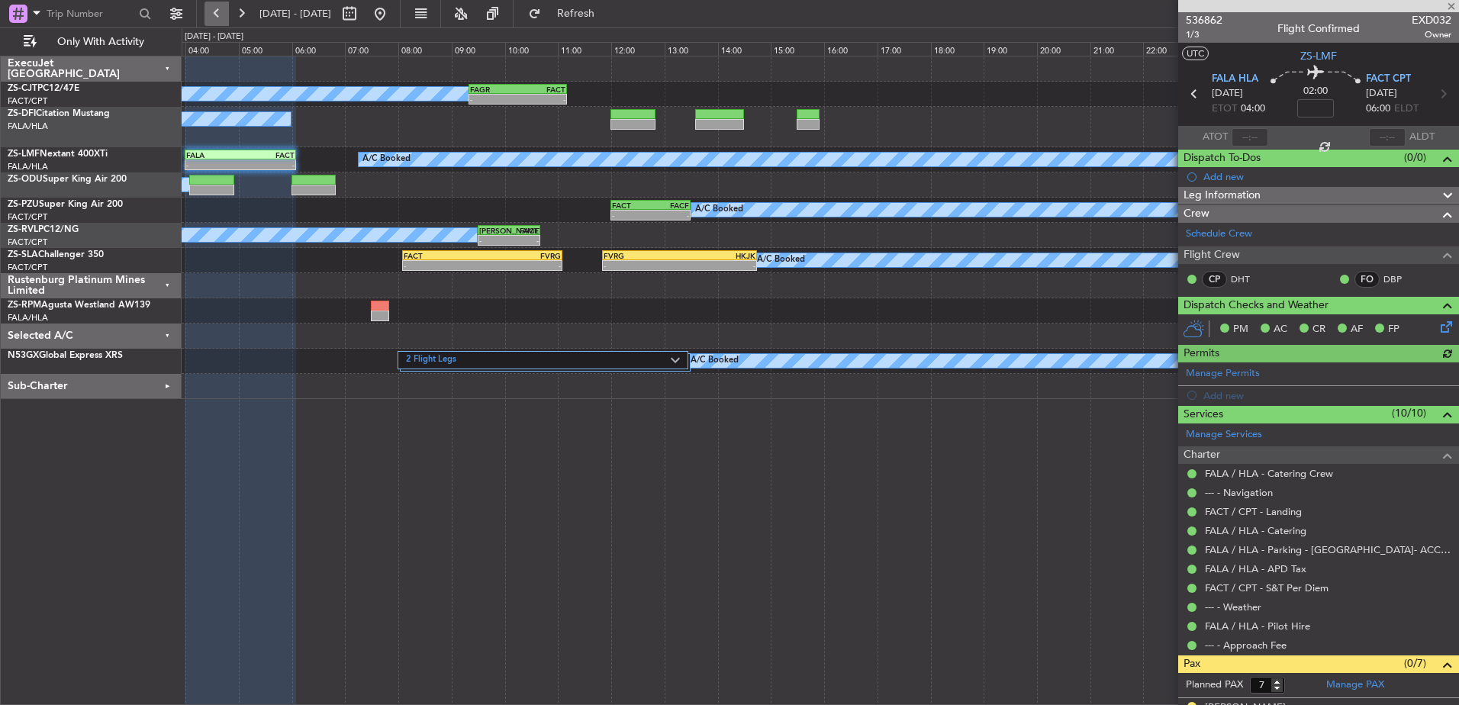
click at [219, 15] on button at bounding box center [217, 14] width 24 height 24
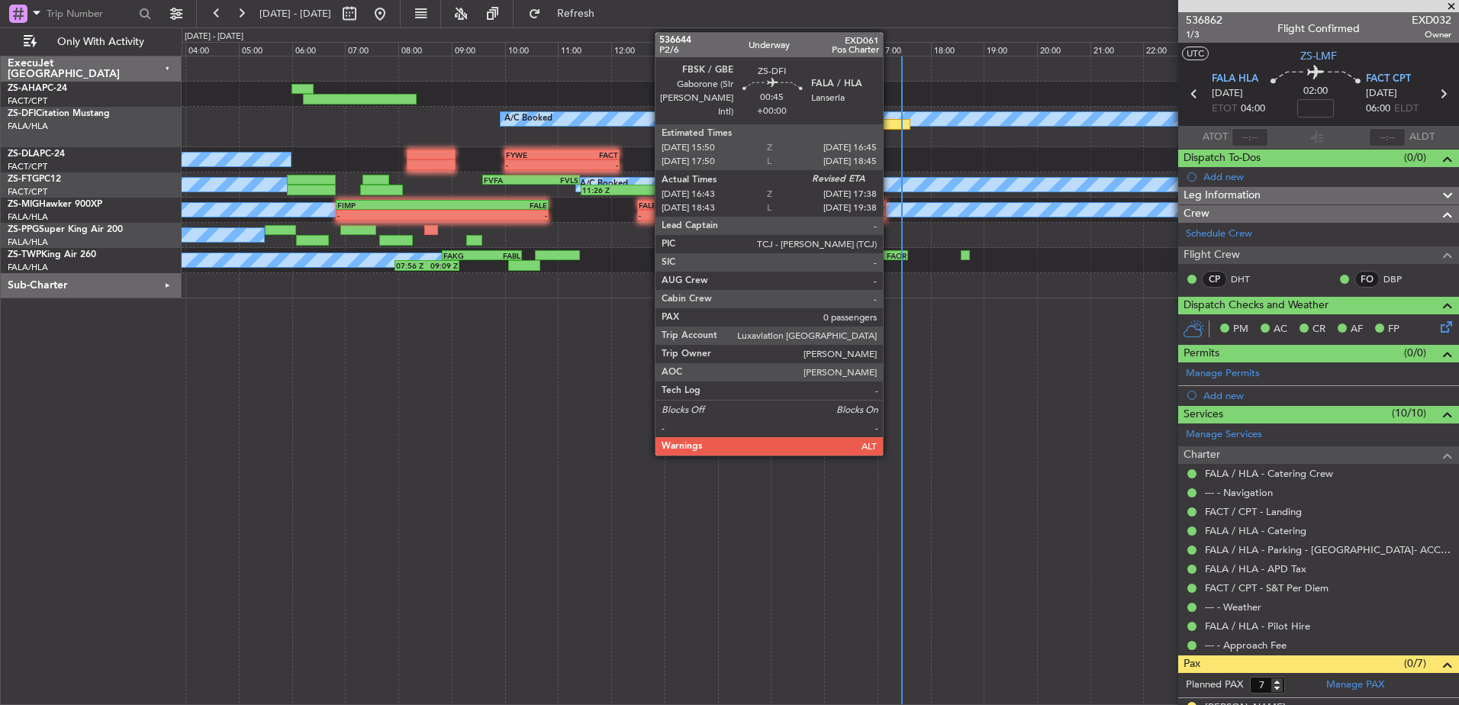
click at [890, 124] on div at bounding box center [886, 124] width 49 height 11
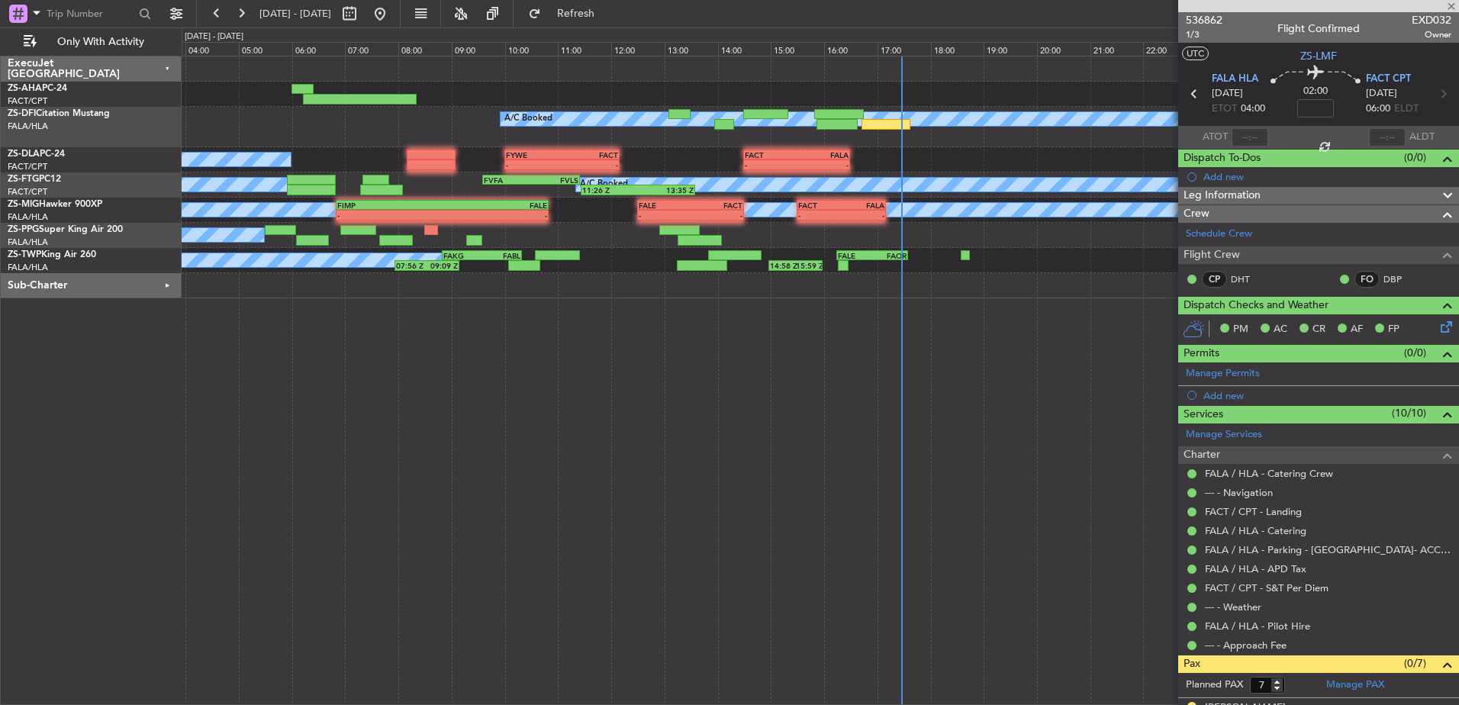
type input "16:53"
type input "0"
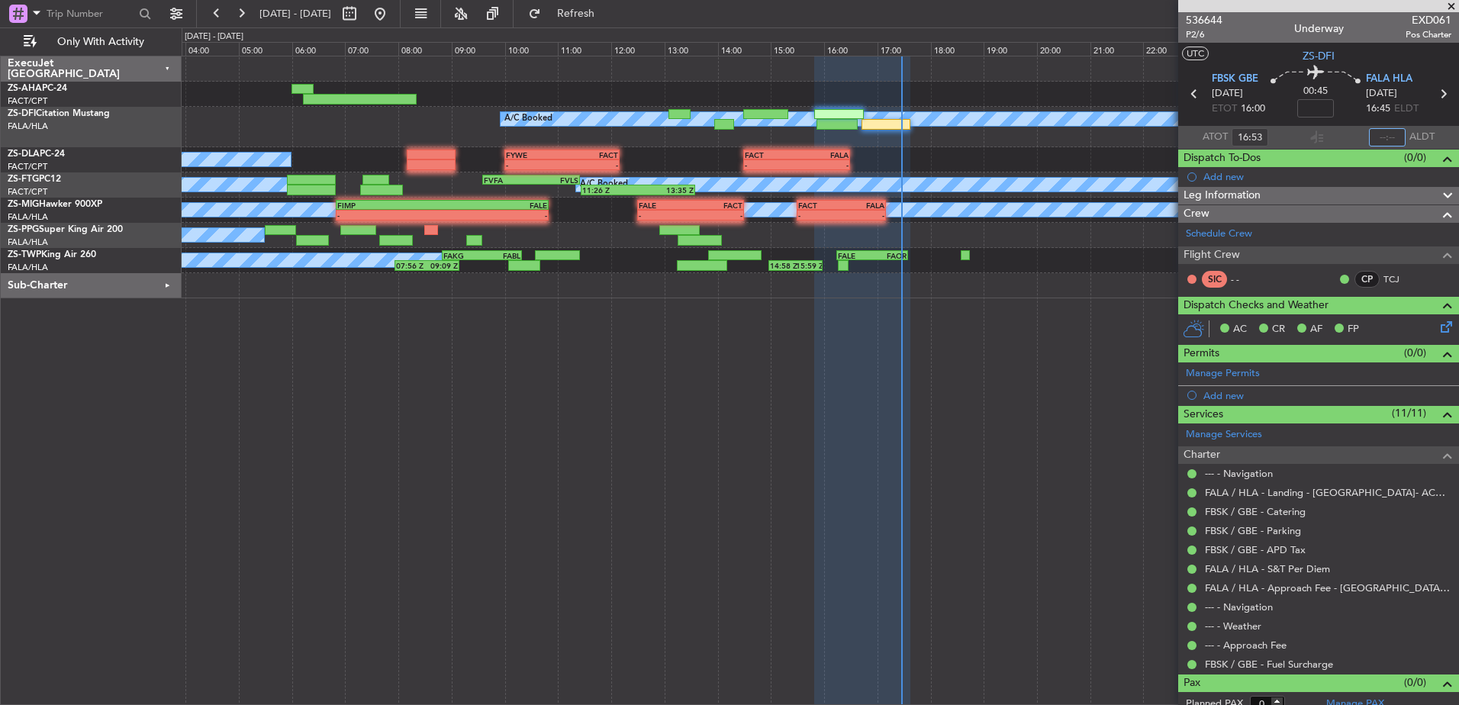
click at [1381, 137] on input "text" at bounding box center [1387, 137] width 37 height 18
click at [1382, 137] on input "text" at bounding box center [1387, 137] width 37 height 18
type input "17:26"
click at [1450, 5] on div at bounding box center [1318, 6] width 281 height 12
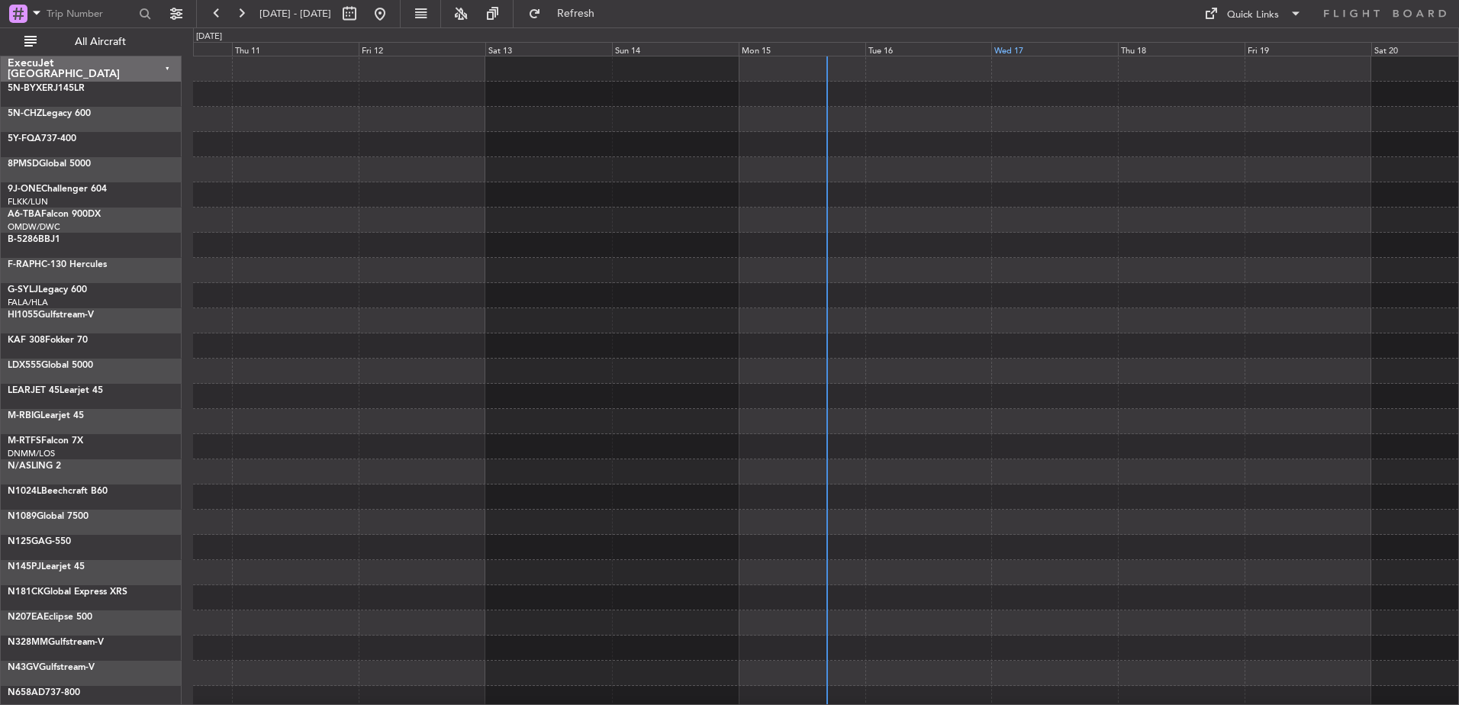
click at [1020, 50] on div "Wed 17" at bounding box center [1054, 49] width 127 height 14
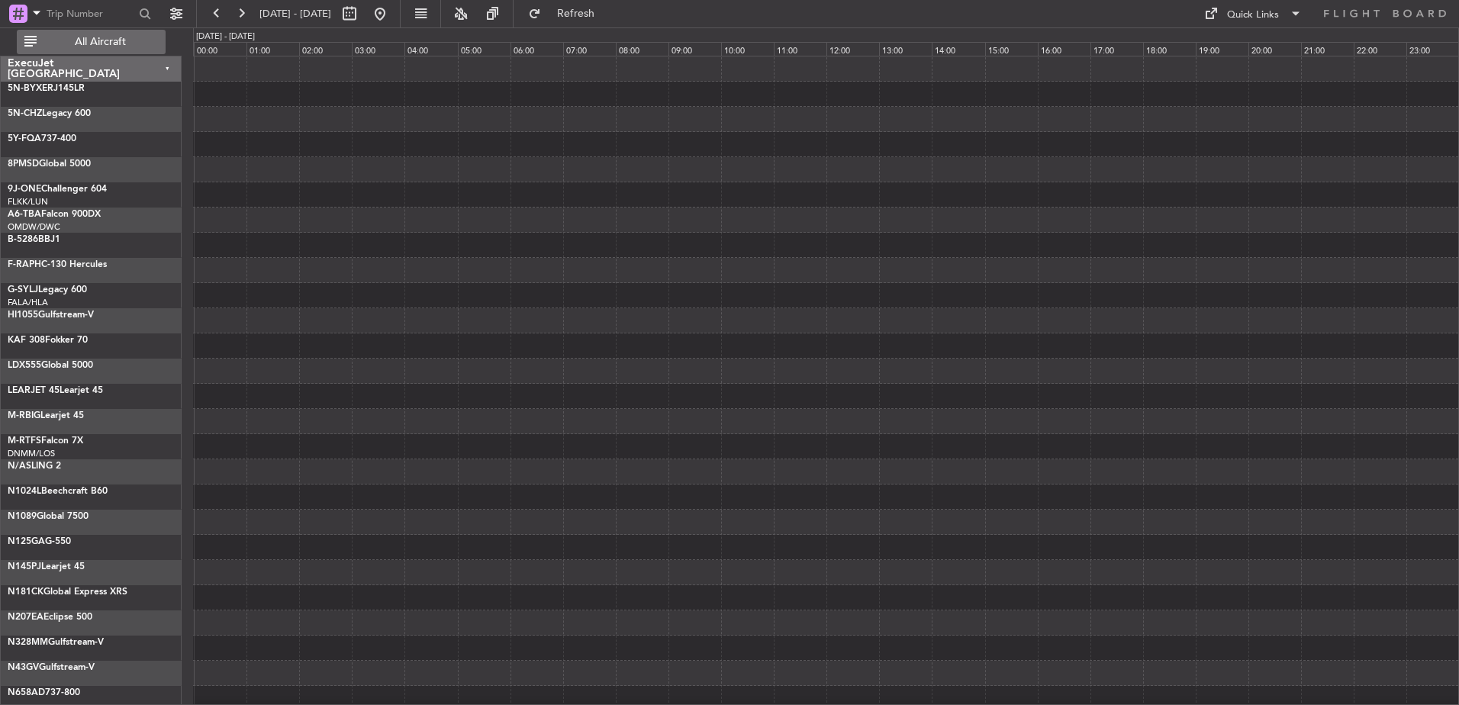
click at [153, 45] on span "All Aircraft" at bounding box center [100, 42] width 121 height 11
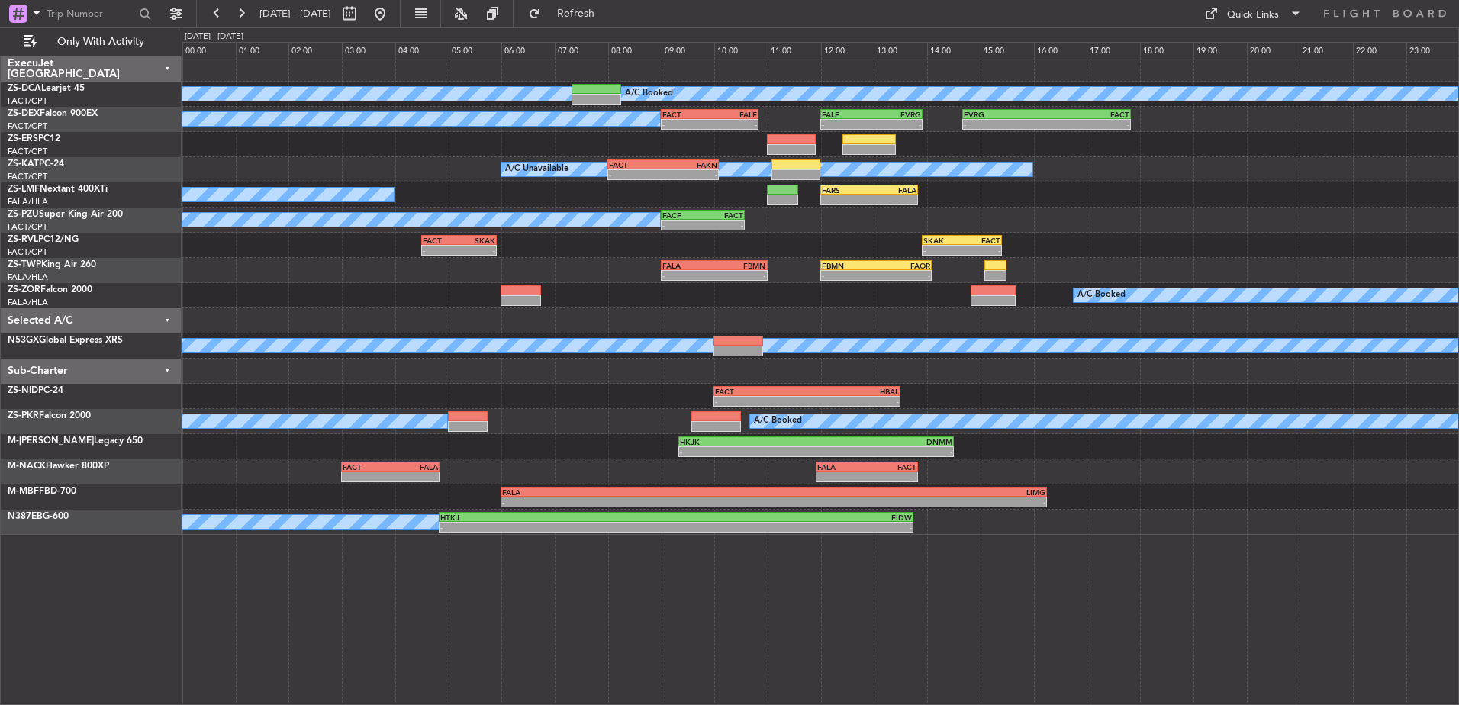
click at [165, 317] on div "Selected A/C" at bounding box center [91, 320] width 181 height 25
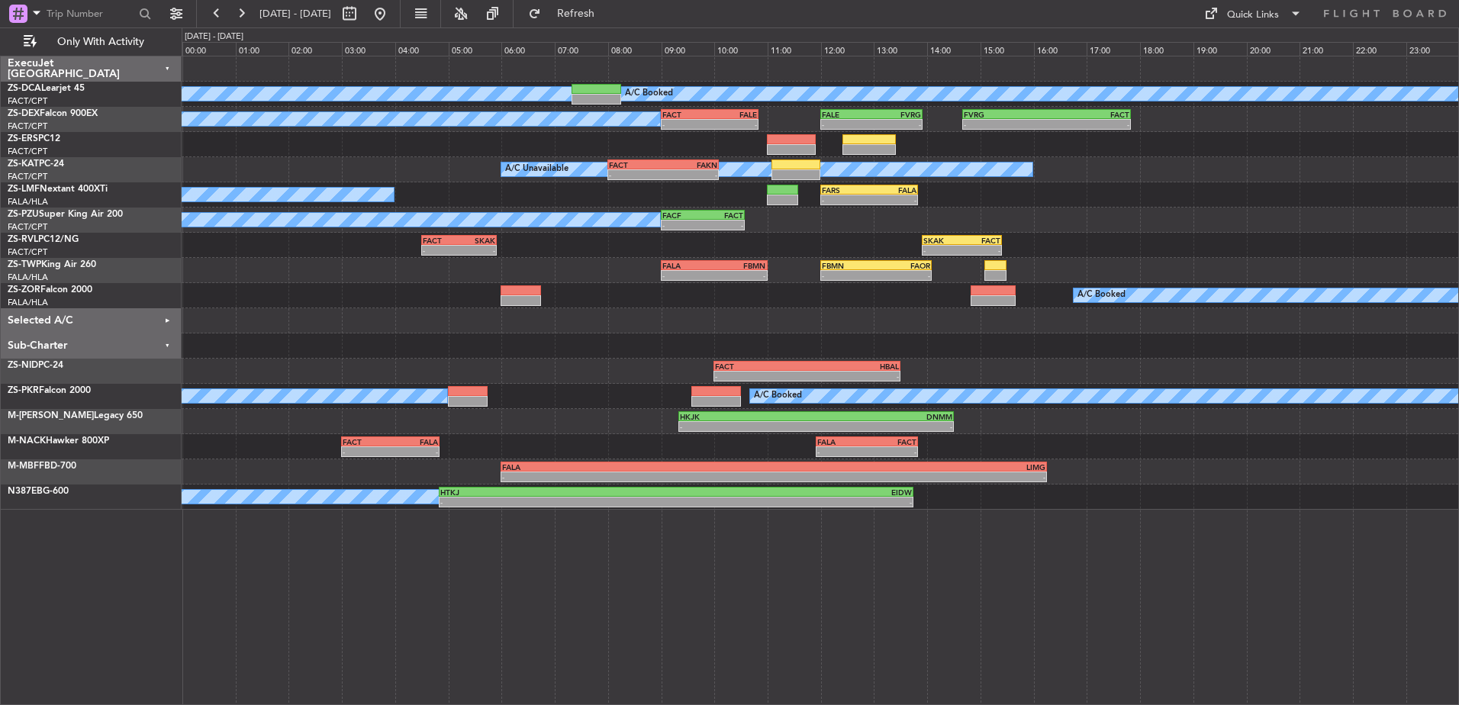
click at [167, 345] on div "Sub-Charter" at bounding box center [91, 346] width 181 height 25
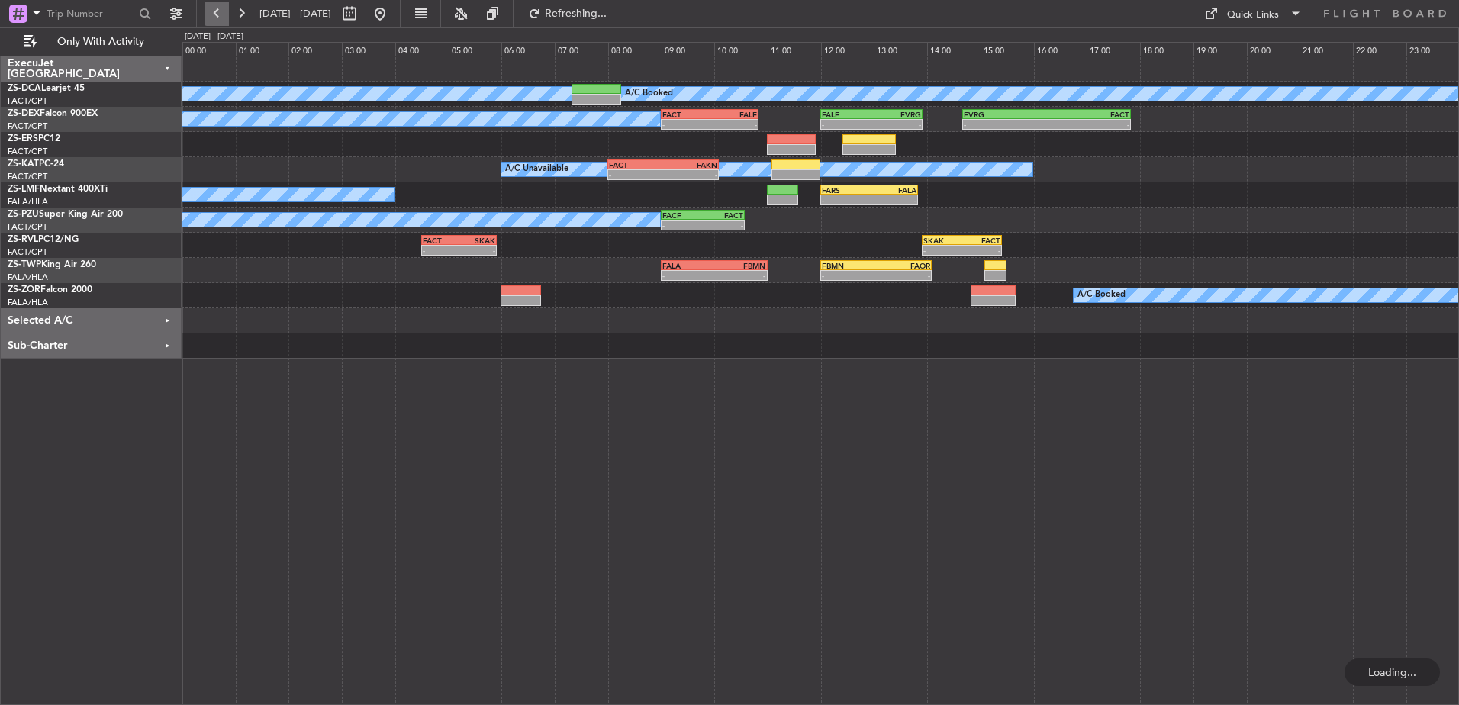
click at [217, 15] on button at bounding box center [217, 14] width 24 height 24
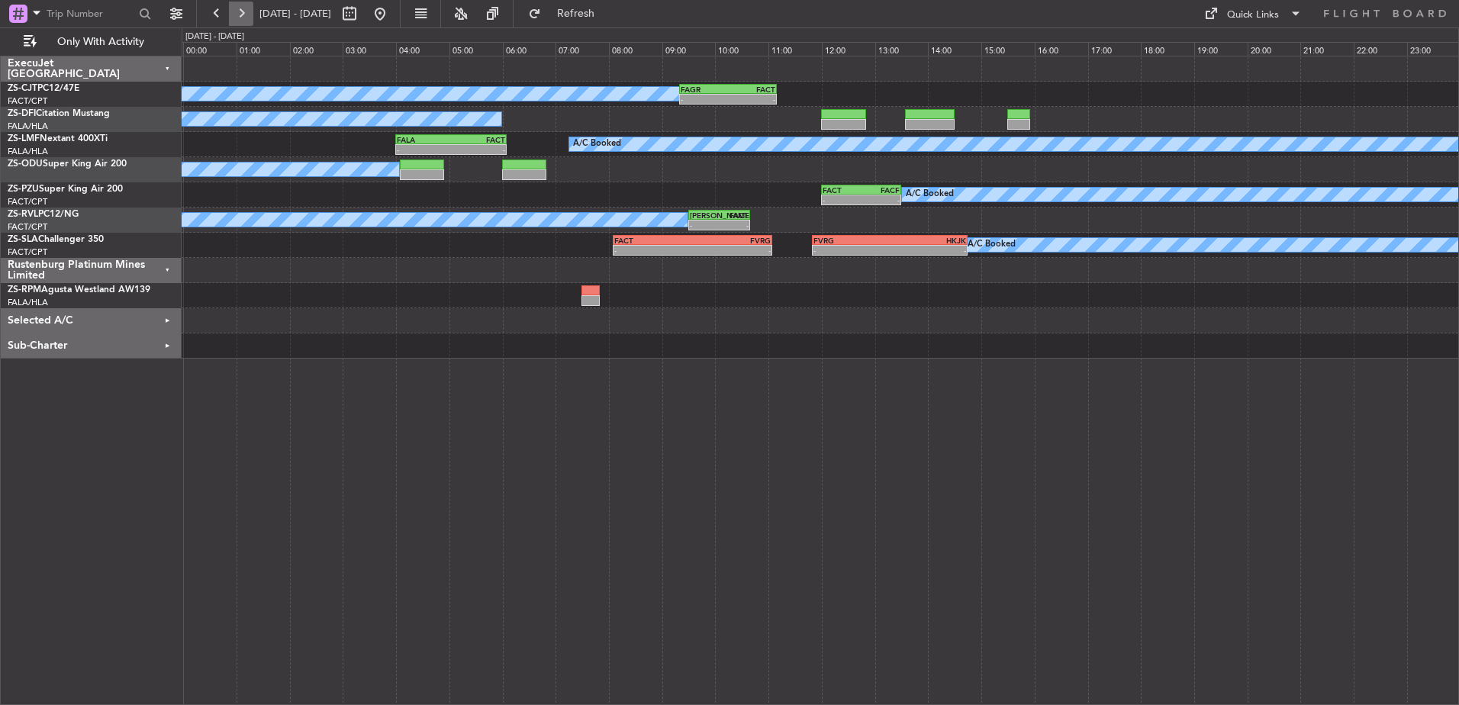
click at [240, 17] on button at bounding box center [241, 14] width 24 height 24
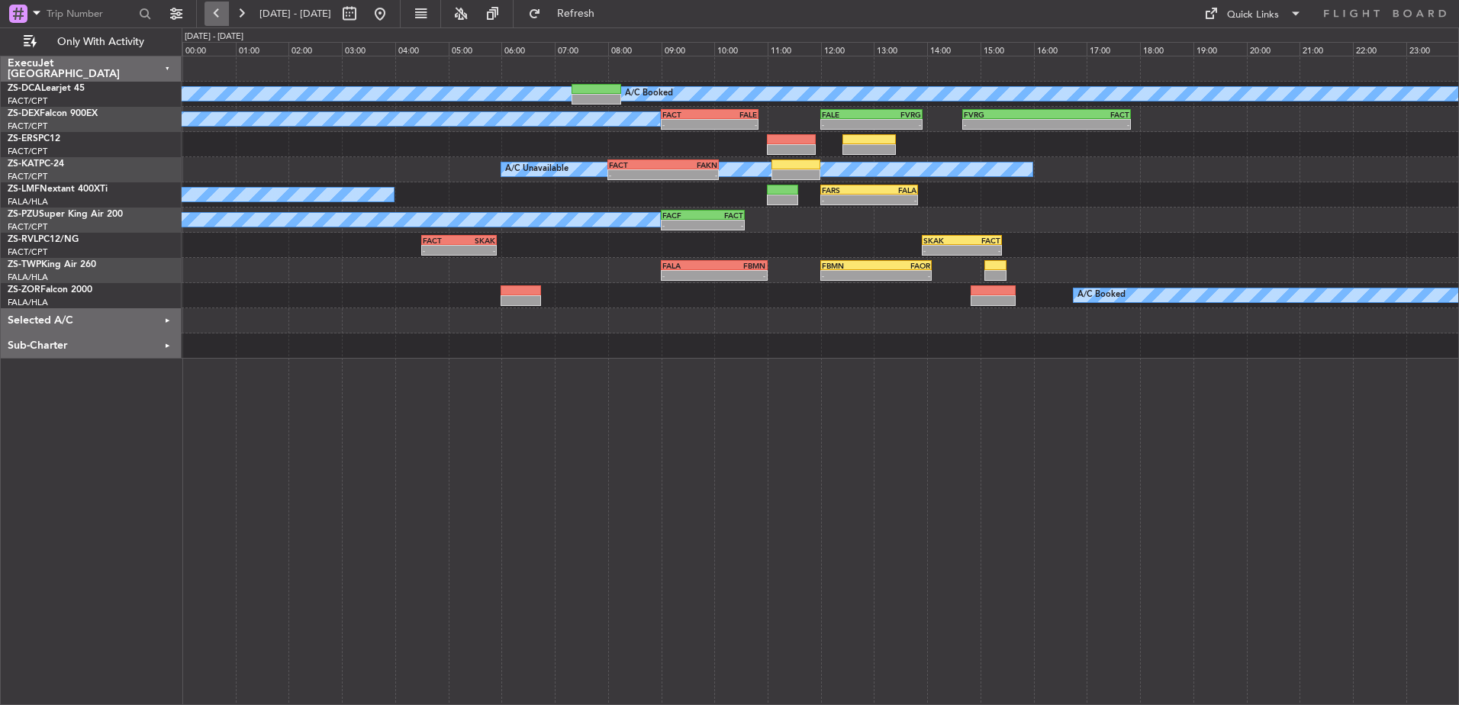
click at [212, 13] on button at bounding box center [217, 14] width 24 height 24
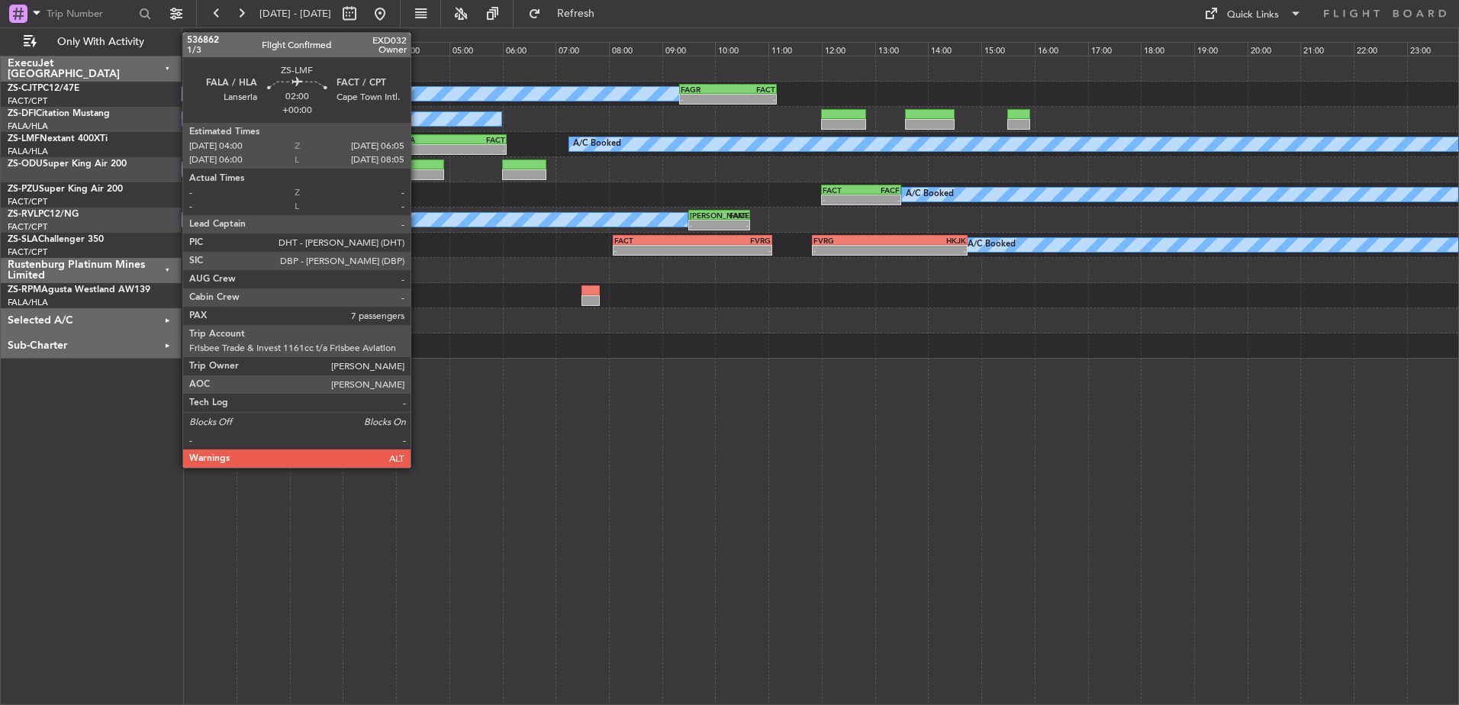
click at [417, 142] on div "FALA" at bounding box center [424, 139] width 54 height 9
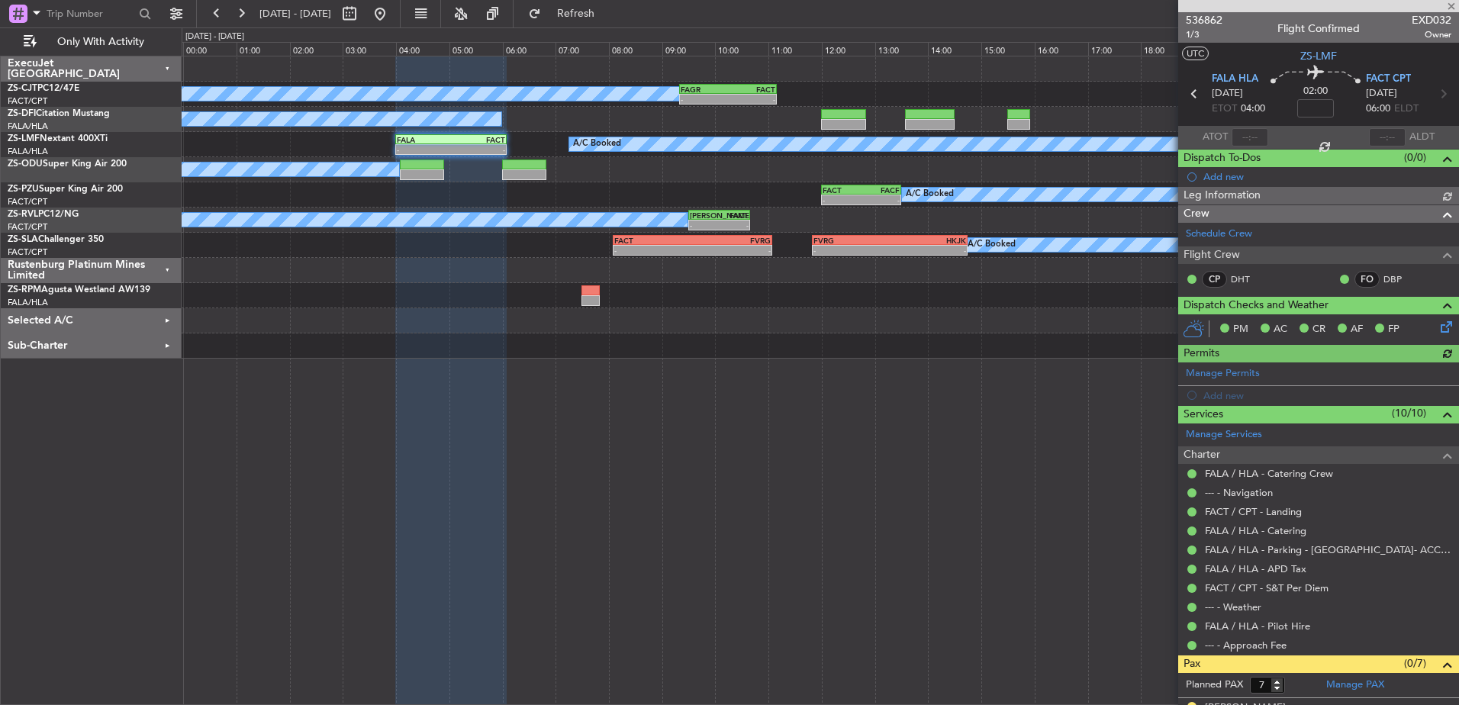
click at [1452, 5] on div at bounding box center [1318, 6] width 281 height 12
click at [1452, 3] on div at bounding box center [1318, 6] width 281 height 12
click at [1452, 5] on span at bounding box center [1451, 7] width 15 height 14
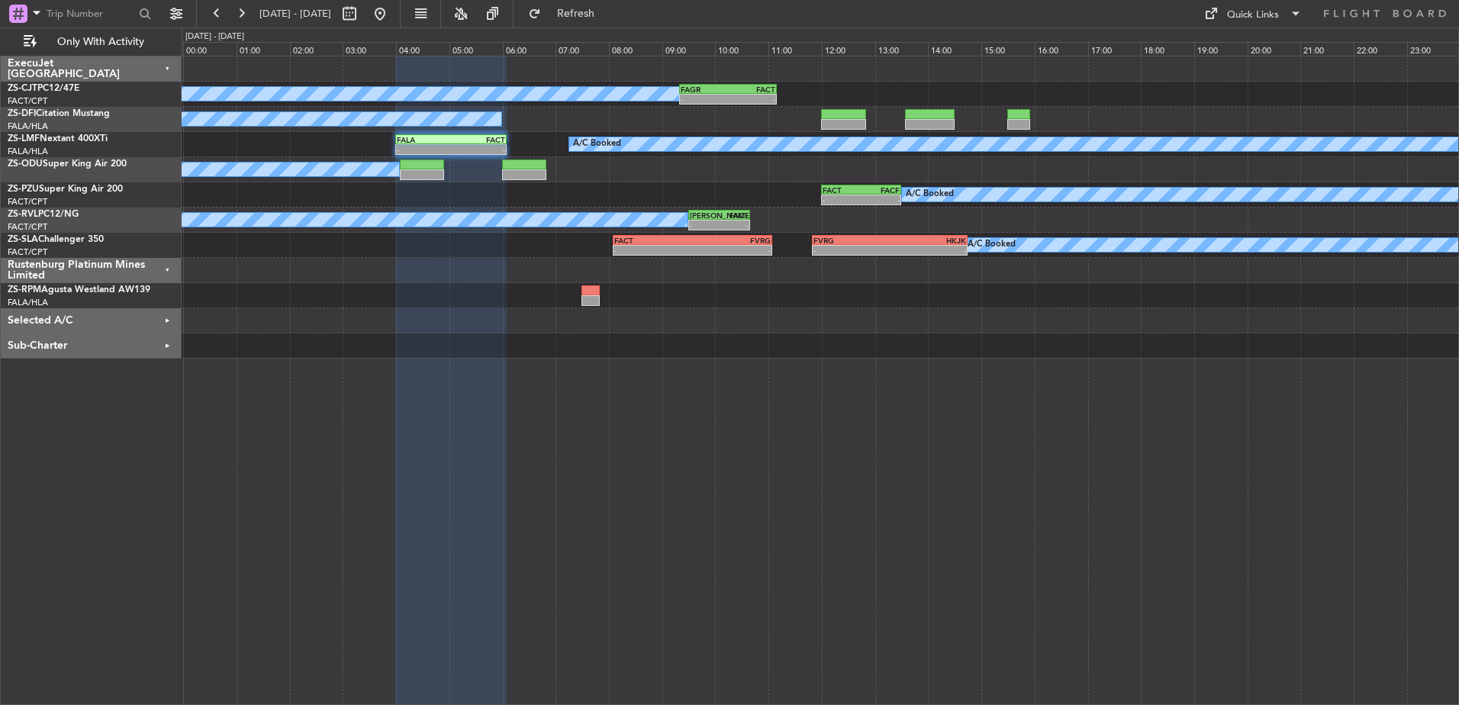
type input "0"
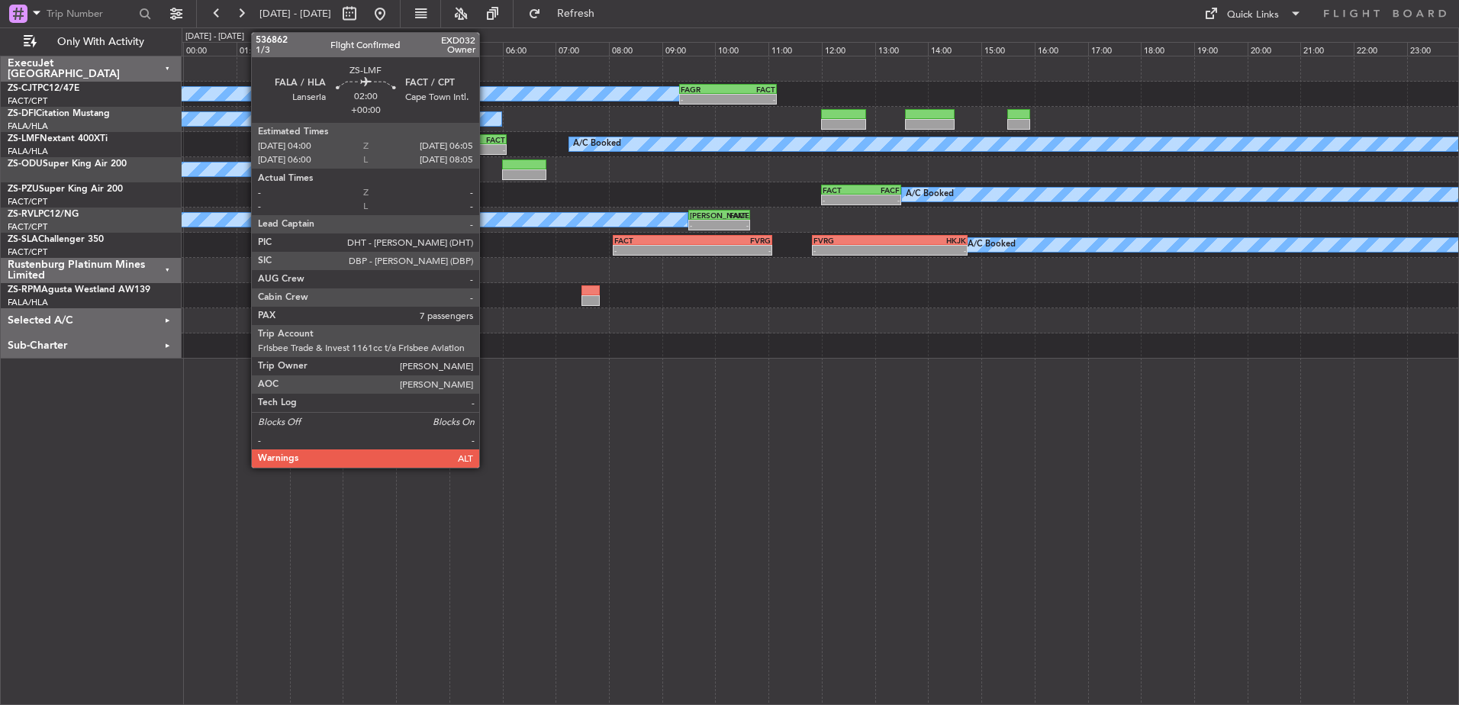
click at [486, 140] on div "FACT" at bounding box center [478, 139] width 54 height 9
